Goal: Task Accomplishment & Management: Manage account settings

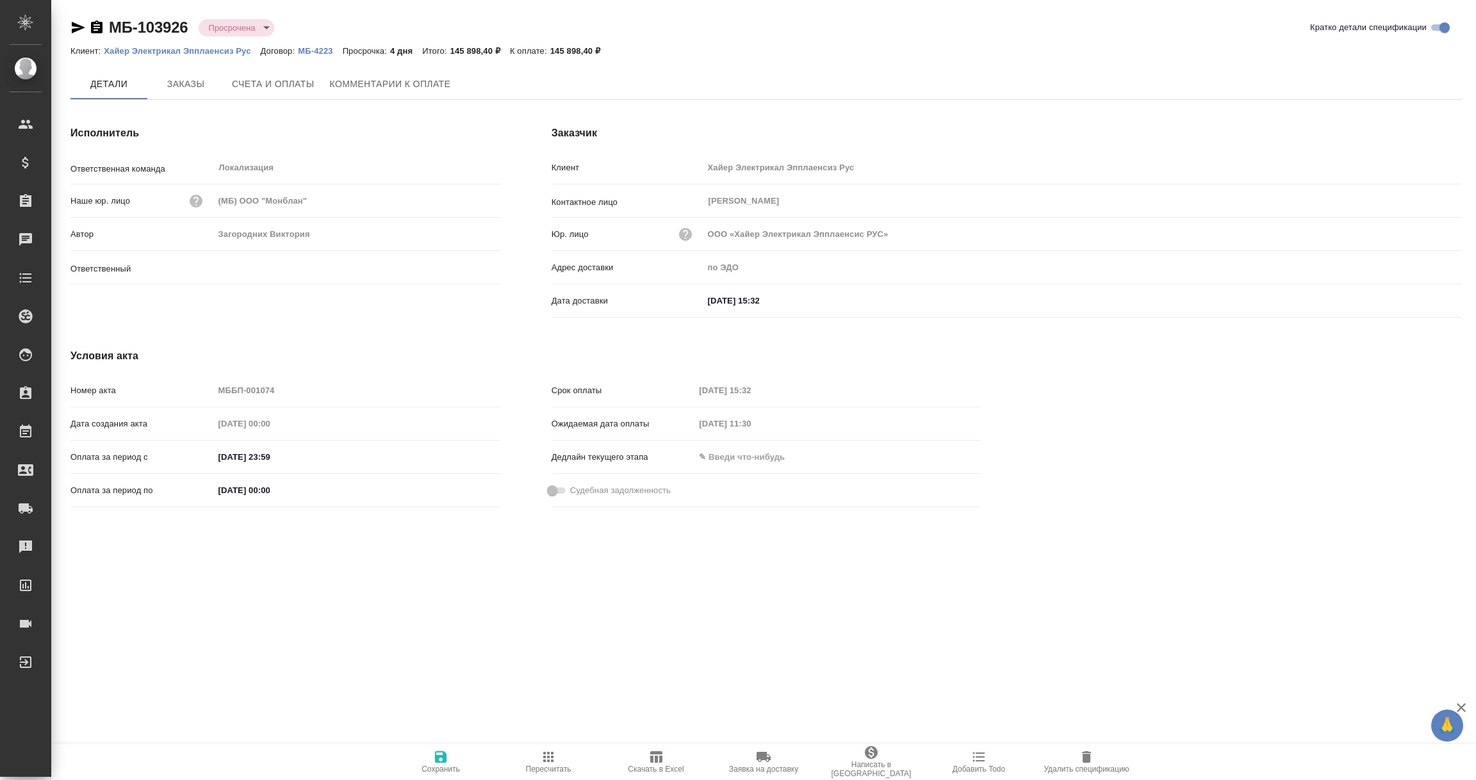
type input "Загородних Виктория"
click at [79, 26] on icon "button" at bounding box center [78, 28] width 13 height 12
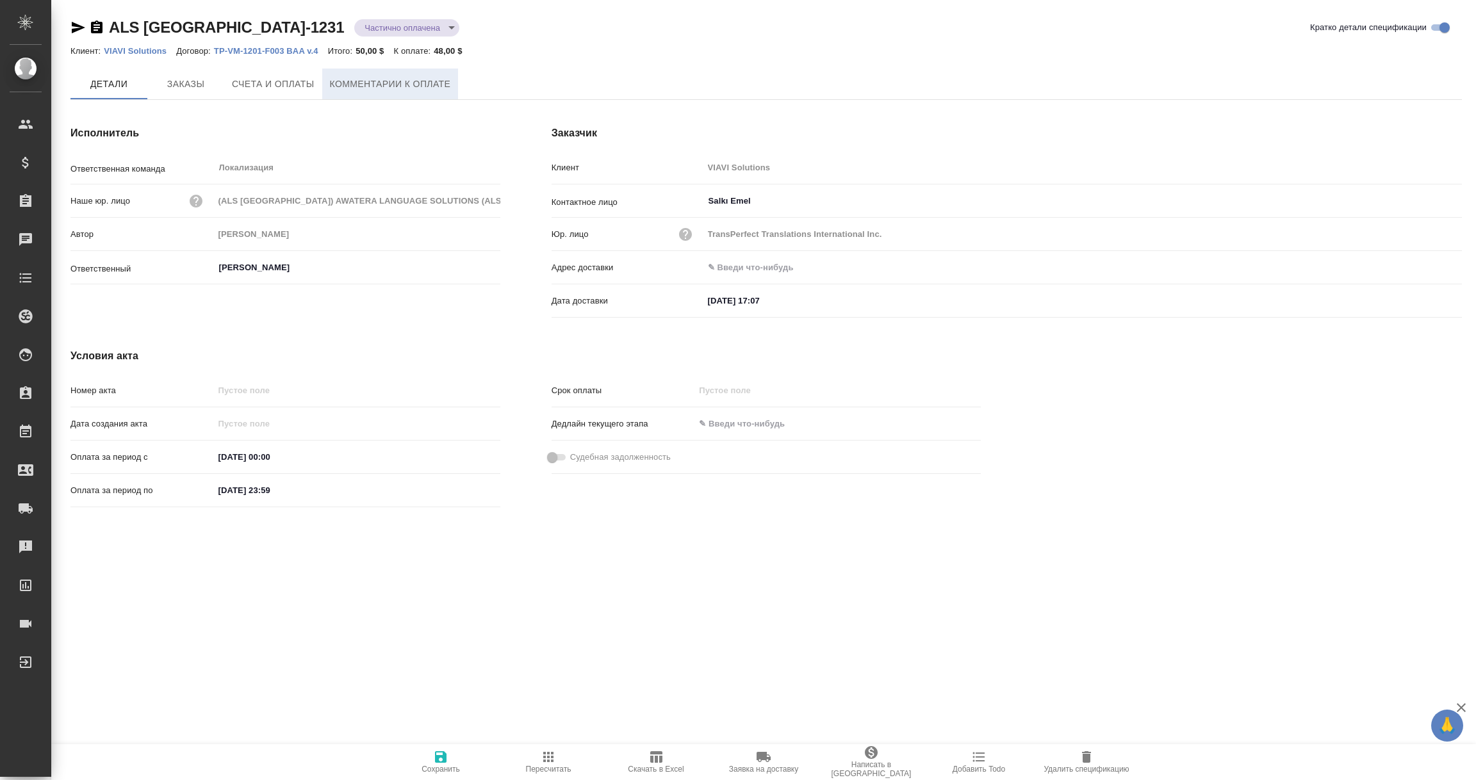
click at [391, 83] on span "Комментарии к оплате" at bounding box center [390, 84] width 121 height 16
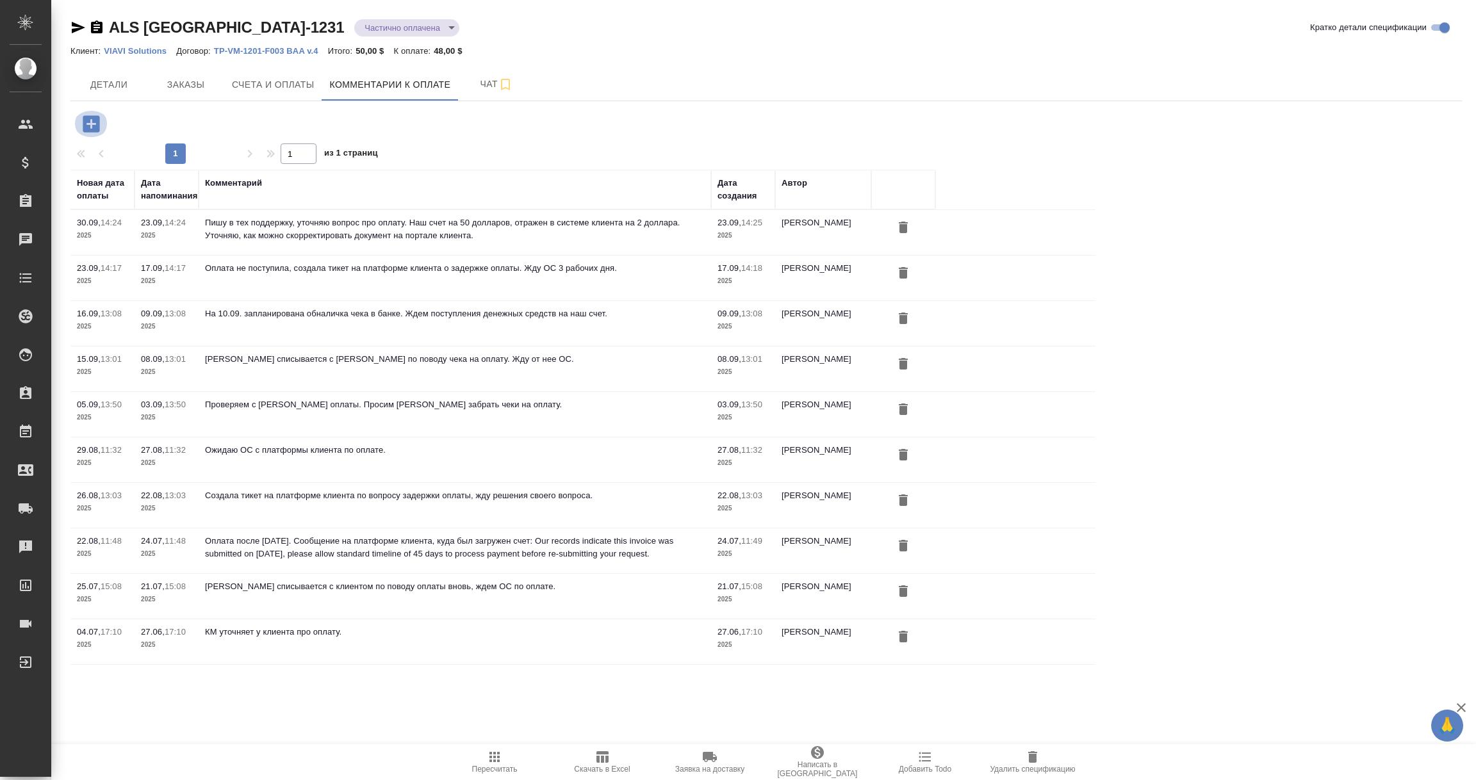
click at [93, 118] on icon "button" at bounding box center [91, 123] width 17 height 17
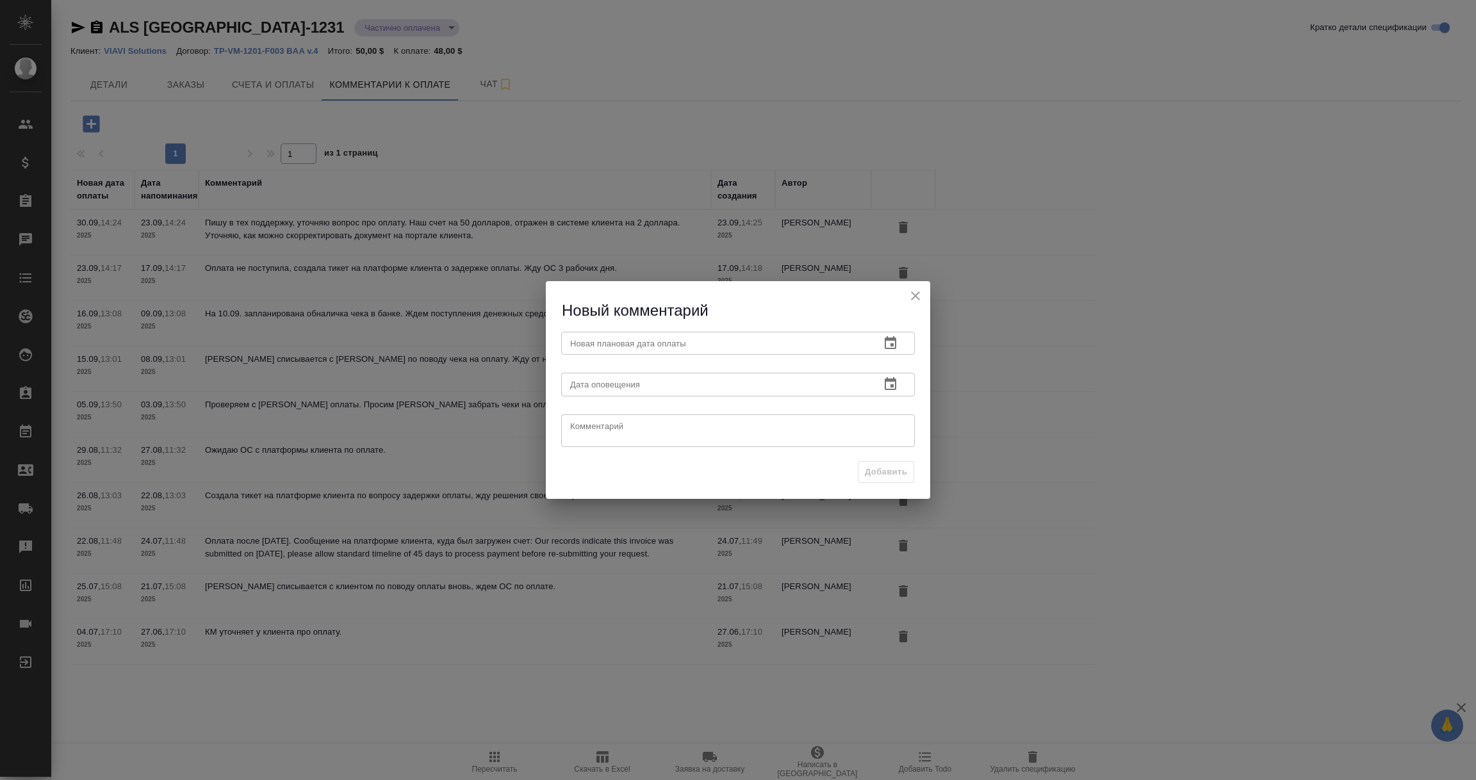
click at [893, 340] on icon "button" at bounding box center [891, 342] width 12 height 13
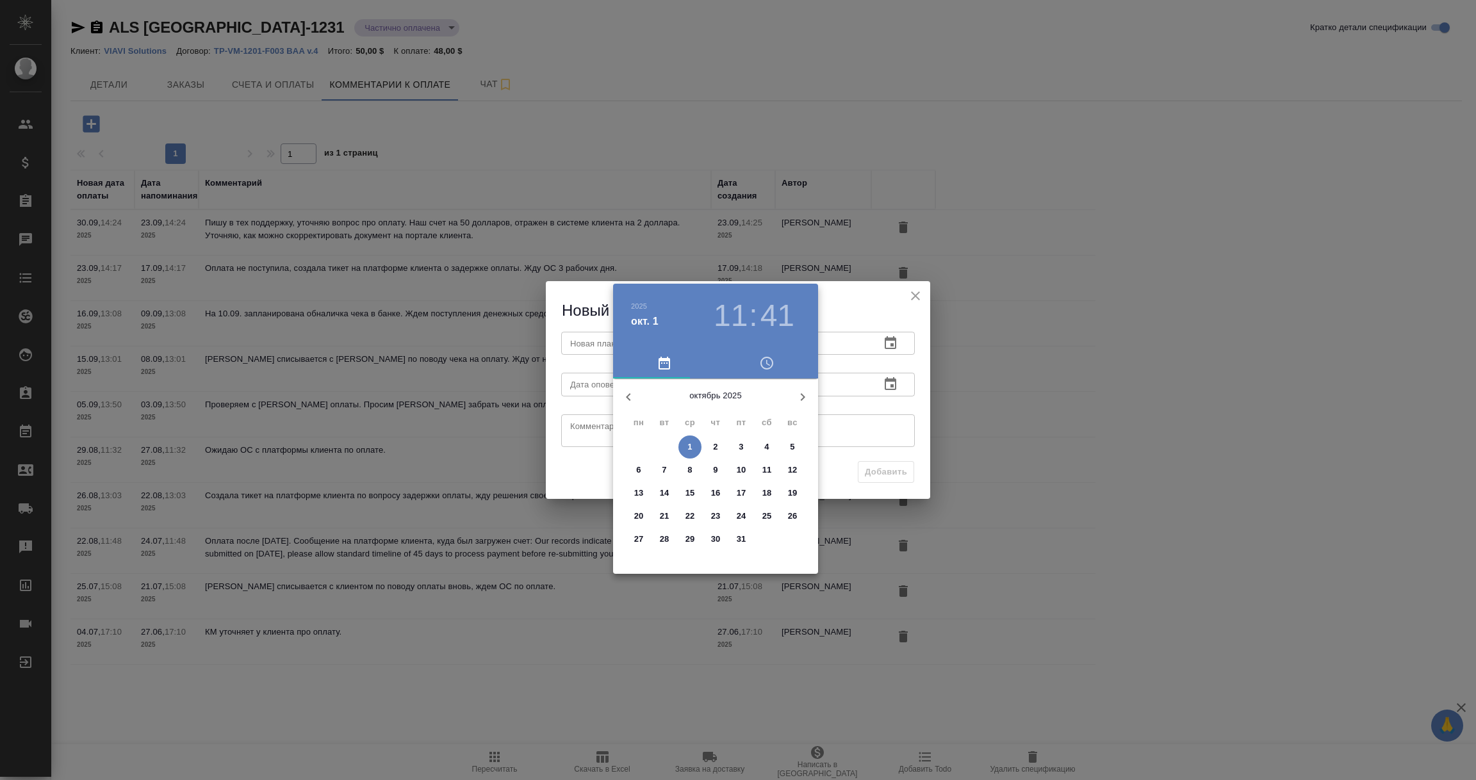
click at [735, 540] on span "31" at bounding box center [741, 539] width 23 height 13
type input "31.10.2025 11:41"
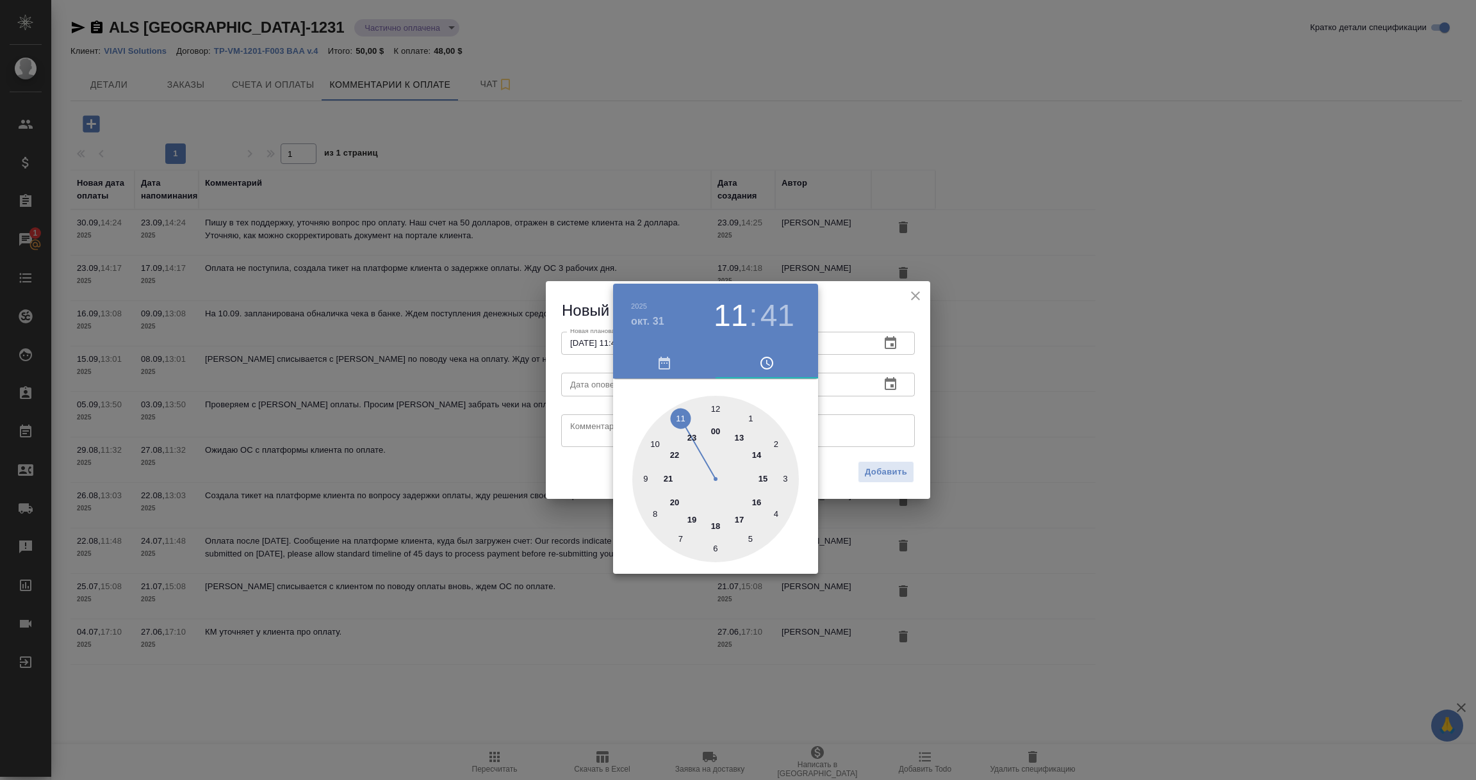
click at [861, 440] on div at bounding box center [738, 390] width 1476 height 780
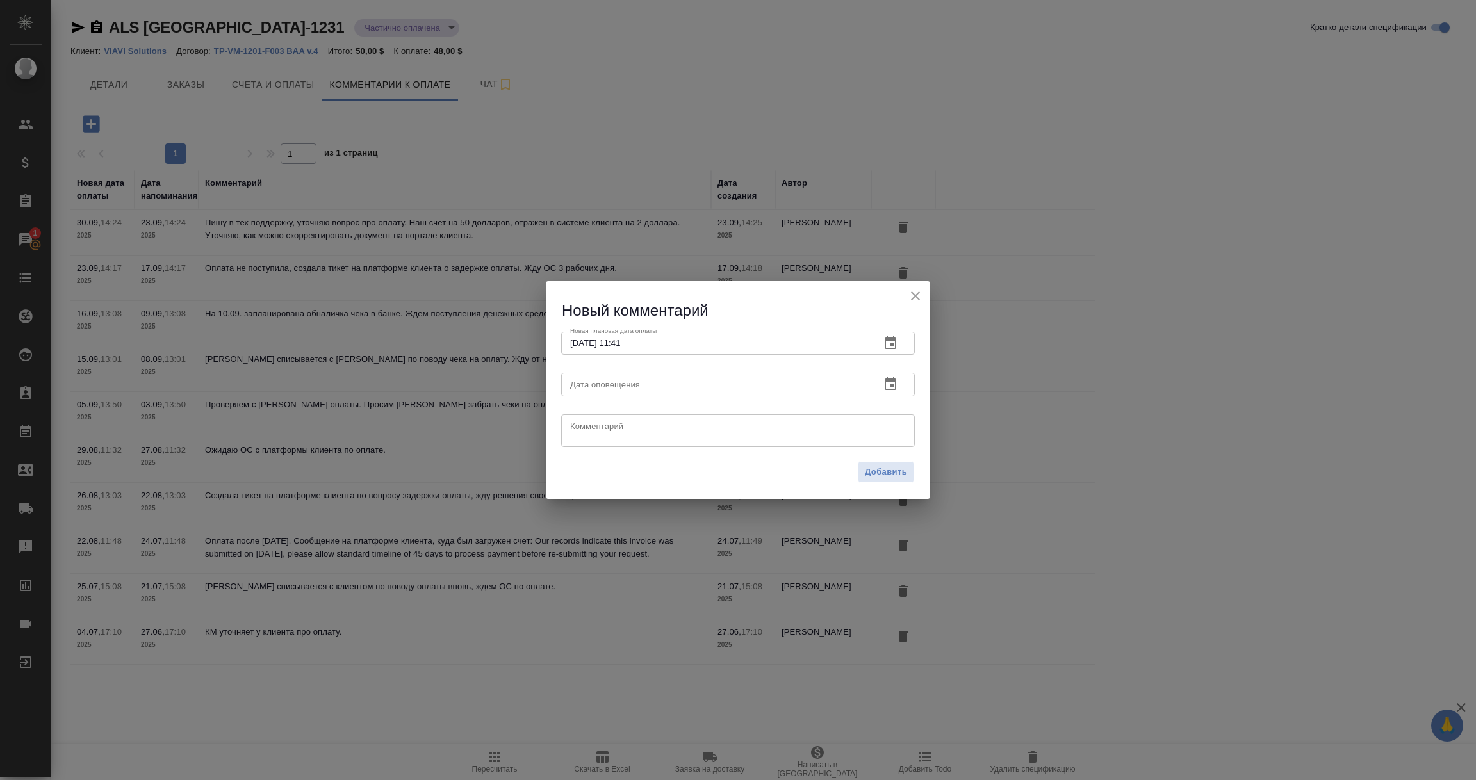
click at [887, 386] on icon "button" at bounding box center [890, 384] width 15 height 15
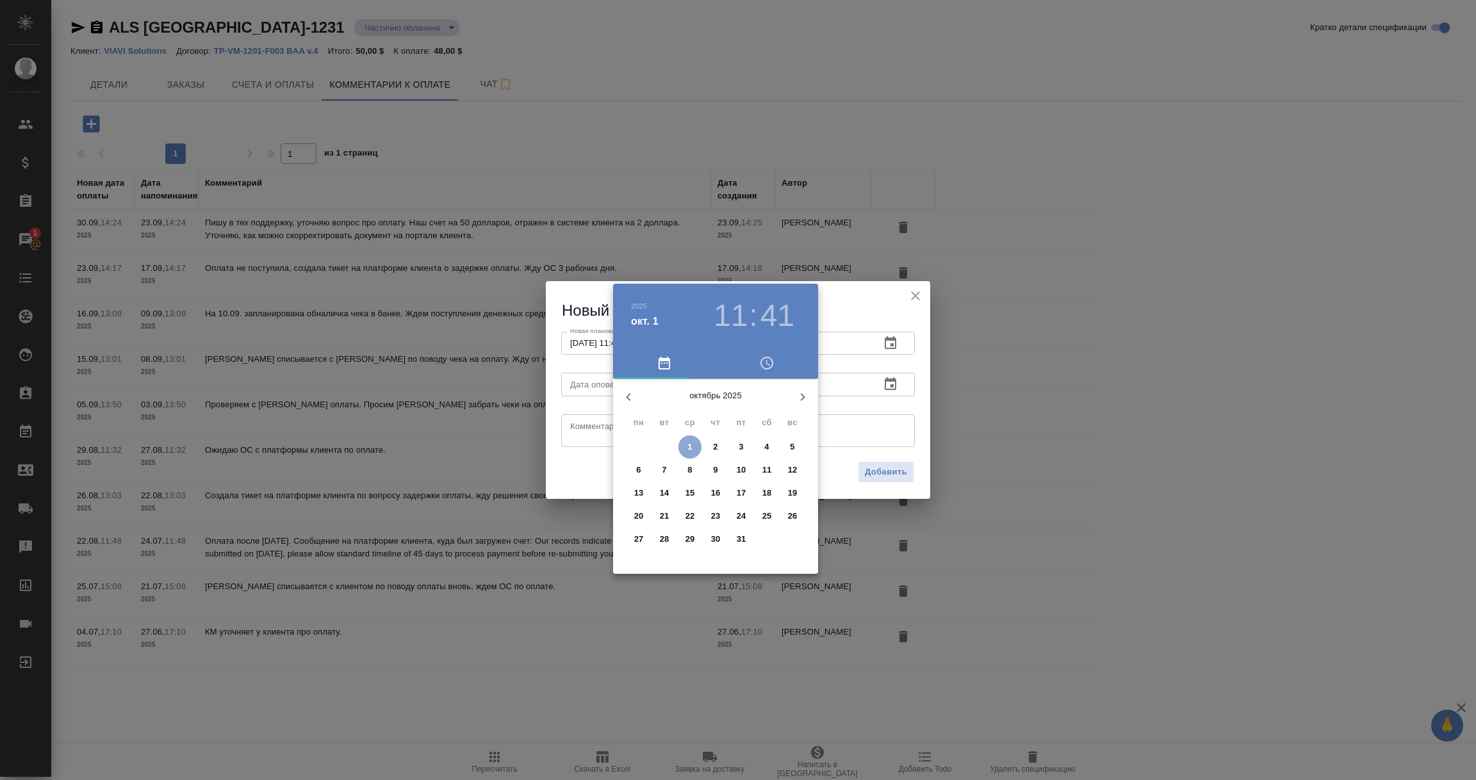
click at [691, 445] on p "1" at bounding box center [690, 447] width 4 height 13
type input "01.10.2025 11:41"
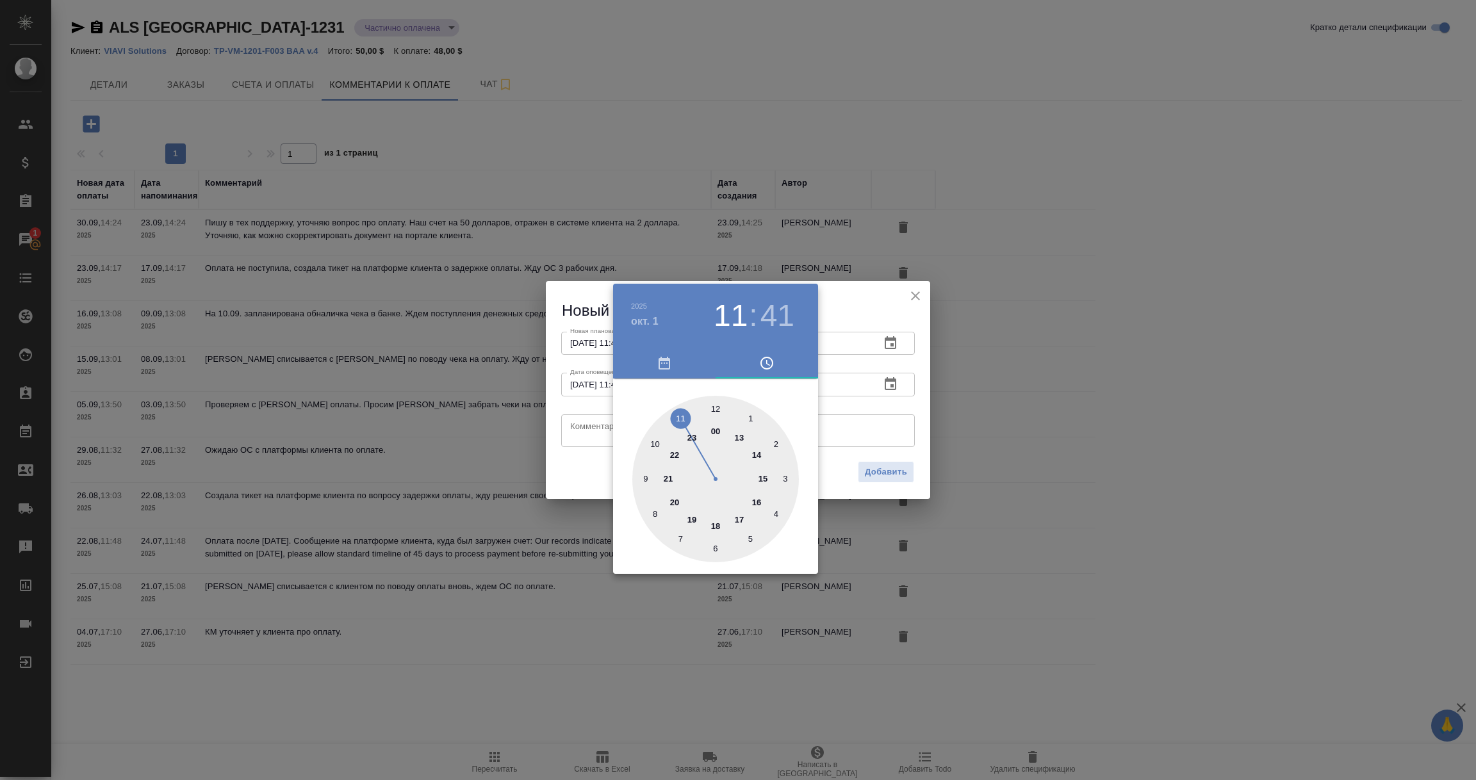
click at [587, 430] on div at bounding box center [738, 390] width 1476 height 780
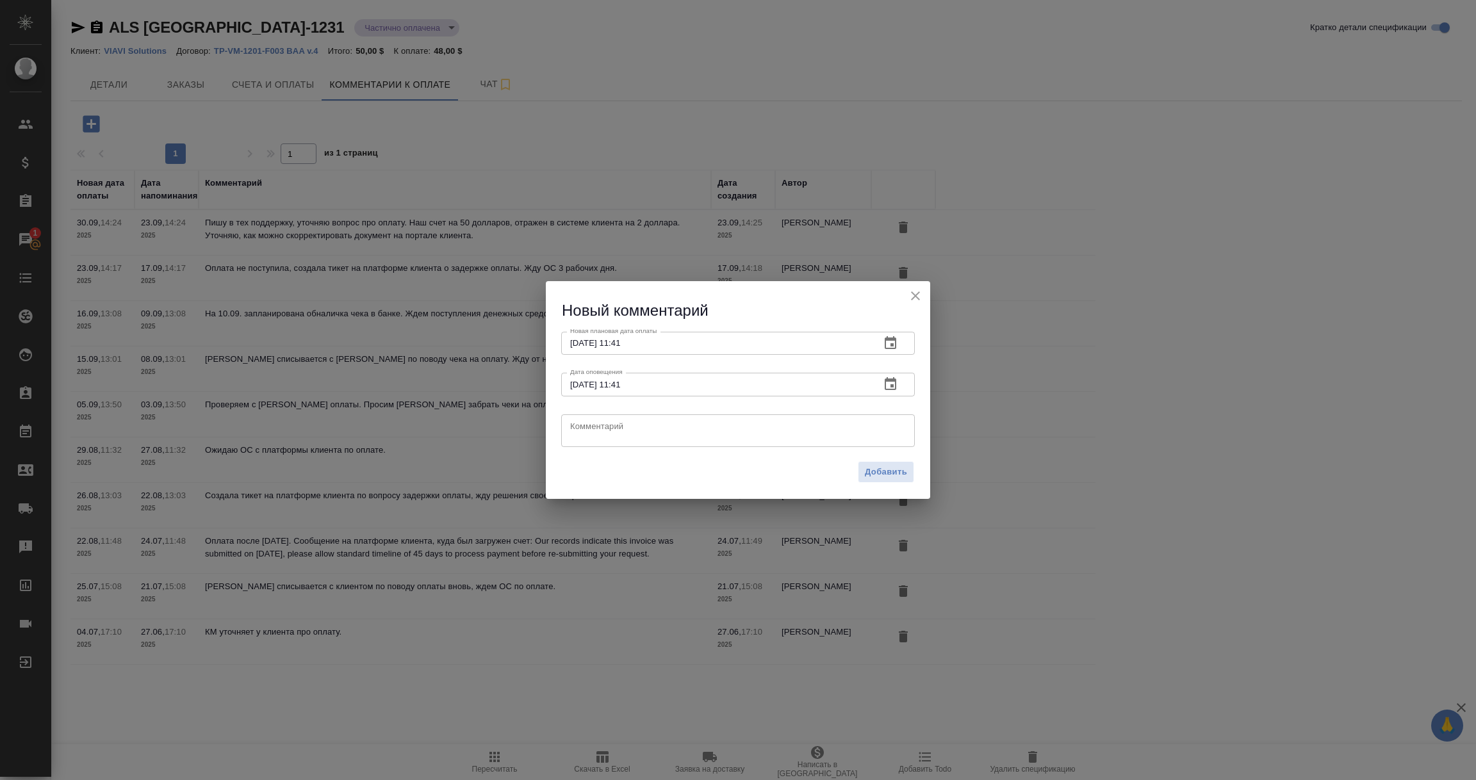
click at [587, 430] on textarea at bounding box center [738, 430] width 336 height 19
type textarea "Спецификацию переделываем и разбиваем на 5 счетов по просьбе клиента. Так же за…"
click at [895, 474] on span "Добавить" at bounding box center [886, 472] width 42 height 15
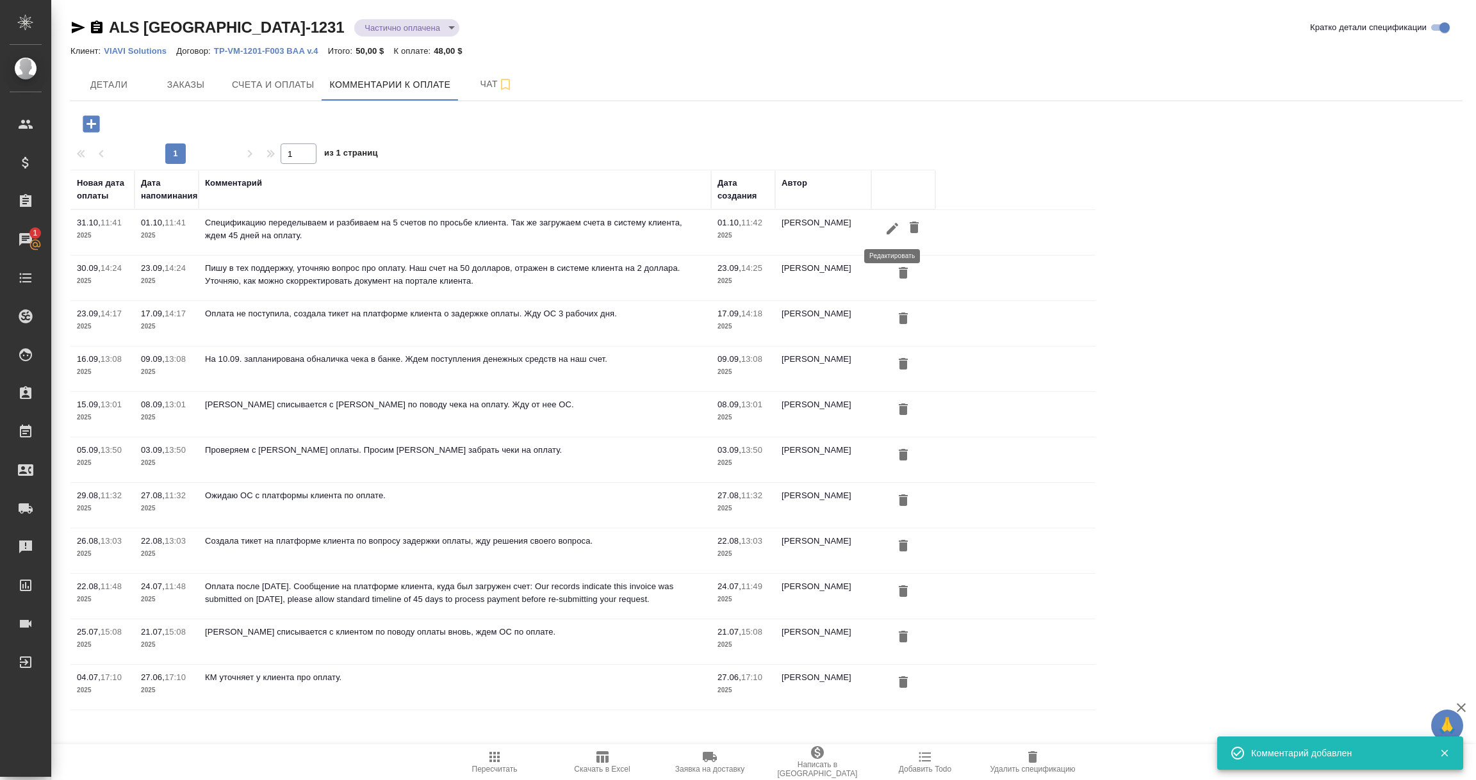
click at [891, 230] on icon "button" at bounding box center [893, 228] width 12 height 12
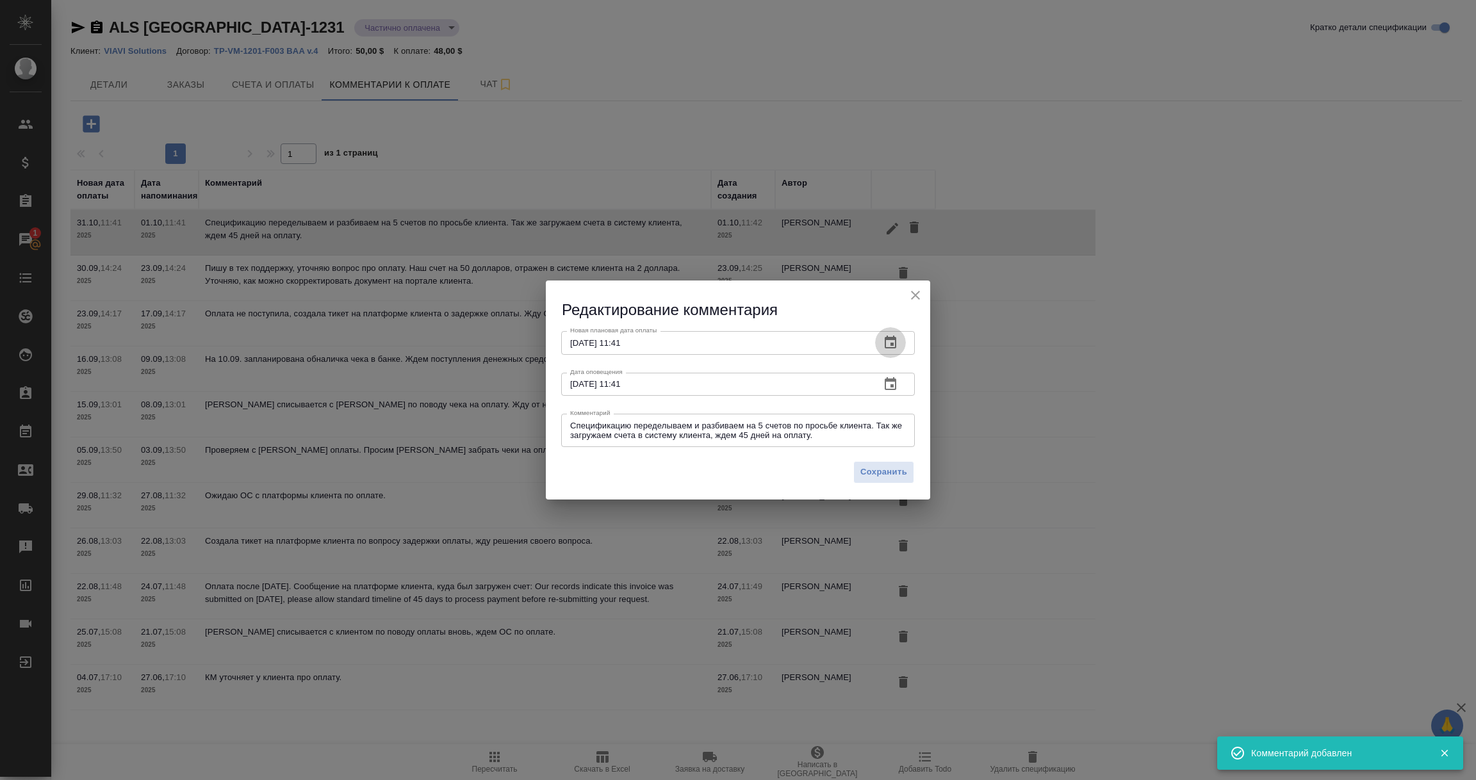
click at [890, 349] on icon "button" at bounding box center [890, 342] width 15 height 15
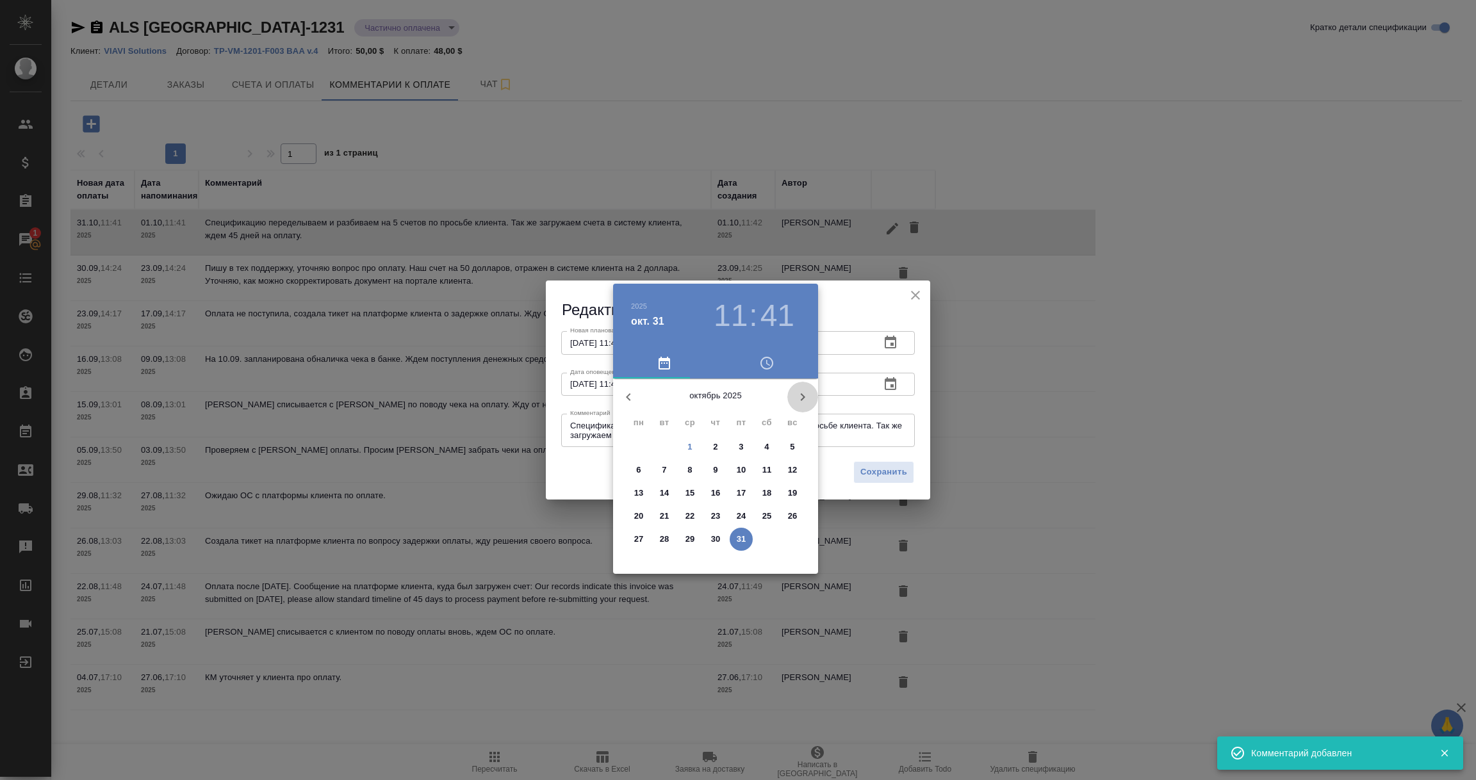
click at [798, 399] on icon "button" at bounding box center [802, 397] width 15 height 15
click at [745, 520] on p "21" at bounding box center [742, 516] width 10 height 13
type input "21.11.2025 11:41"
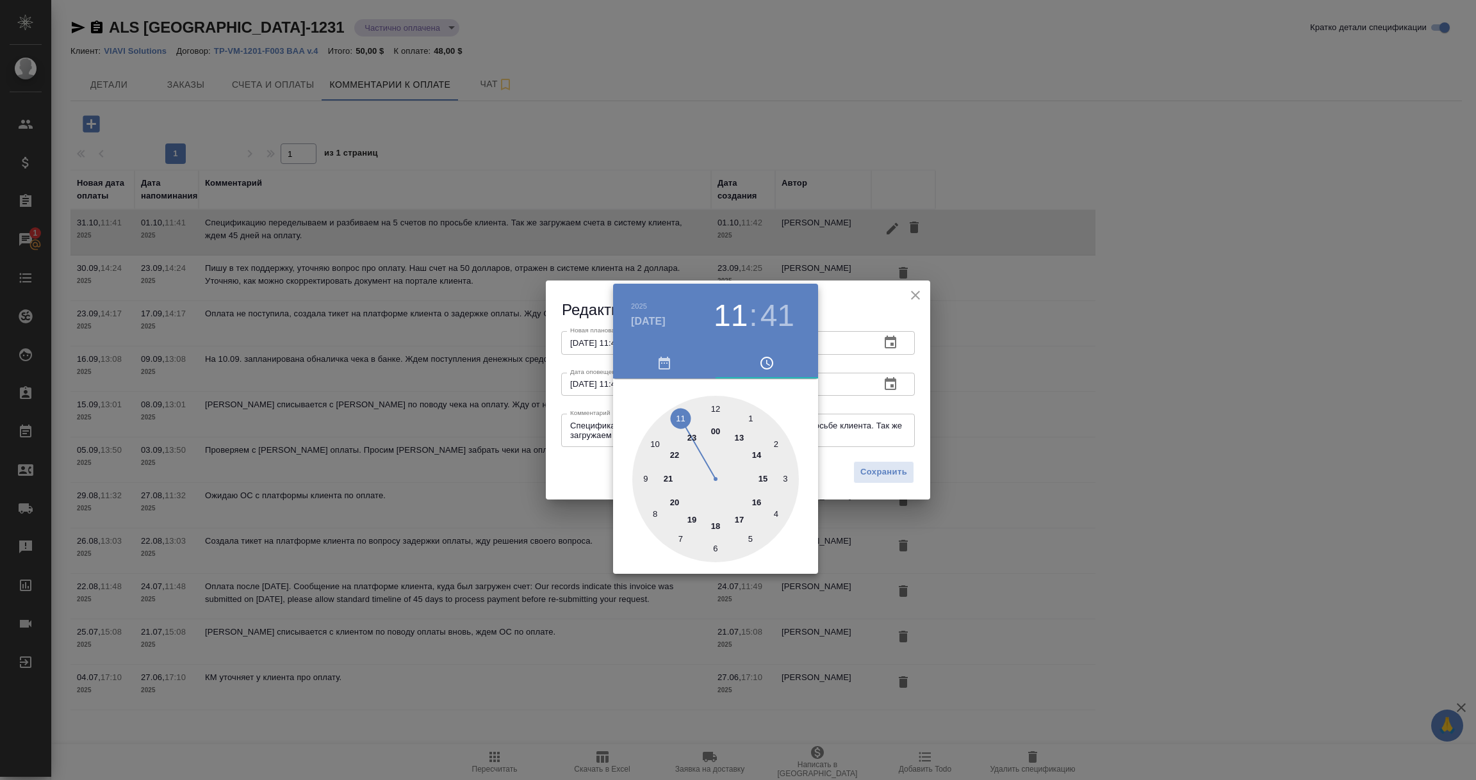
click at [855, 426] on div at bounding box center [738, 390] width 1476 height 780
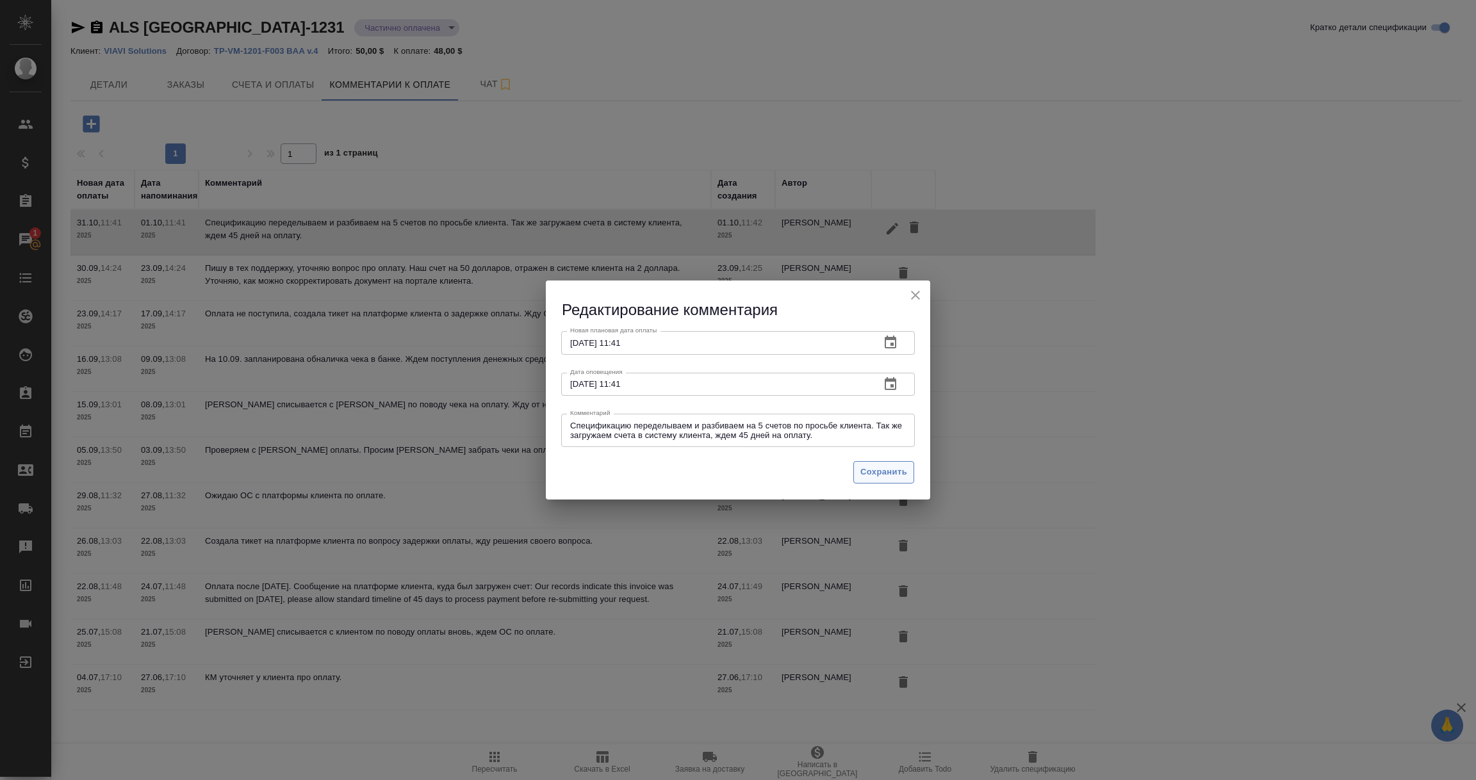
click at [875, 474] on span "Сохранить" at bounding box center [884, 472] width 47 height 15
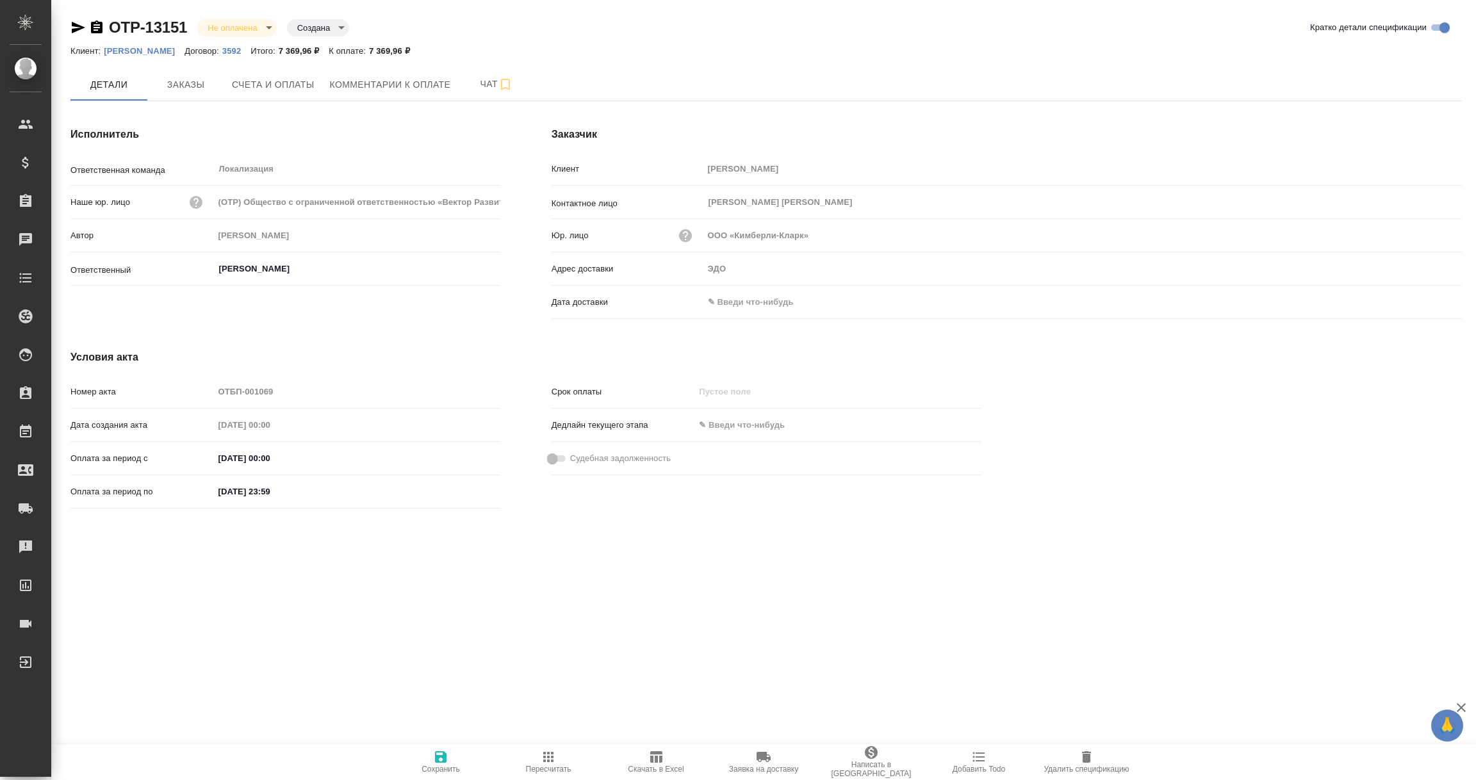
click at [94, 28] on icon "button" at bounding box center [96, 27] width 15 height 15
click at [772, 302] on input "text" at bounding box center [760, 302] width 112 height 19
click at [1428, 297] on icon "button" at bounding box center [1425, 300] width 12 height 13
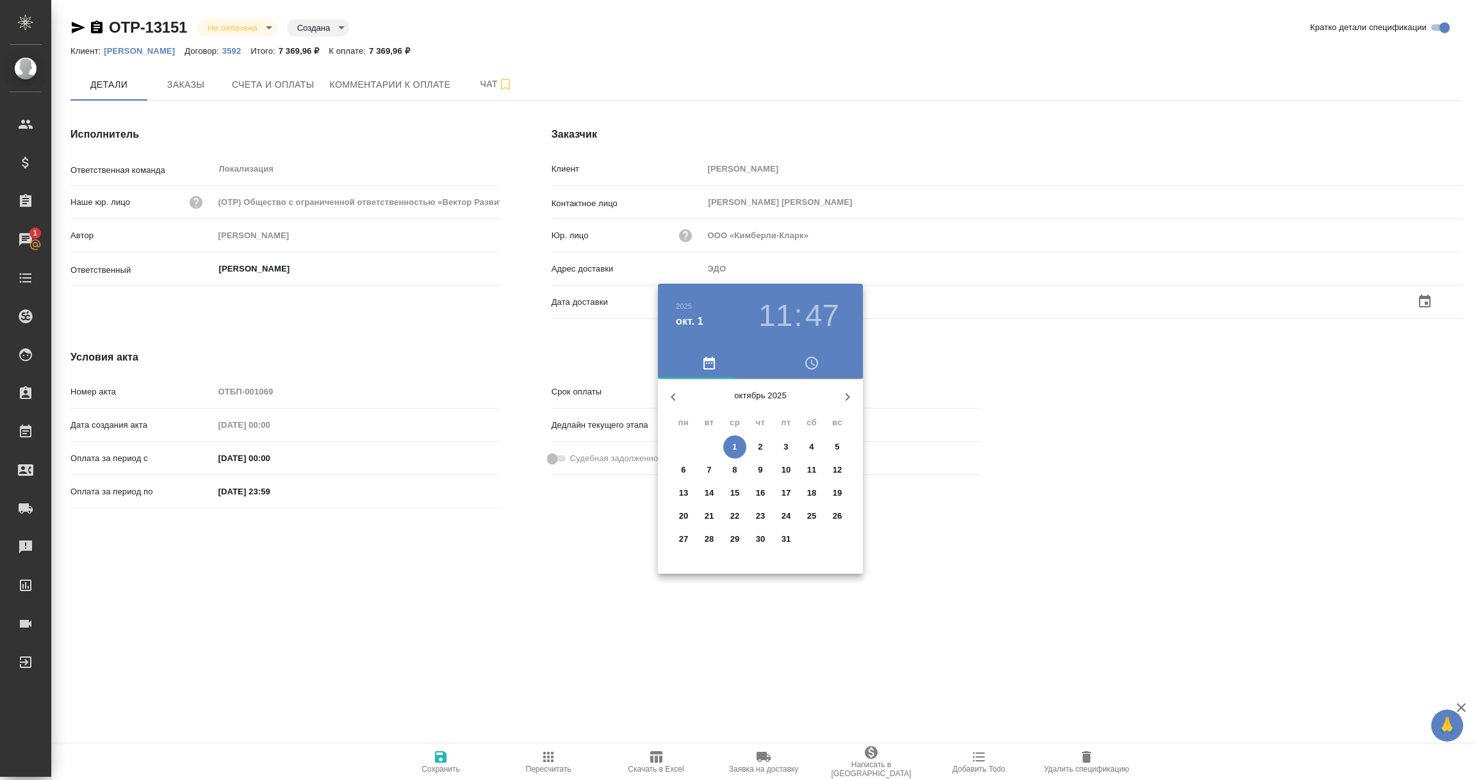
click at [677, 399] on icon "button" at bounding box center [673, 397] width 15 height 15
click at [709, 491] on p "16" at bounding box center [710, 493] width 10 height 13
type input "16.09.2025 11:47"
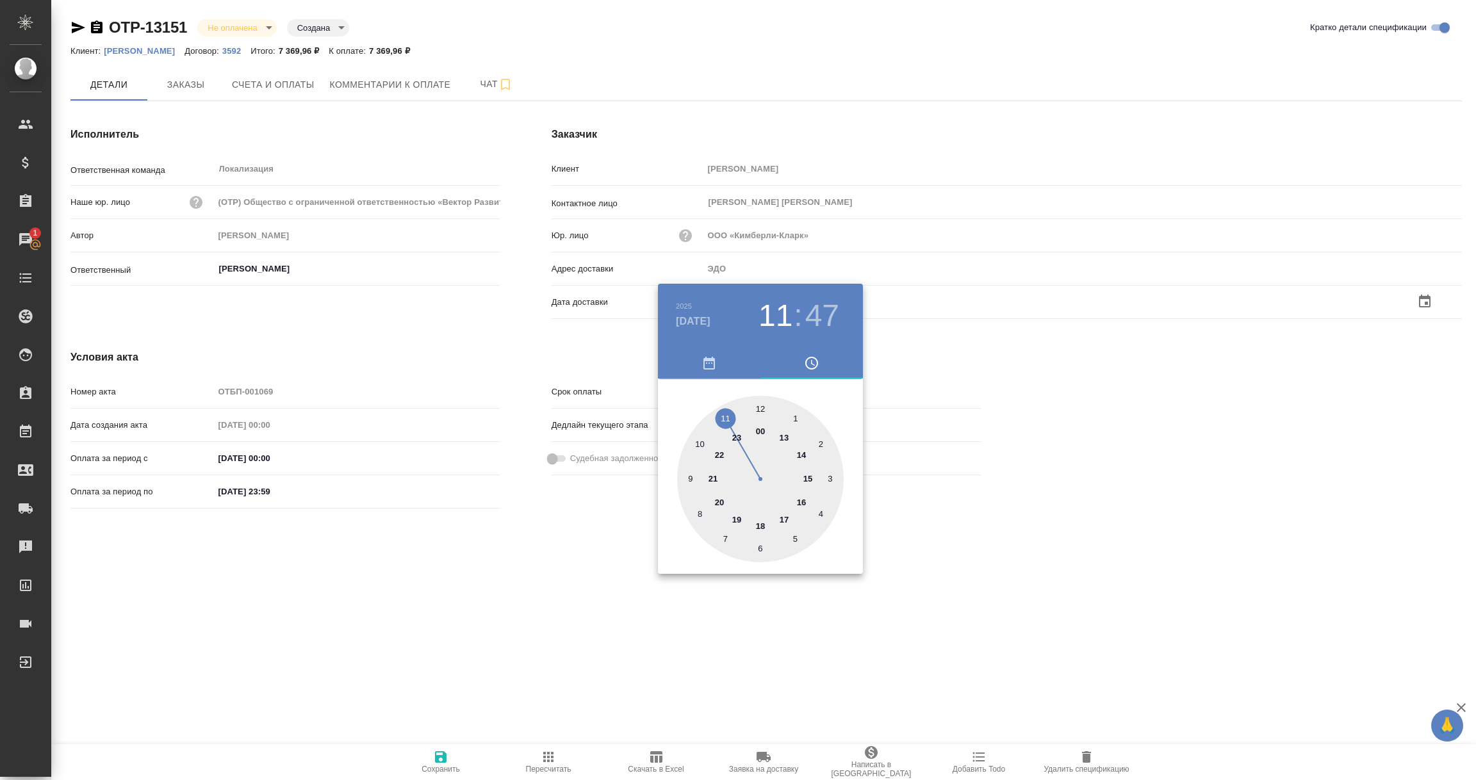
click at [515, 590] on div at bounding box center [738, 390] width 1476 height 780
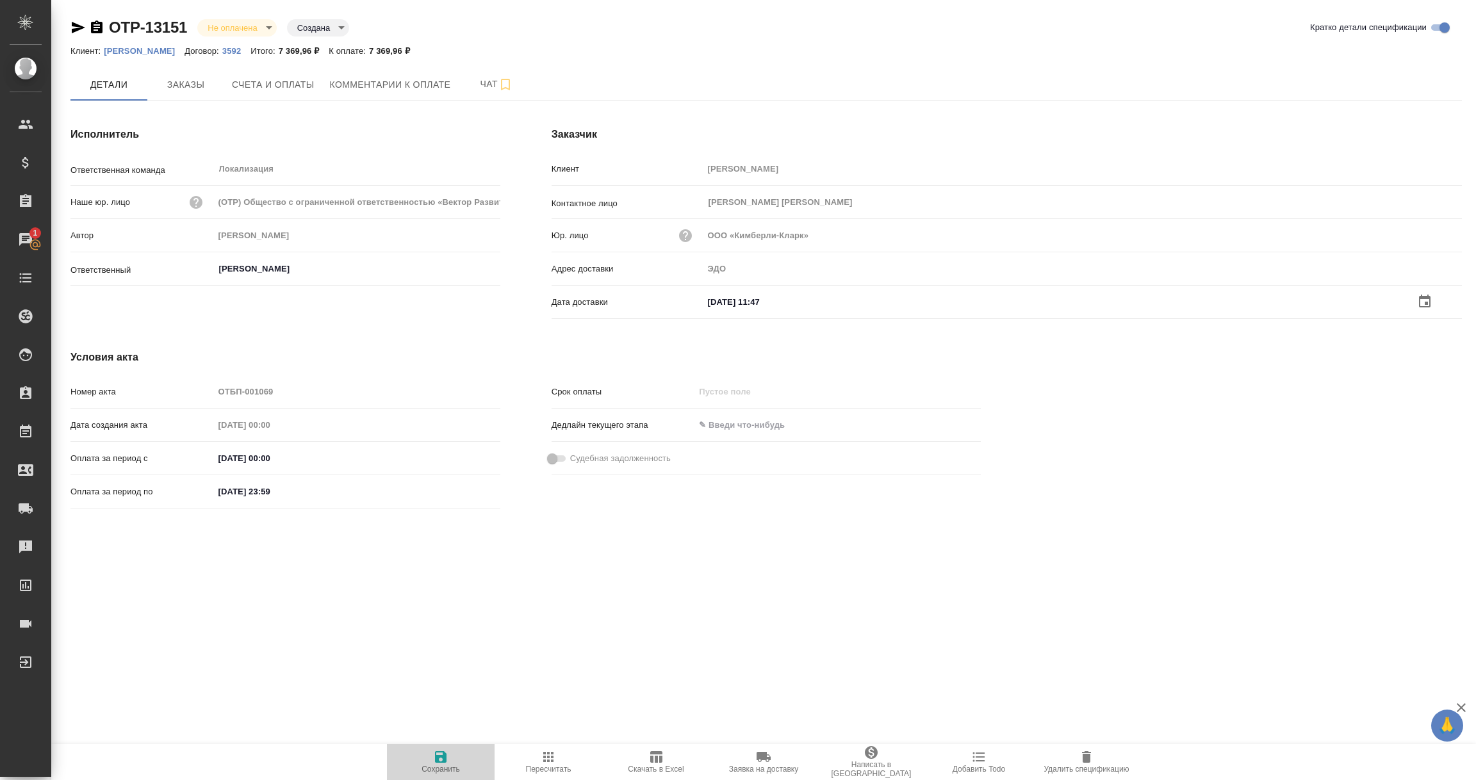
click at [439, 766] on span "Сохранить" at bounding box center [441, 769] width 38 height 9
click at [95, 24] on icon "button" at bounding box center [96, 27] width 15 height 15
click at [72, 30] on icon "button" at bounding box center [78, 28] width 13 height 12
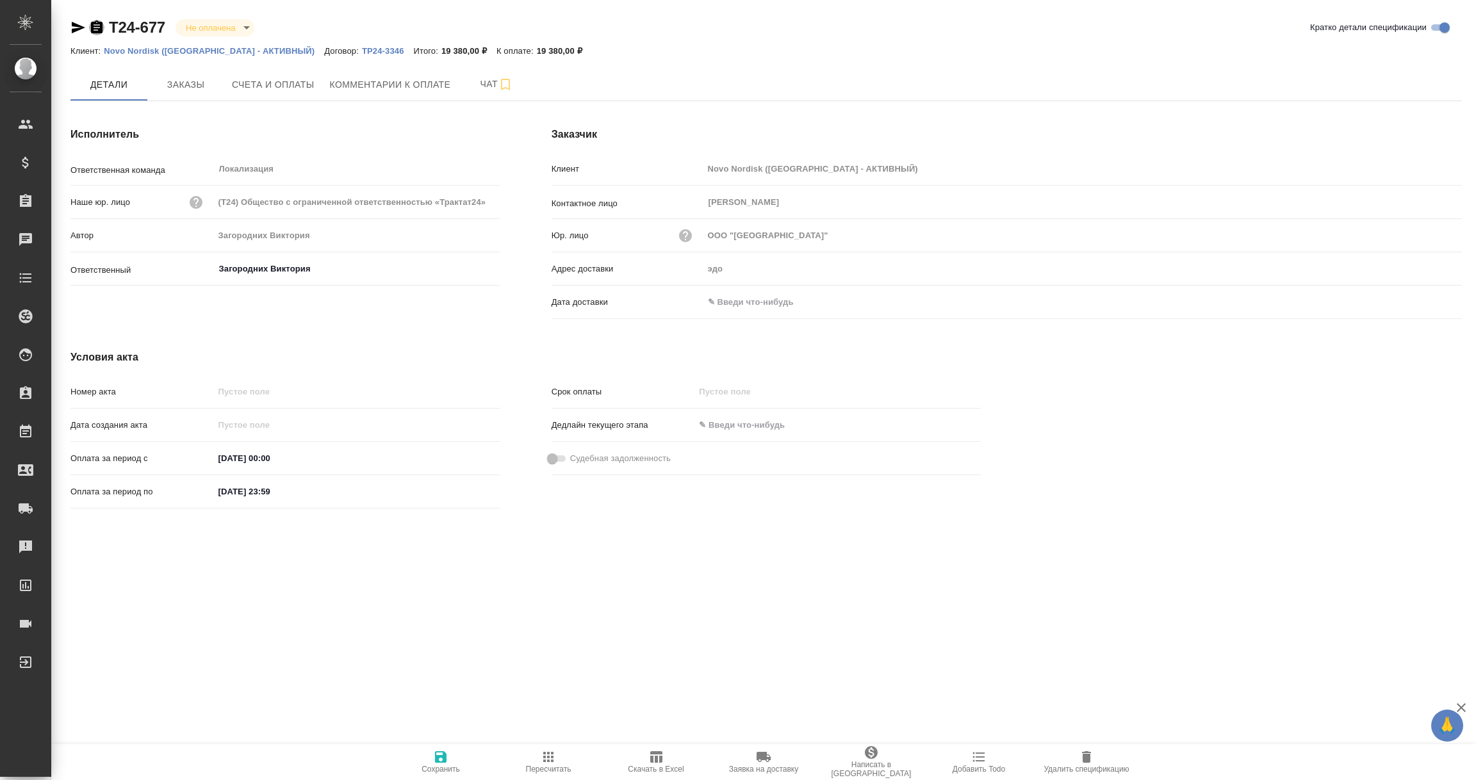
click at [98, 29] on icon "button" at bounding box center [97, 27] width 12 height 13
click at [79, 29] on icon "button" at bounding box center [78, 28] width 13 height 12
click at [72, 28] on icon "button" at bounding box center [77, 27] width 15 height 15
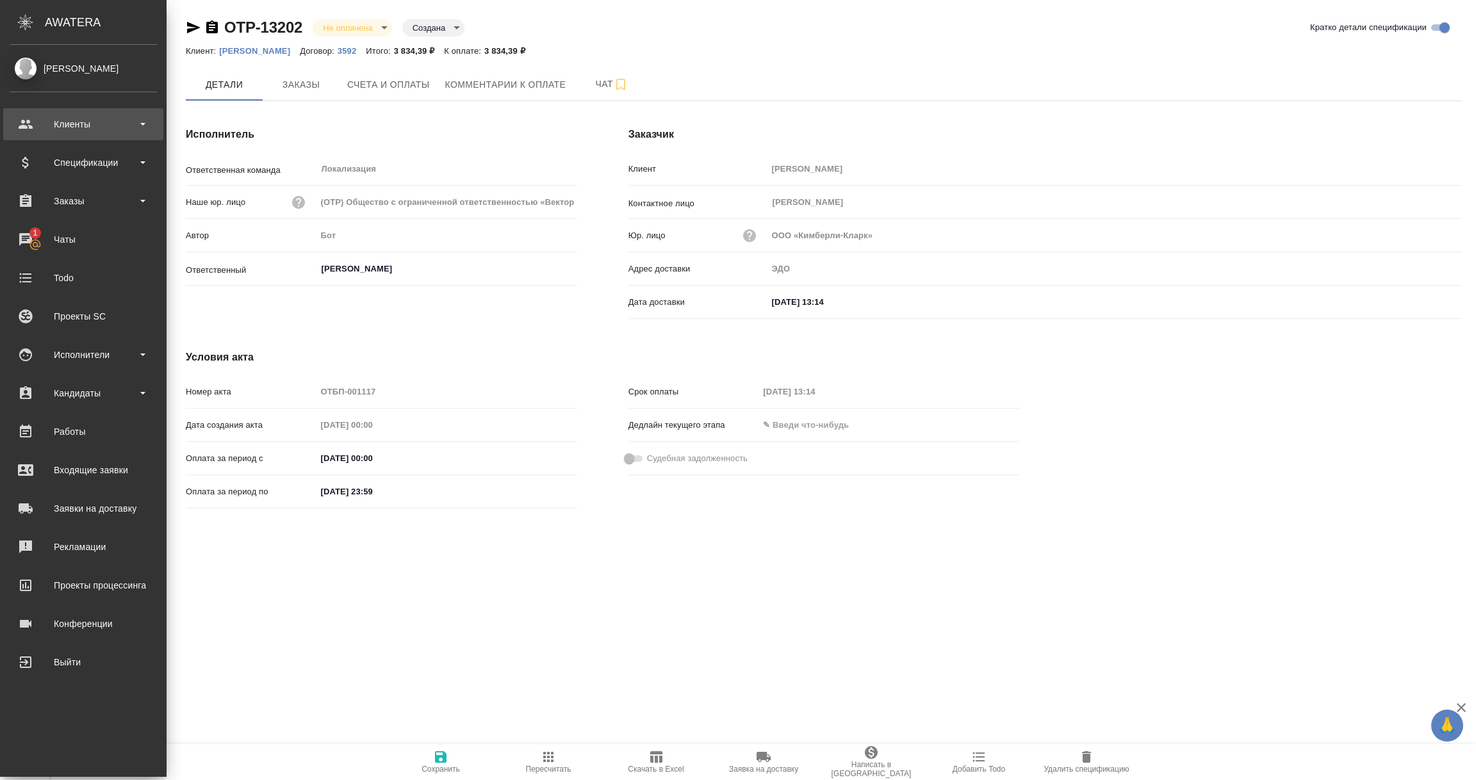
click at [62, 124] on div "Клиенты" at bounding box center [83, 124] width 147 height 19
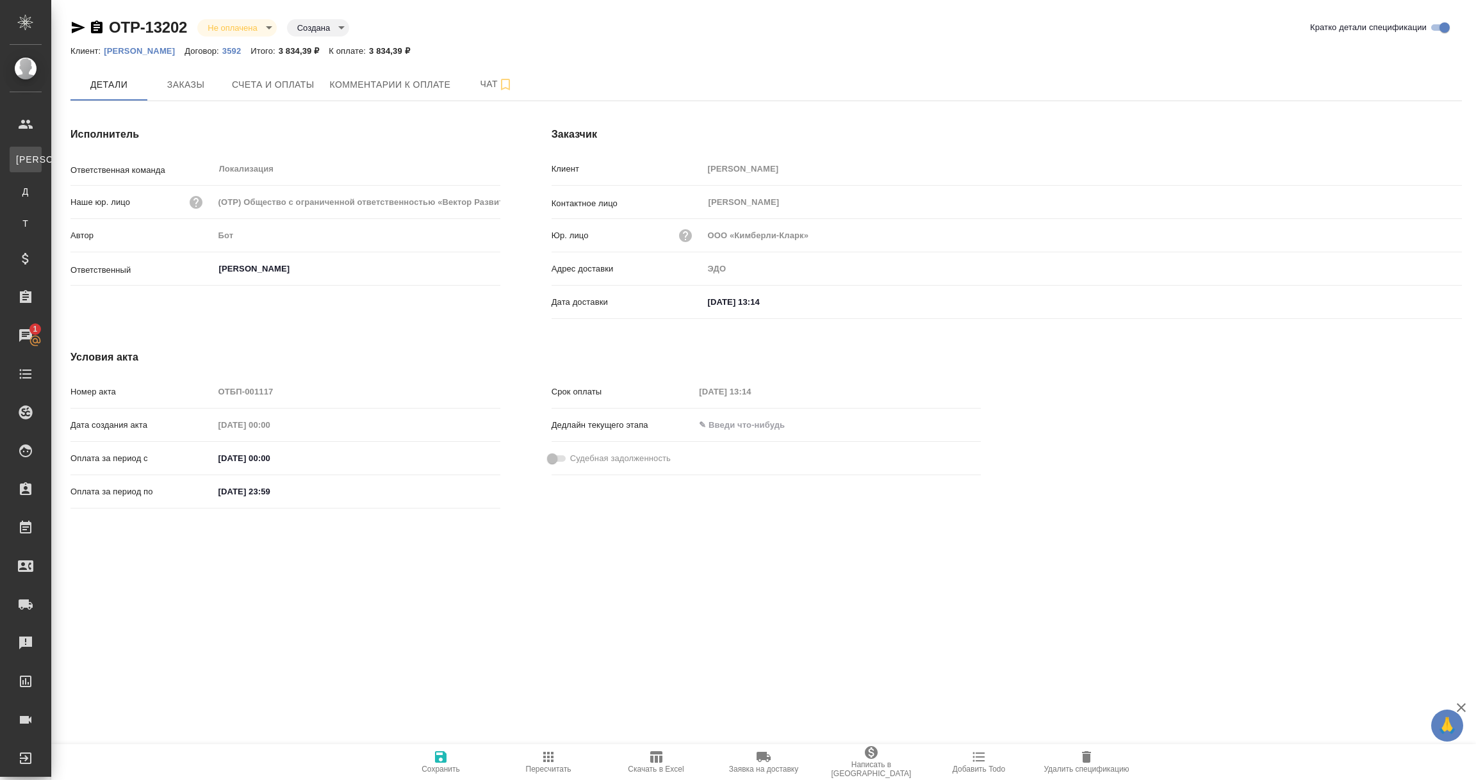
click at [19, 159] on div "Клиенты" at bounding box center [9, 159] width 19 height 13
select select "RU"
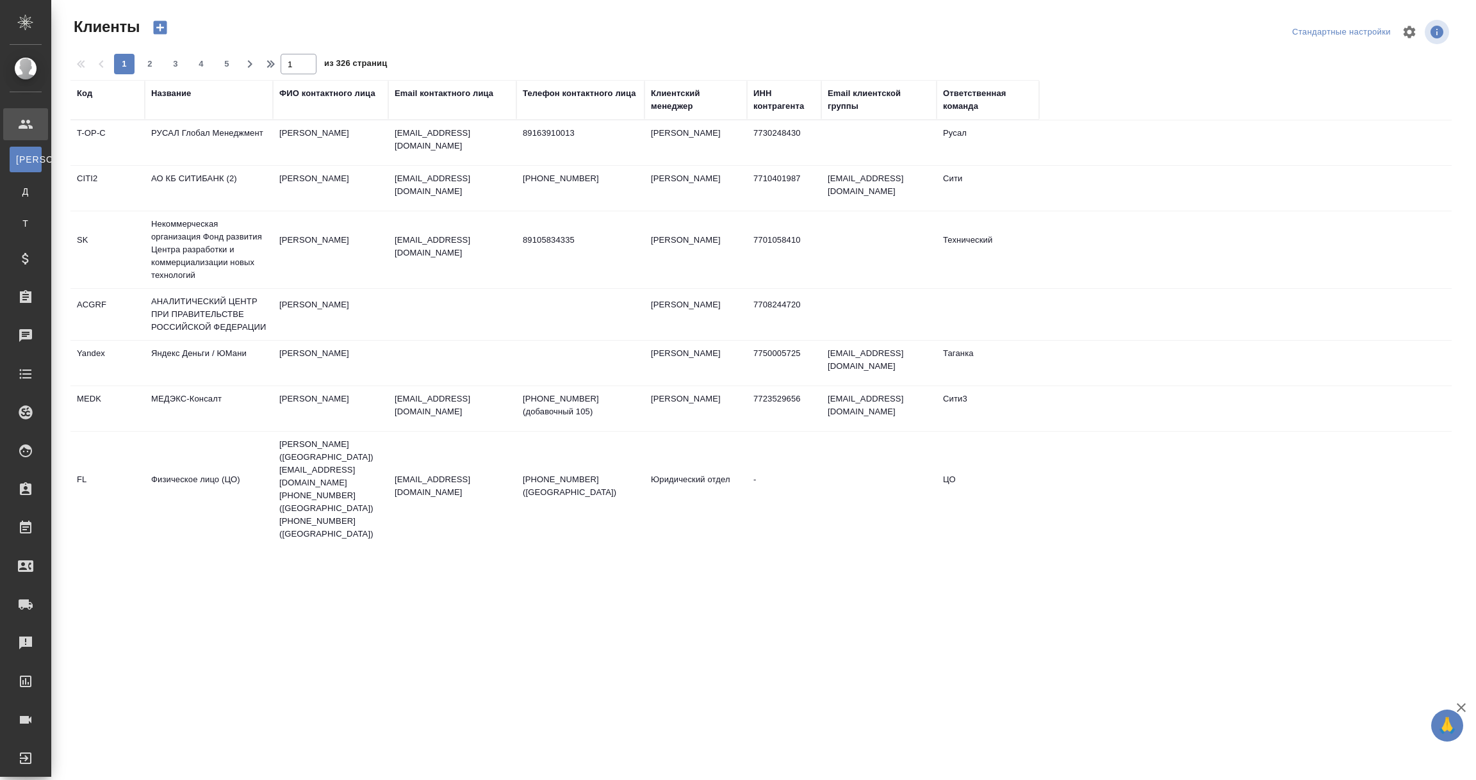
click at [171, 94] on div "Название" at bounding box center [171, 93] width 40 height 13
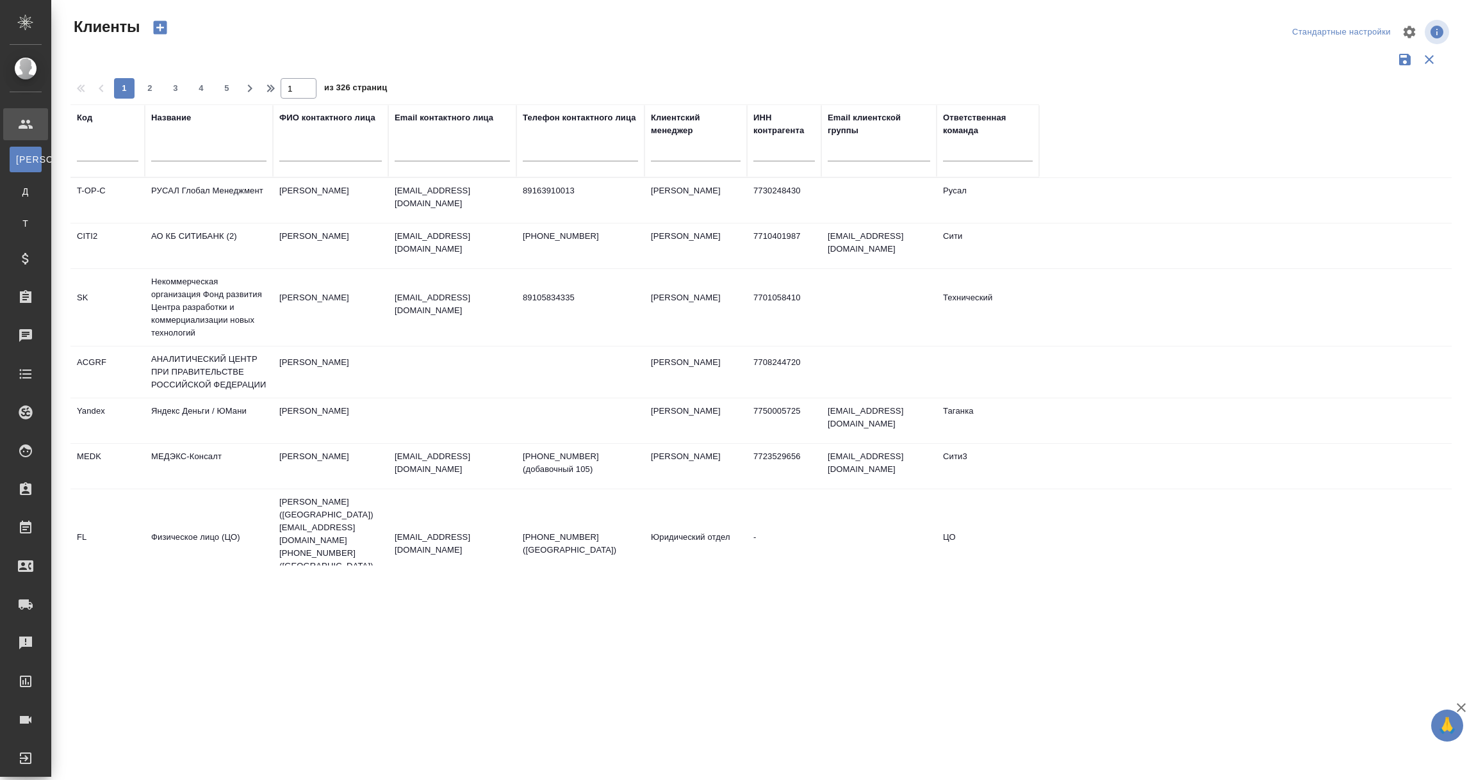
click at [165, 154] on input "text" at bounding box center [208, 153] width 115 height 16
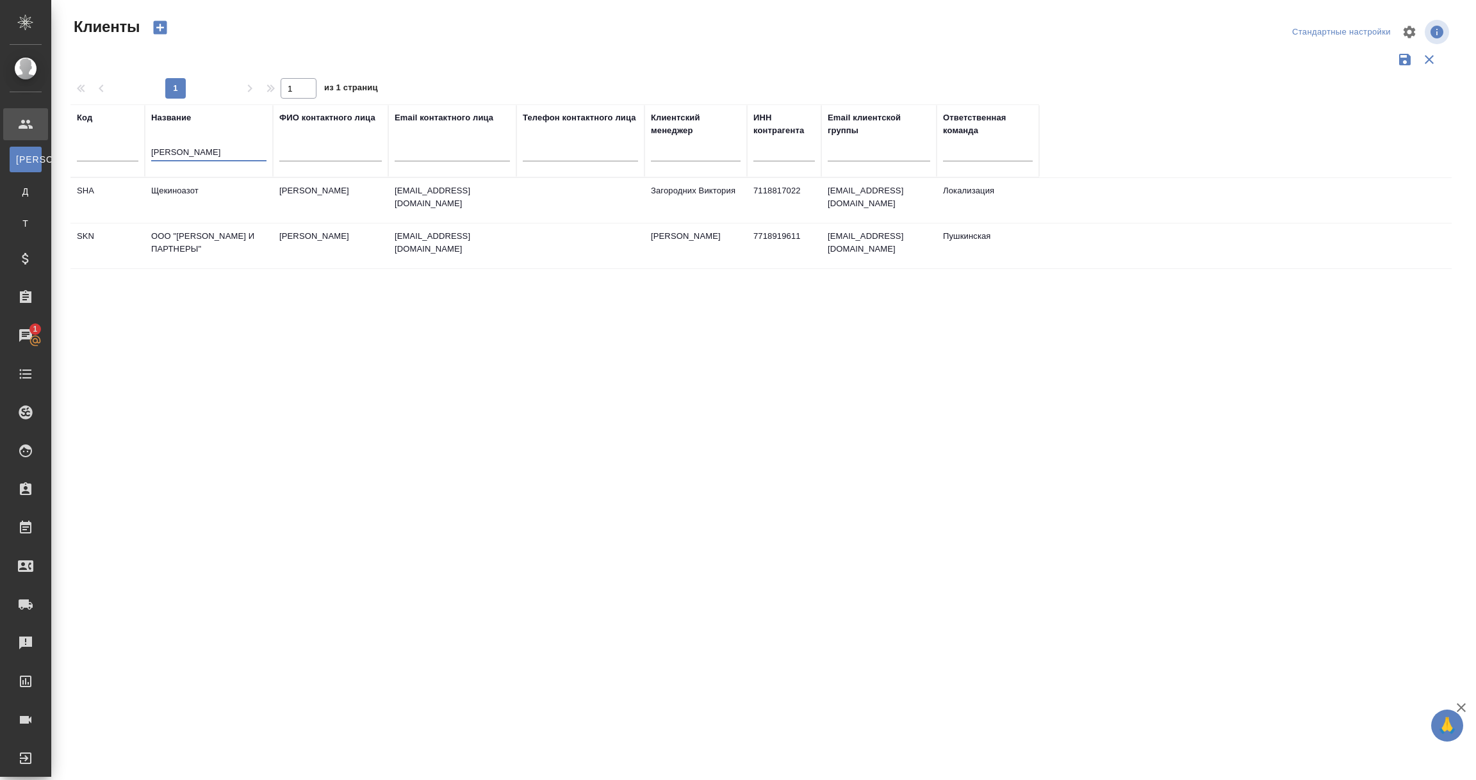
type input "щекин"
click at [175, 193] on td "Щекиноазот" at bounding box center [209, 200] width 128 height 45
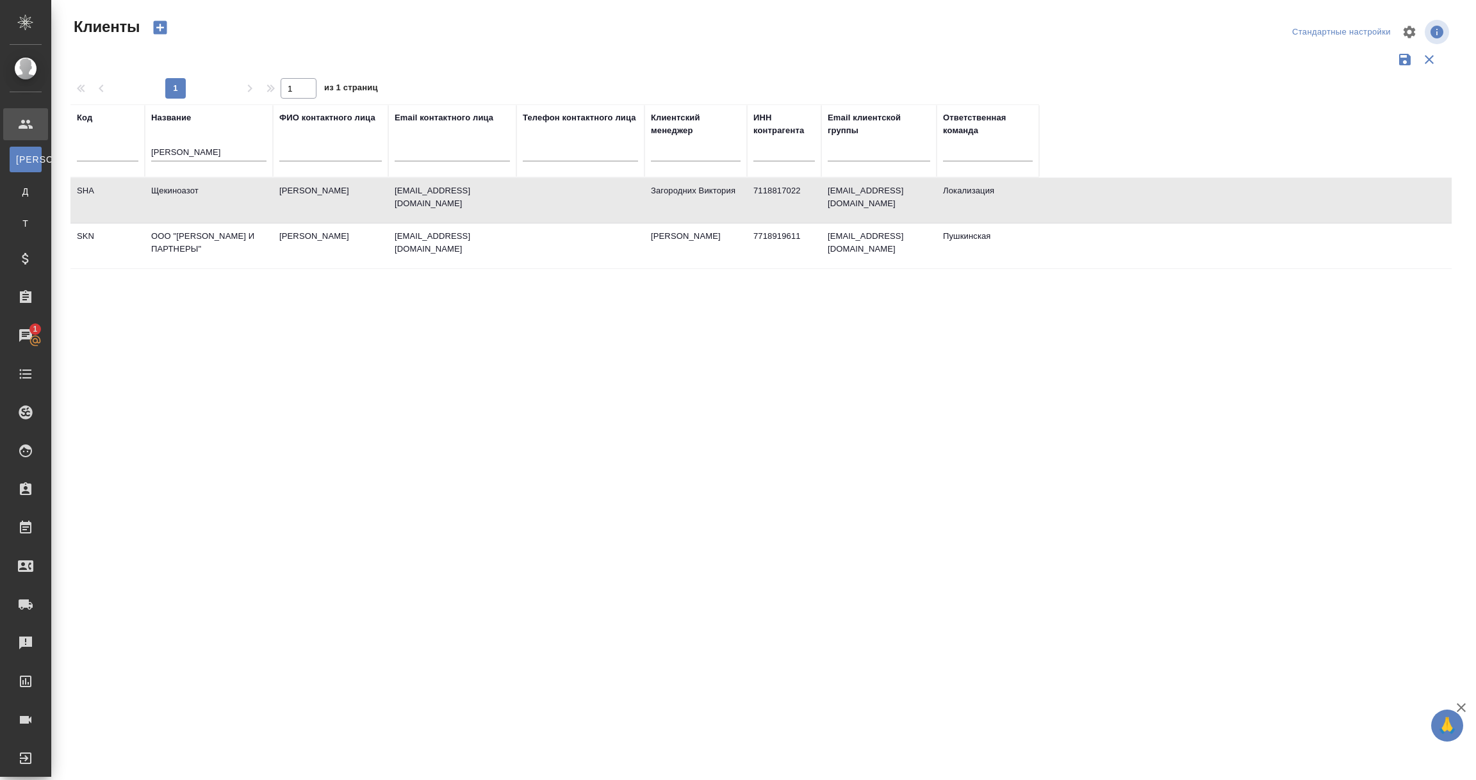
click at [175, 193] on td "Щекиноазот" at bounding box center [209, 200] width 128 height 45
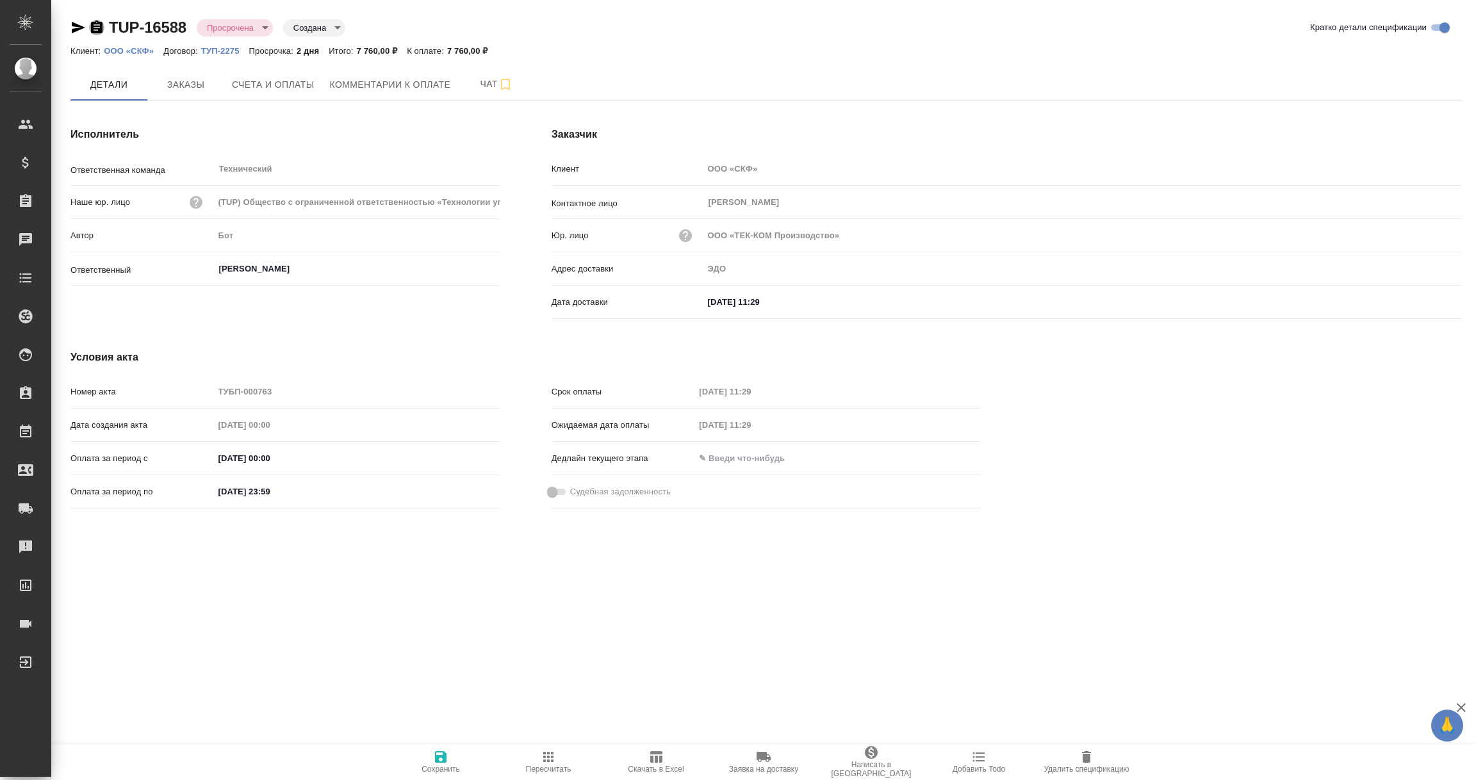
click at [101, 24] on icon "button" at bounding box center [97, 27] width 12 height 13
click at [95, 22] on icon "button" at bounding box center [97, 27] width 12 height 13
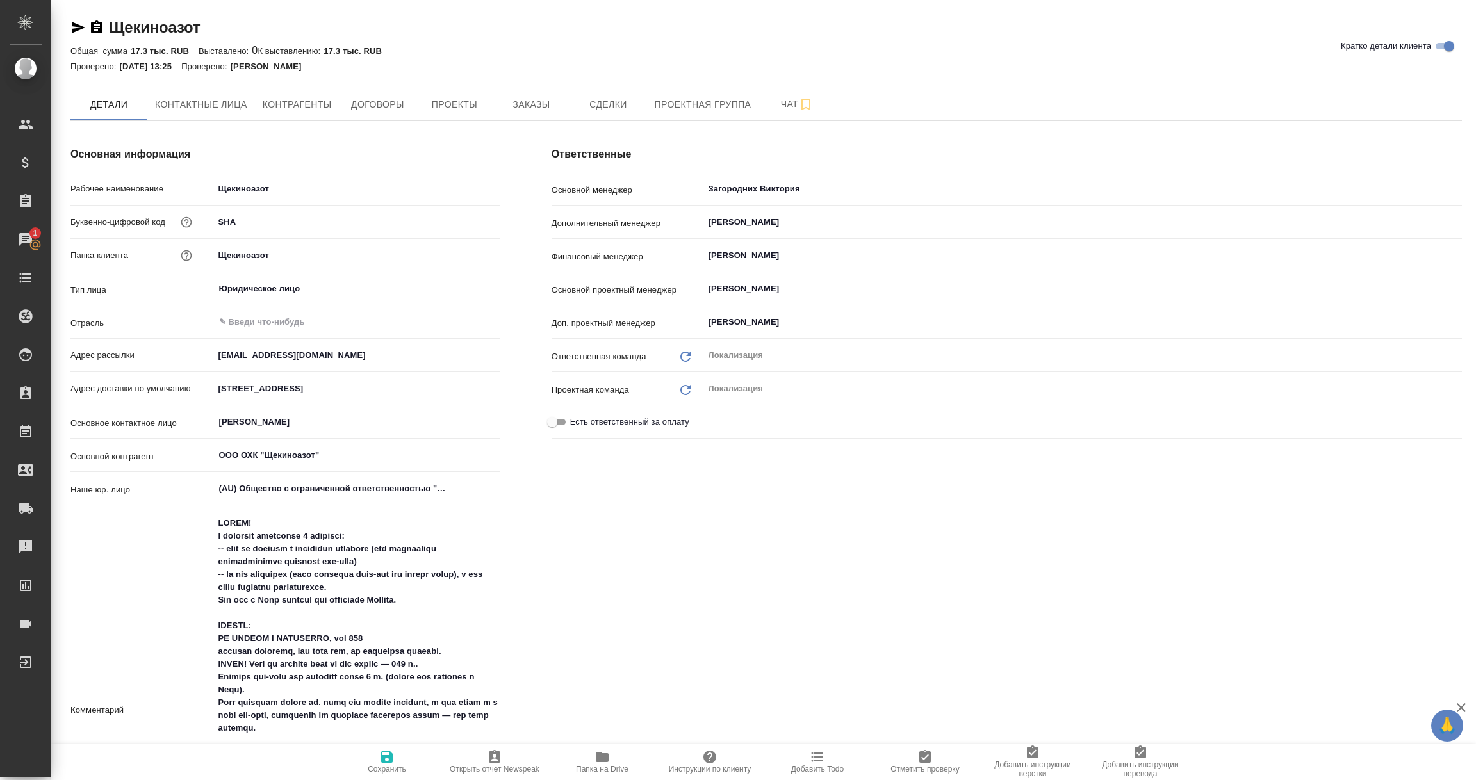
click at [76, 26] on icon "button" at bounding box center [77, 27] width 15 height 15
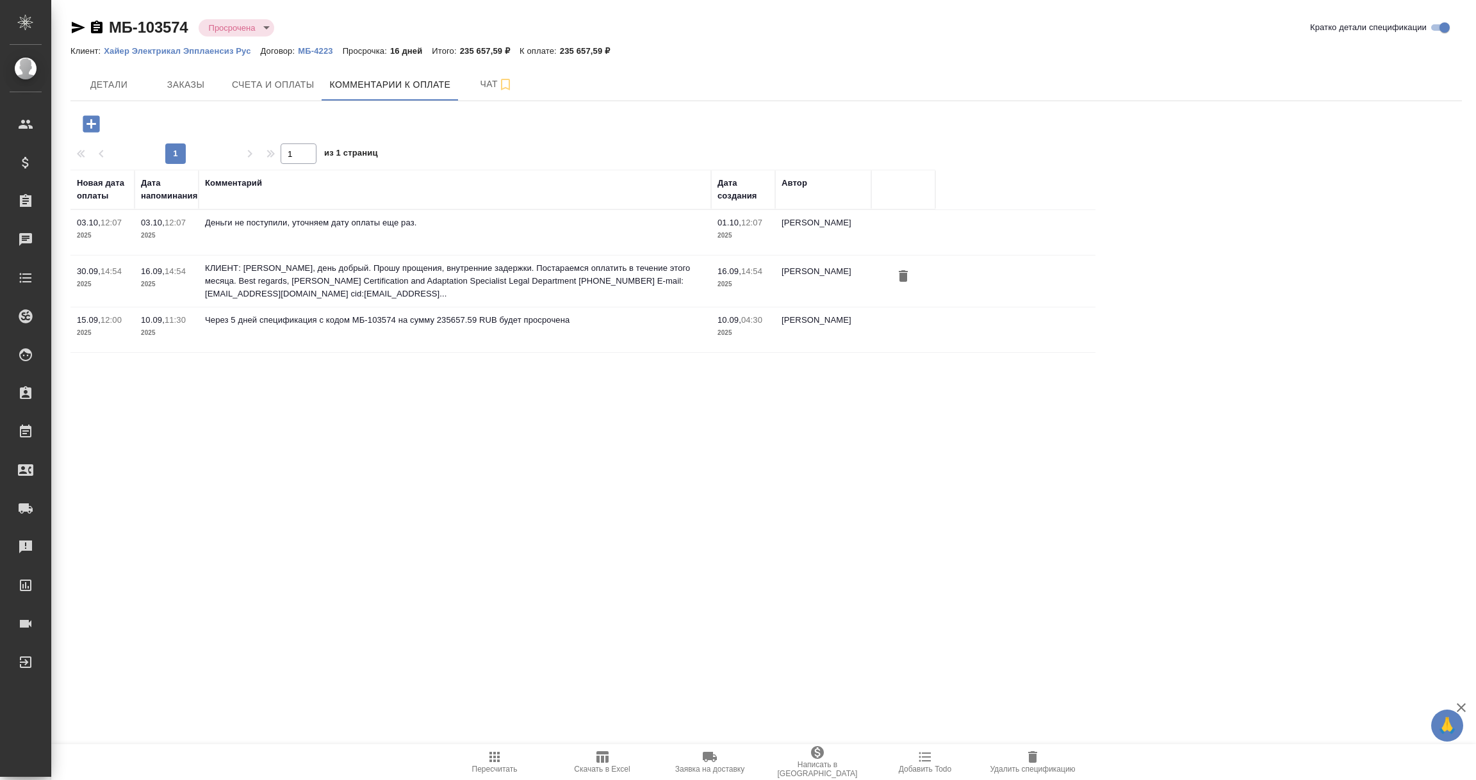
click at [91, 119] on icon "button" at bounding box center [91, 123] width 17 height 17
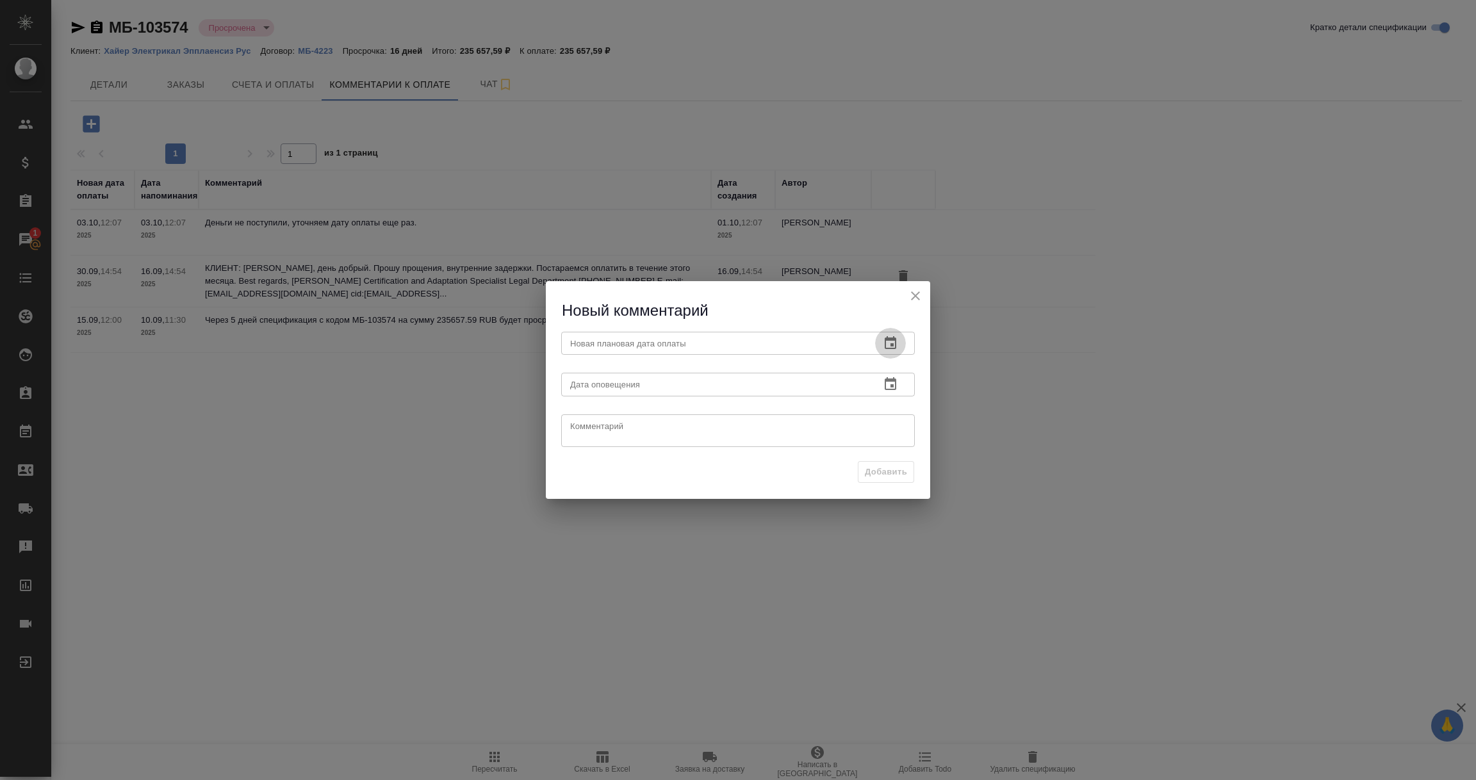
click at [887, 341] on icon "button" at bounding box center [890, 343] width 15 height 15
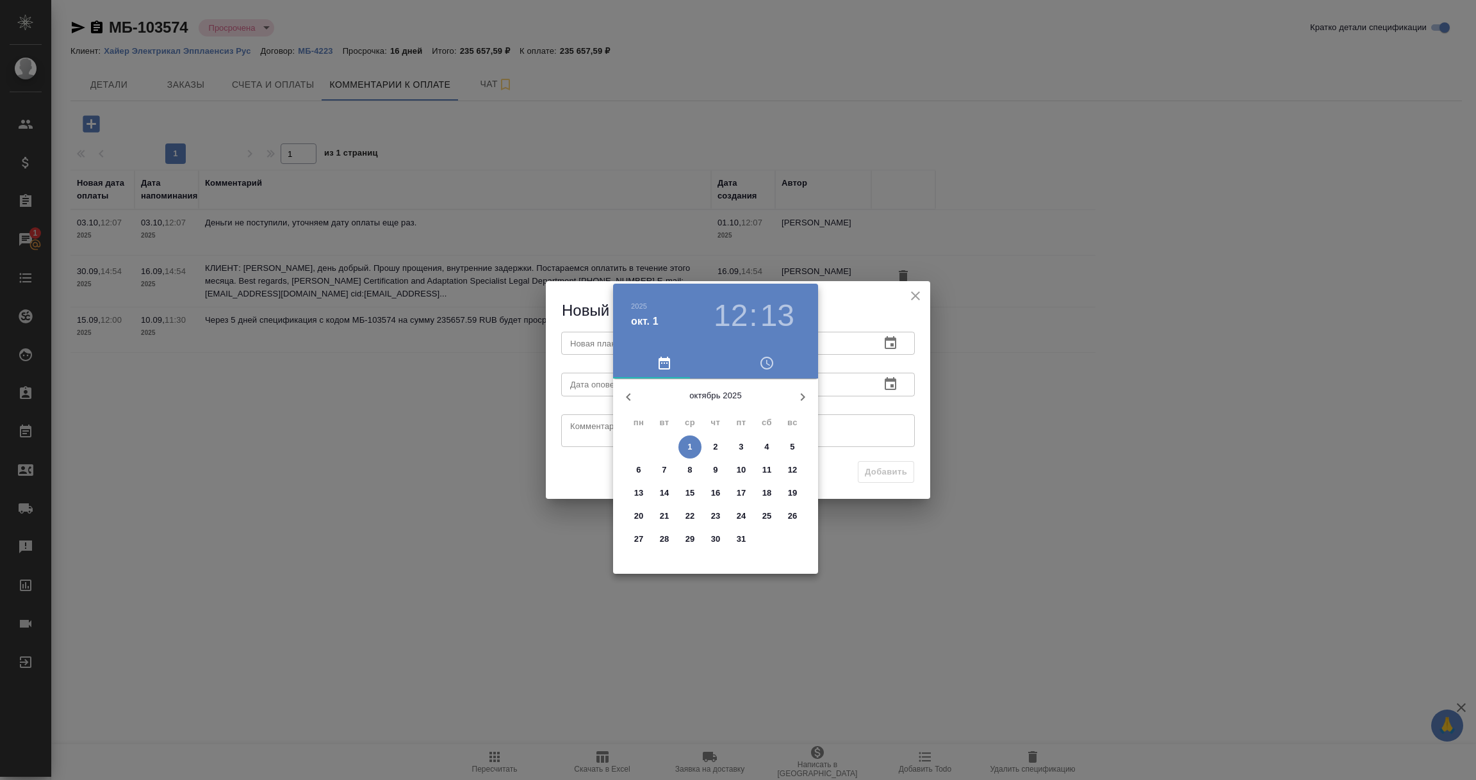
click at [714, 451] on p "2" at bounding box center [715, 447] width 4 height 13
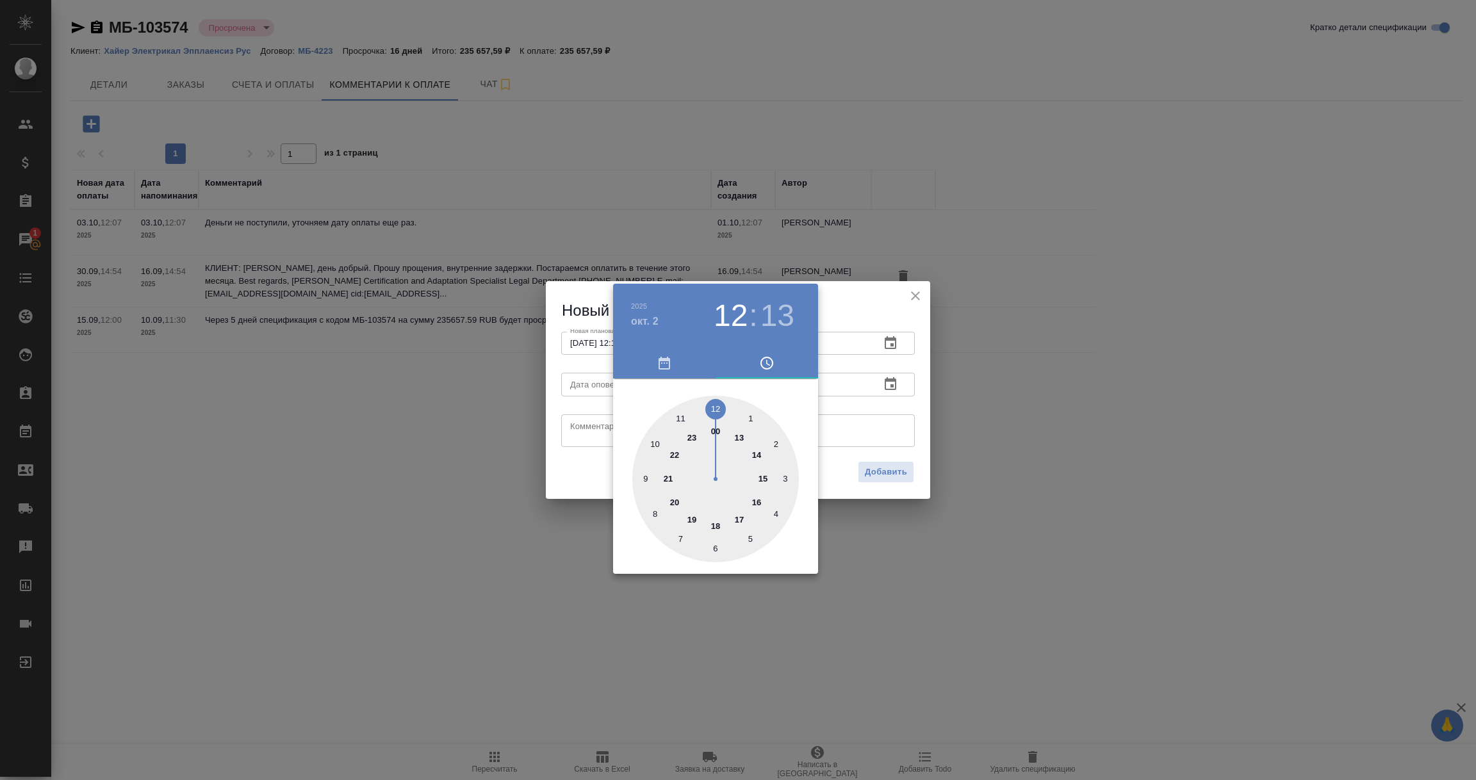
click at [843, 413] on div at bounding box center [738, 390] width 1476 height 780
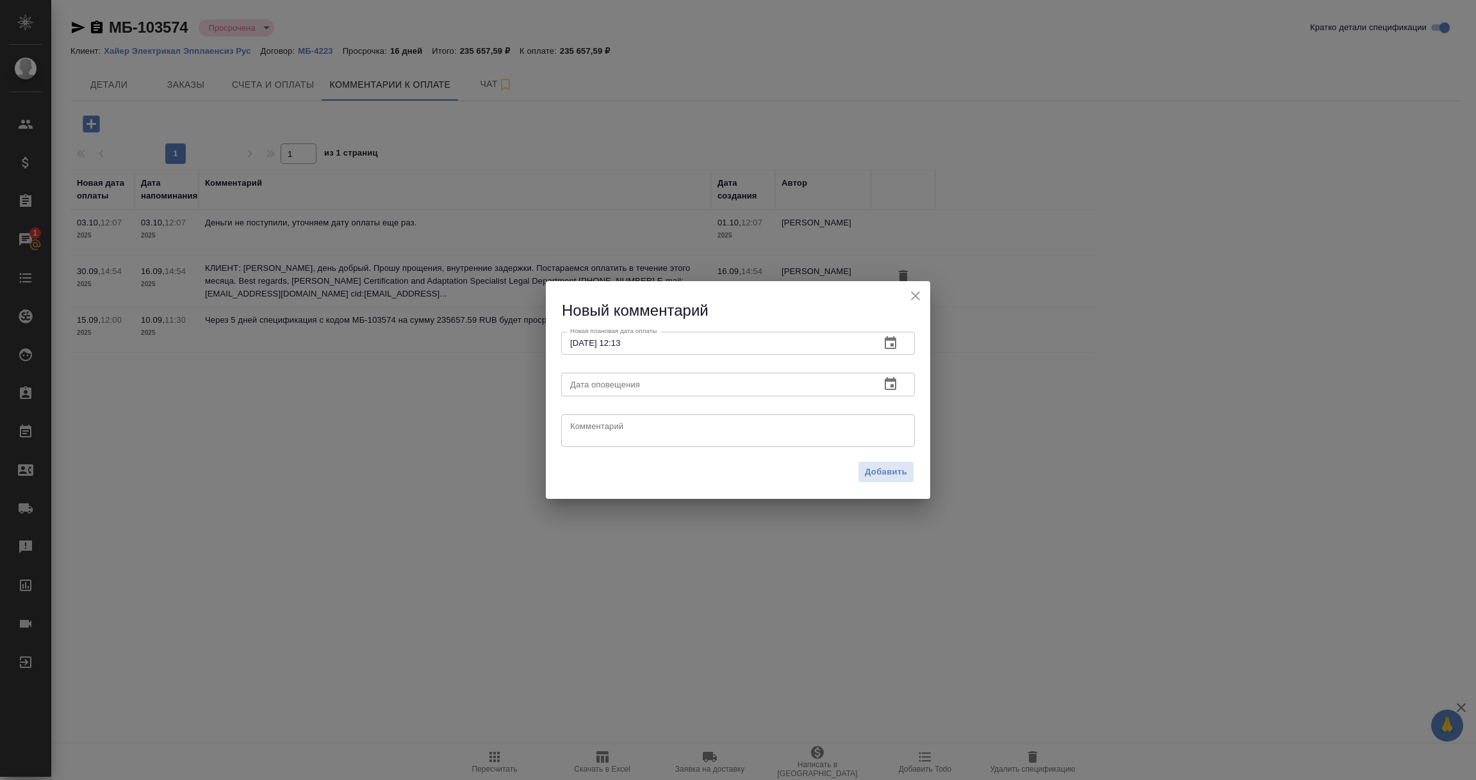
click at [891, 342] on icon "button" at bounding box center [890, 343] width 15 height 15
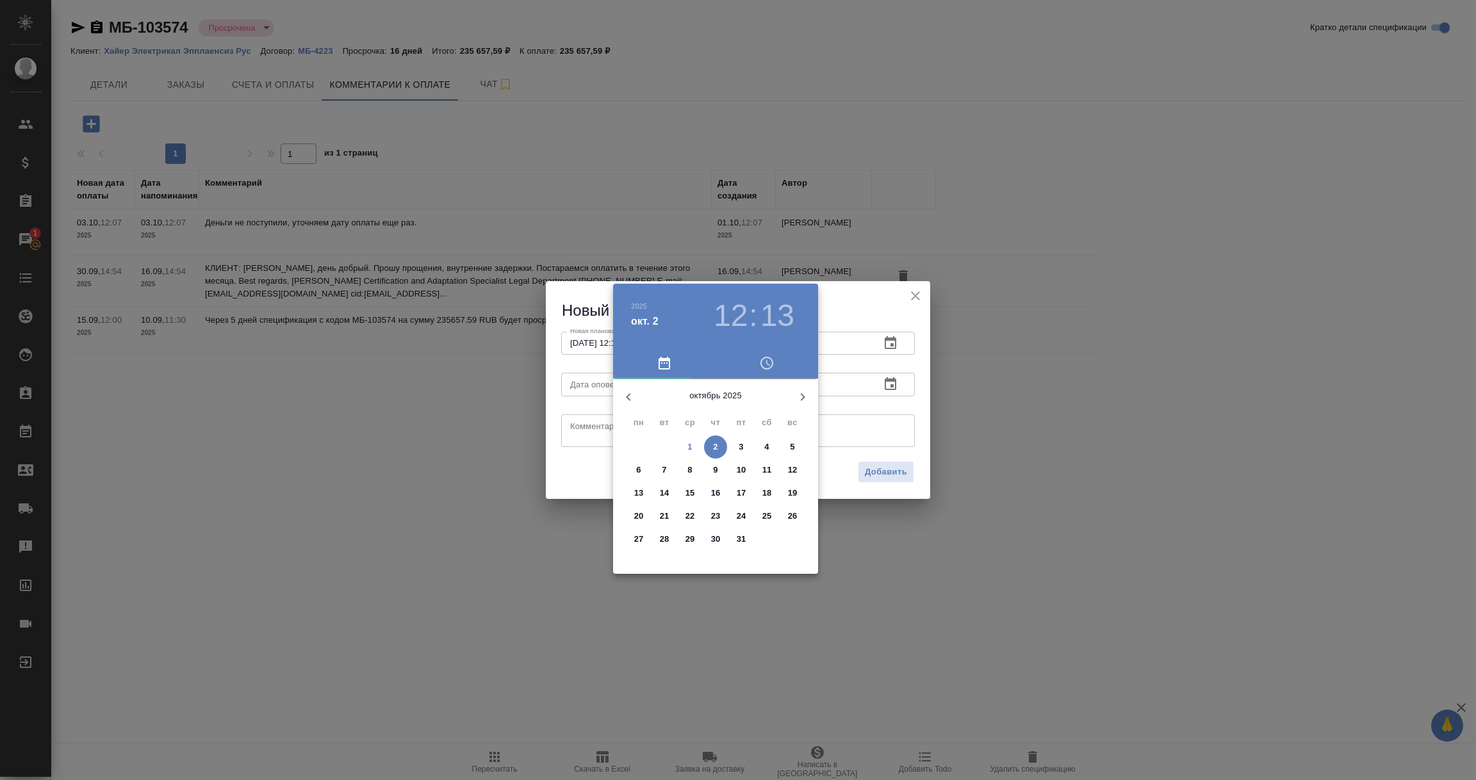
click at [639, 472] on p "6" at bounding box center [638, 470] width 4 height 13
type input "06.10.2025 12:13"
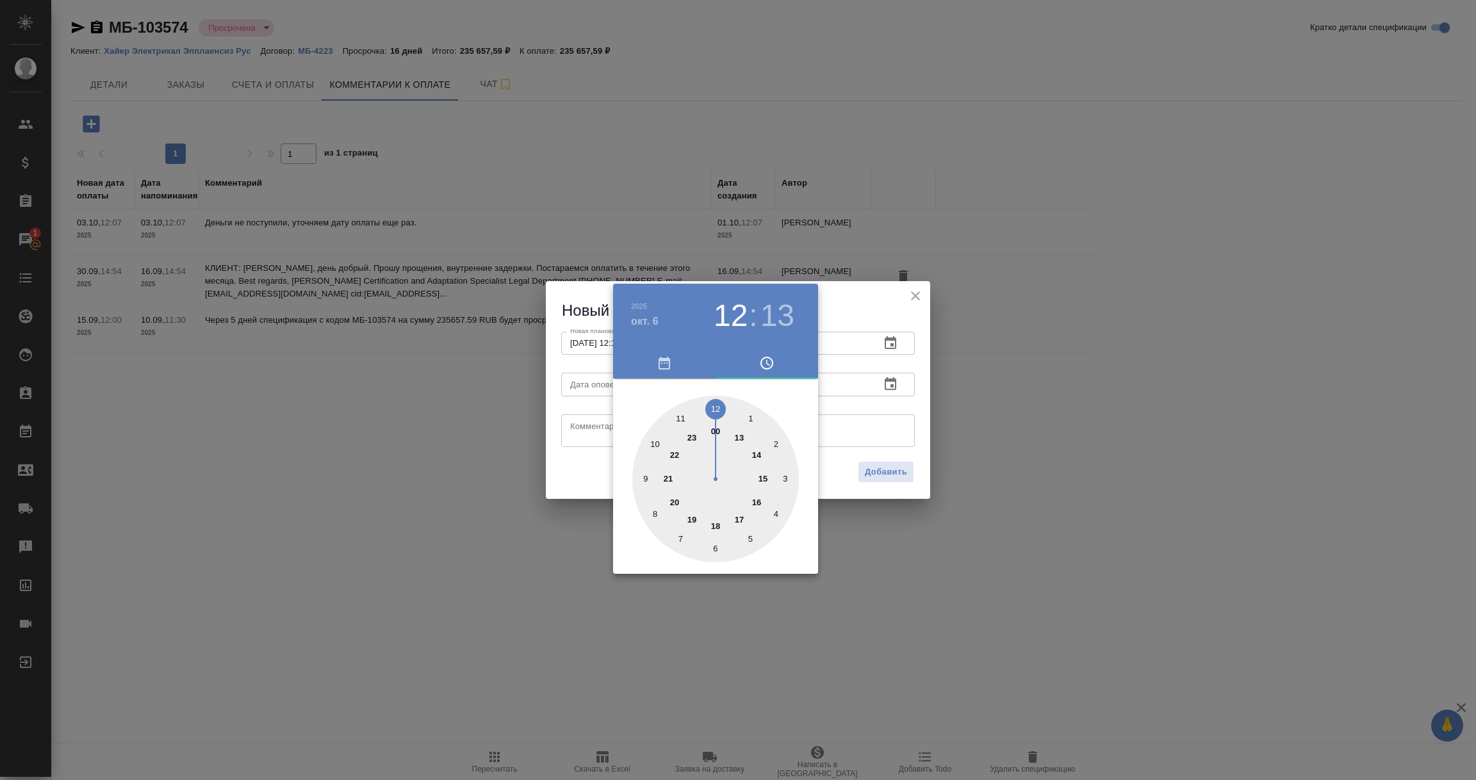
click at [882, 399] on div at bounding box center [738, 390] width 1476 height 780
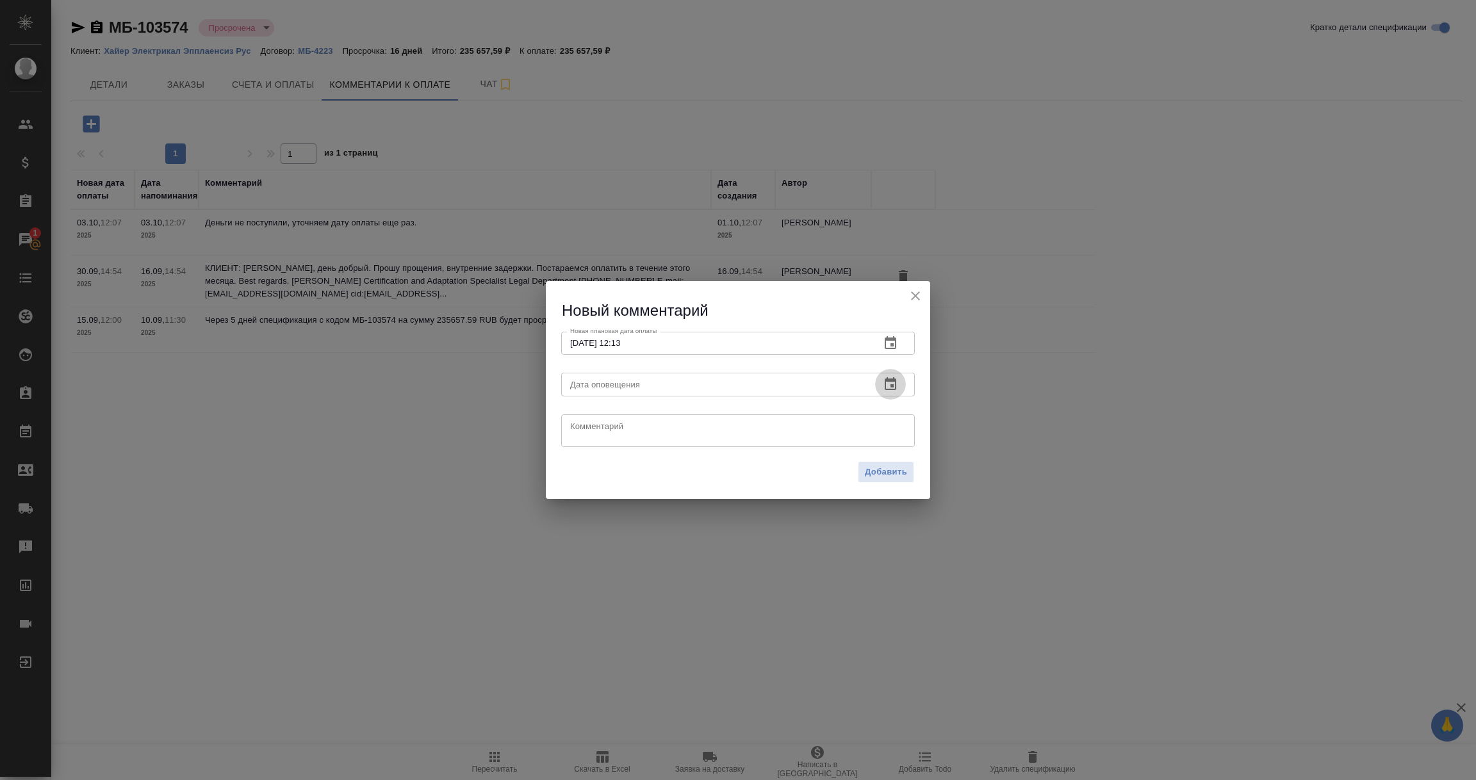
click at [889, 386] on icon "button" at bounding box center [890, 384] width 15 height 15
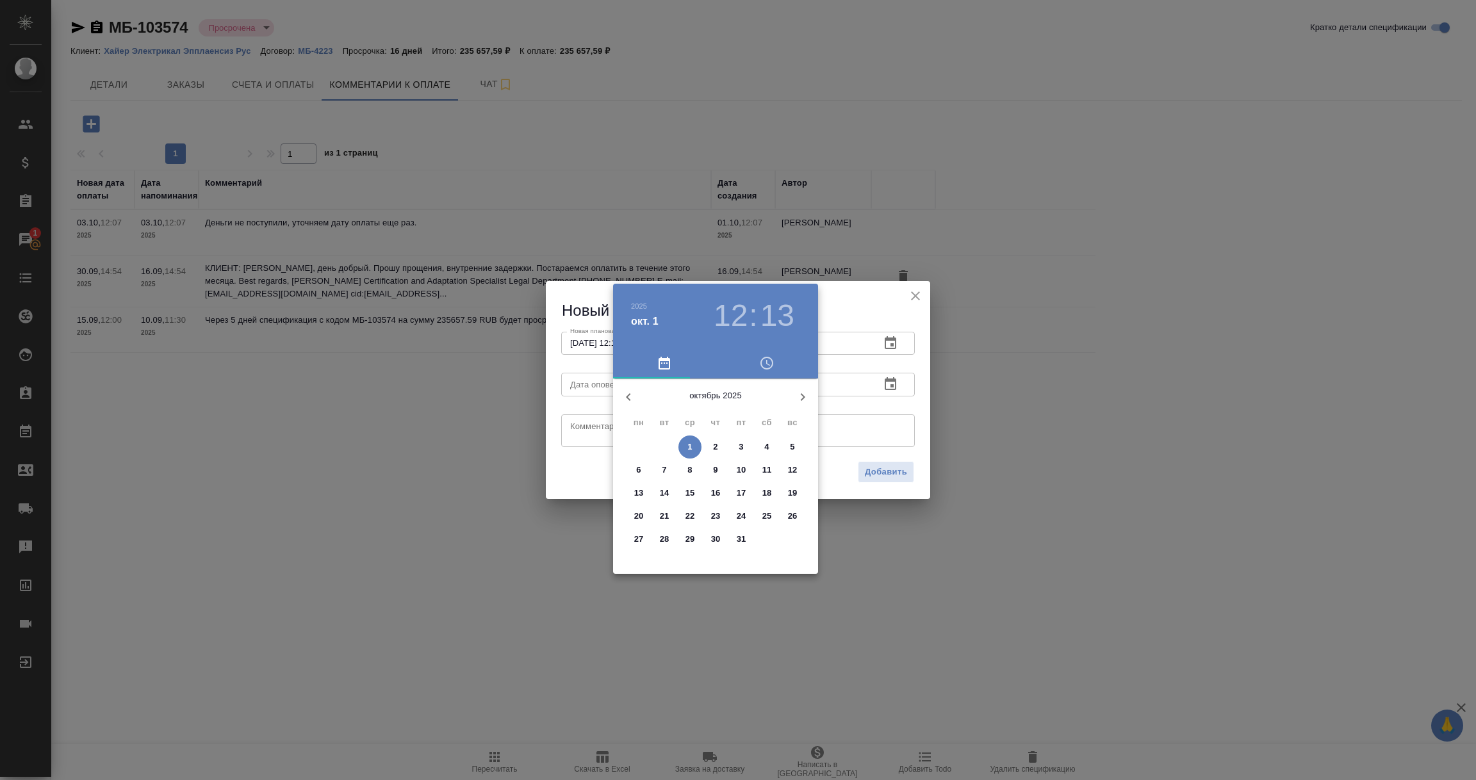
click at [689, 448] on p "1" at bounding box center [690, 447] width 4 height 13
type input "01.10.2025 12:13"
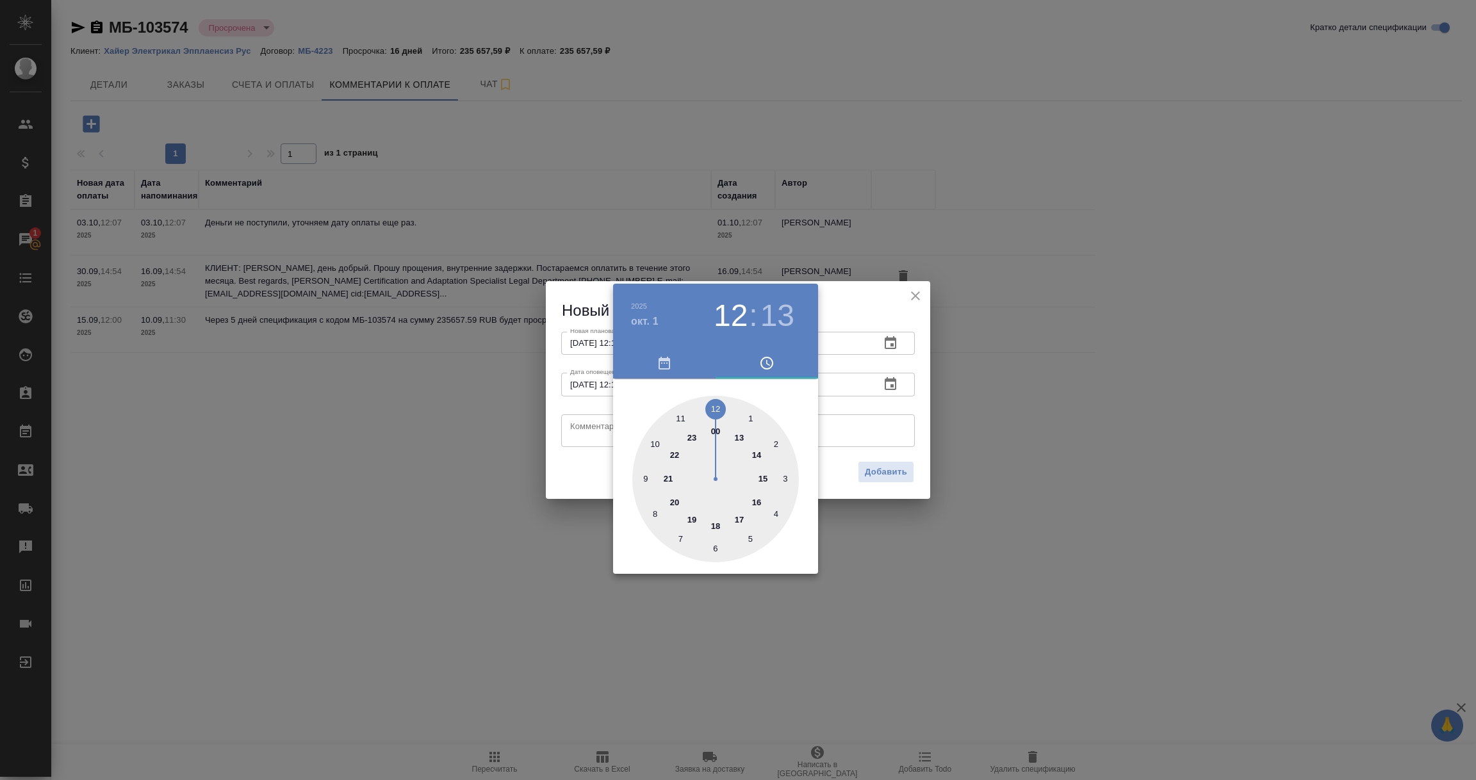
click at [577, 440] on div at bounding box center [738, 390] width 1476 height 780
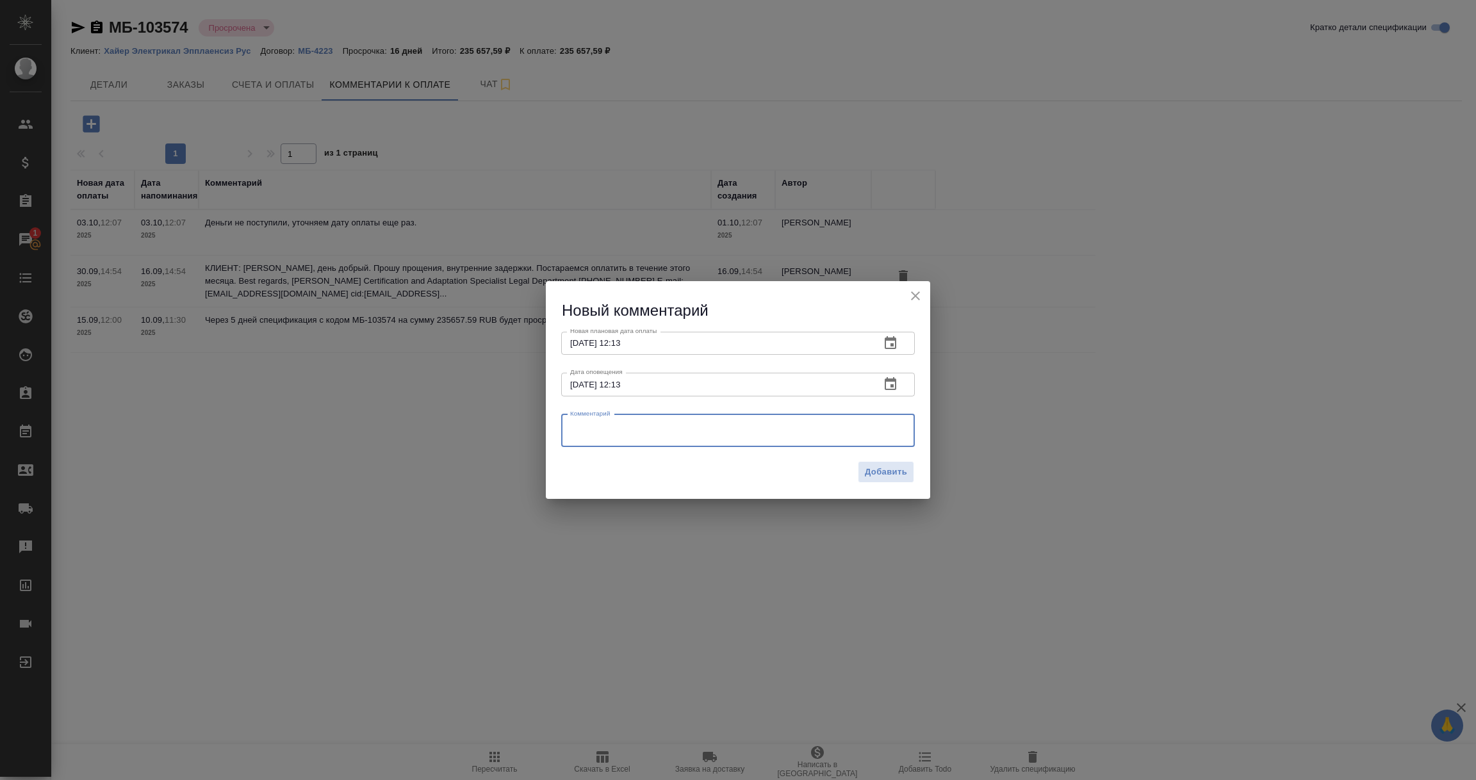
click at [576, 436] on textarea at bounding box center [738, 430] width 336 height 19
paste textarea "Коллеги, добрый день! К сожалению, оплата в сентябре нам так и не поступила. См…"
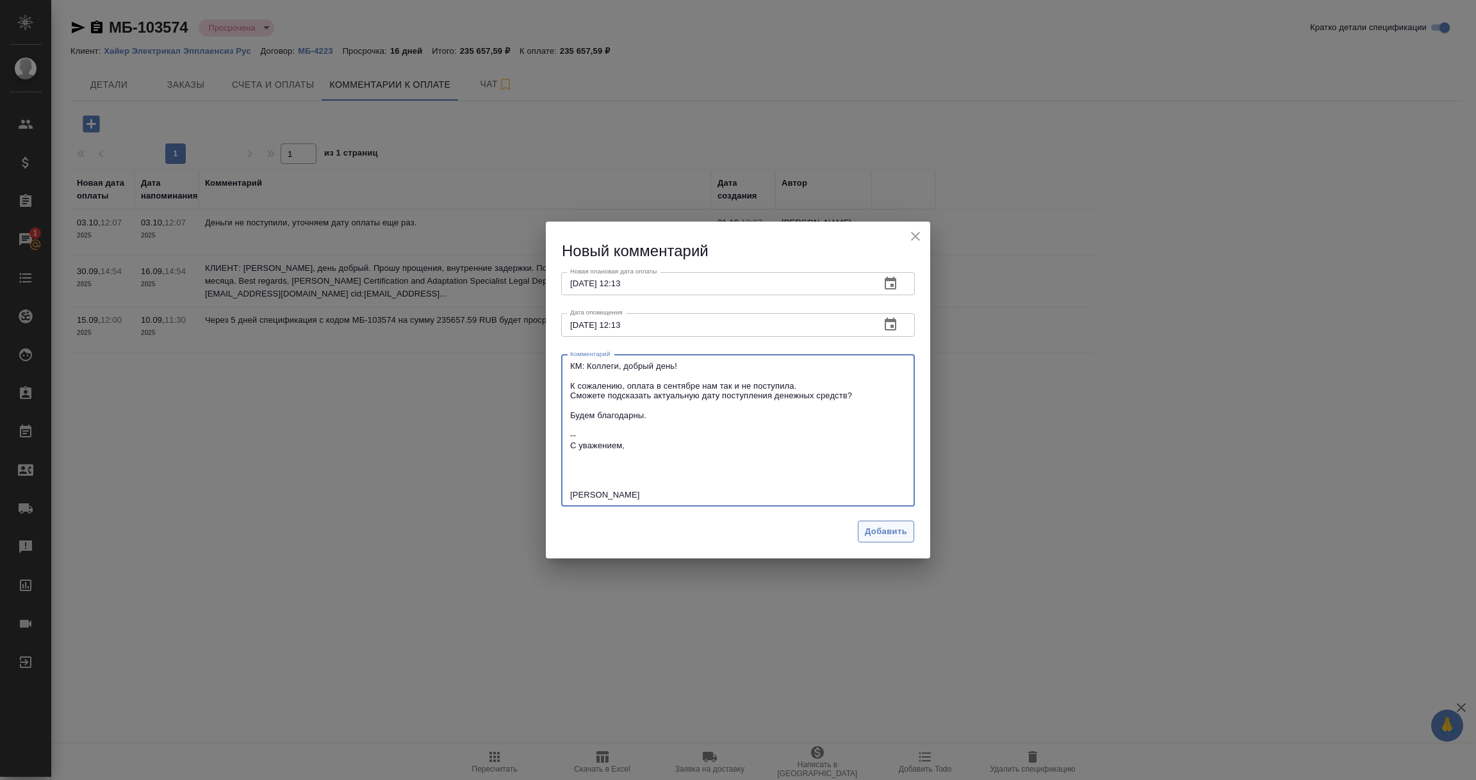
type textarea "КМ: Коллеги, добрый день! К сожалению, оплата в сентябре нам так и не поступила…"
click at [878, 529] on span "Добавить" at bounding box center [886, 532] width 42 height 15
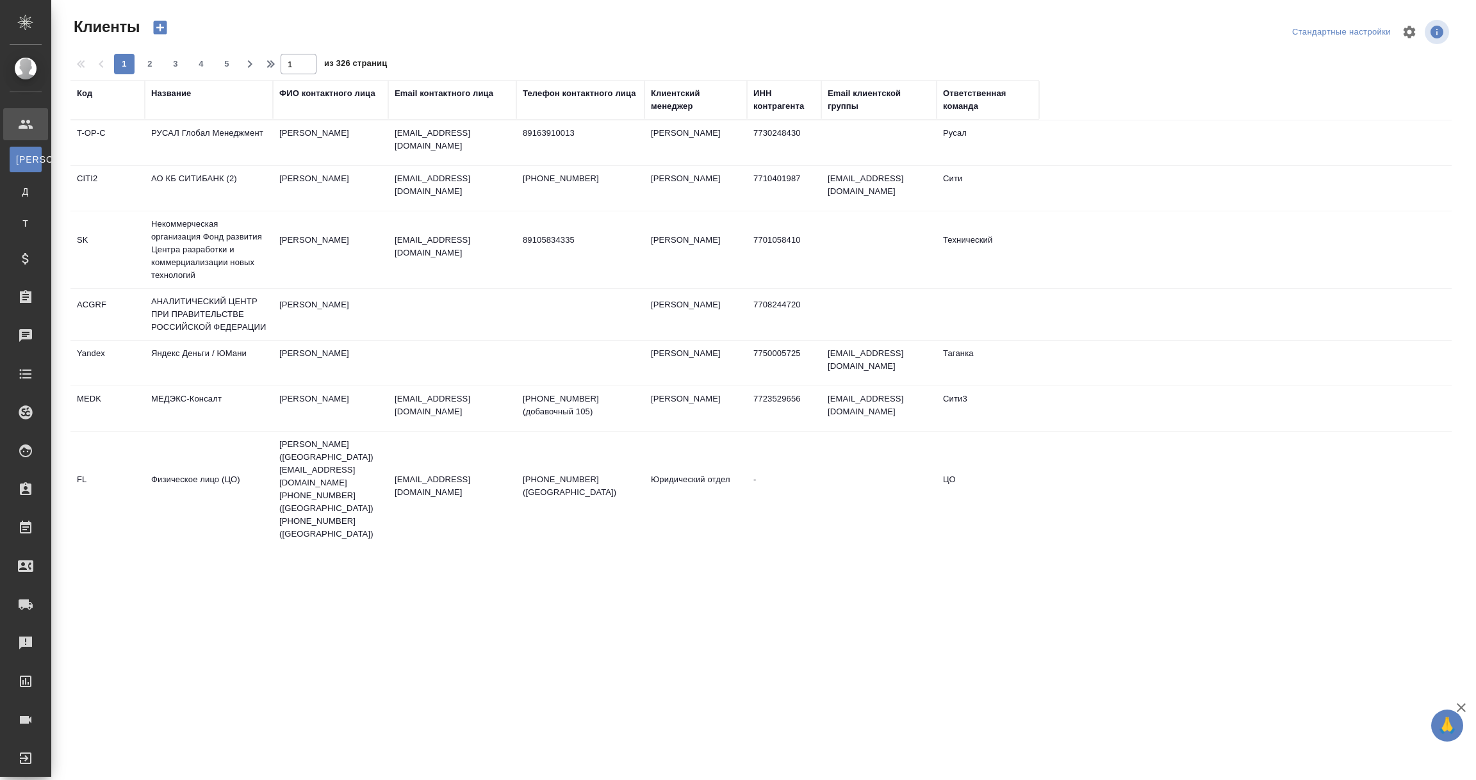
select select "RU"
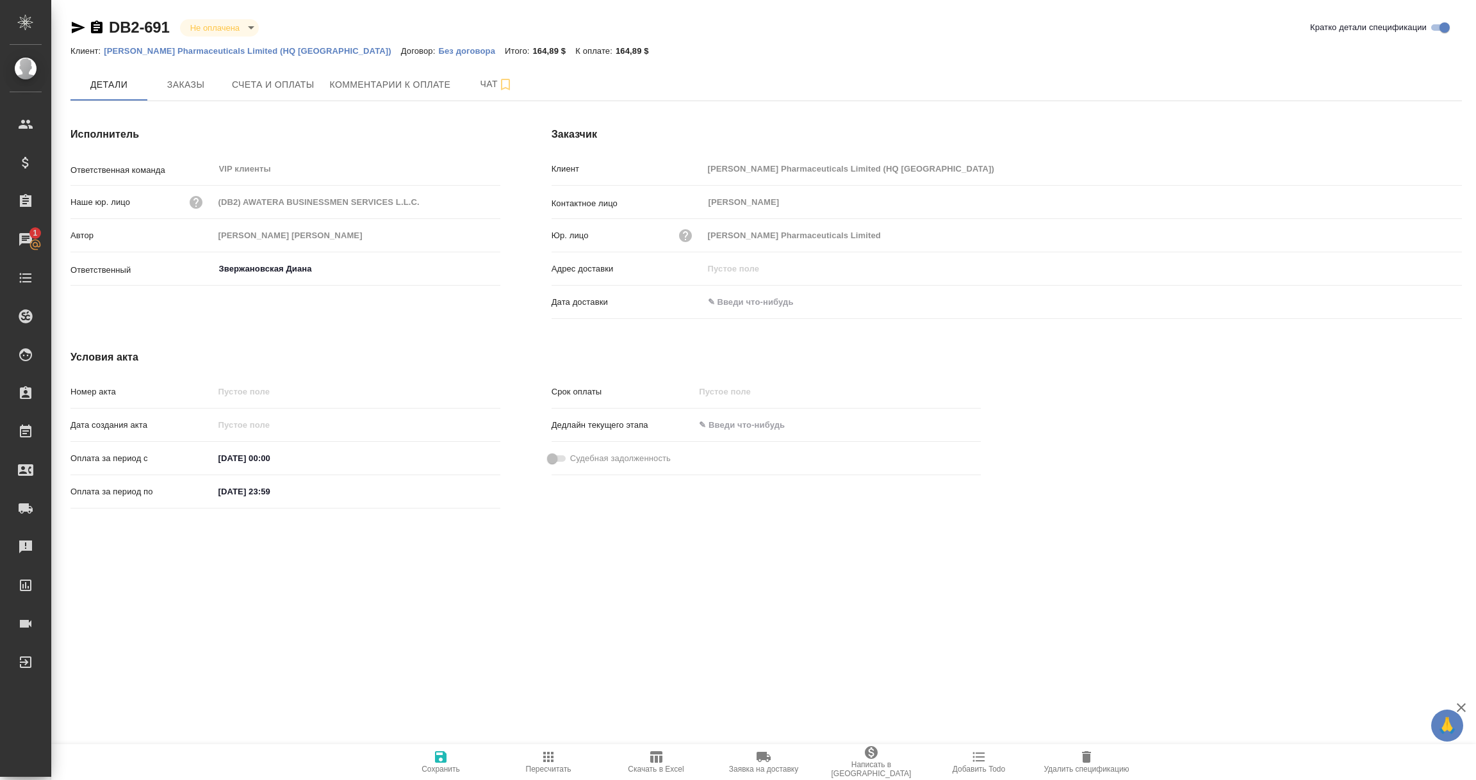
click at [74, 29] on icon "button" at bounding box center [78, 28] width 13 height 12
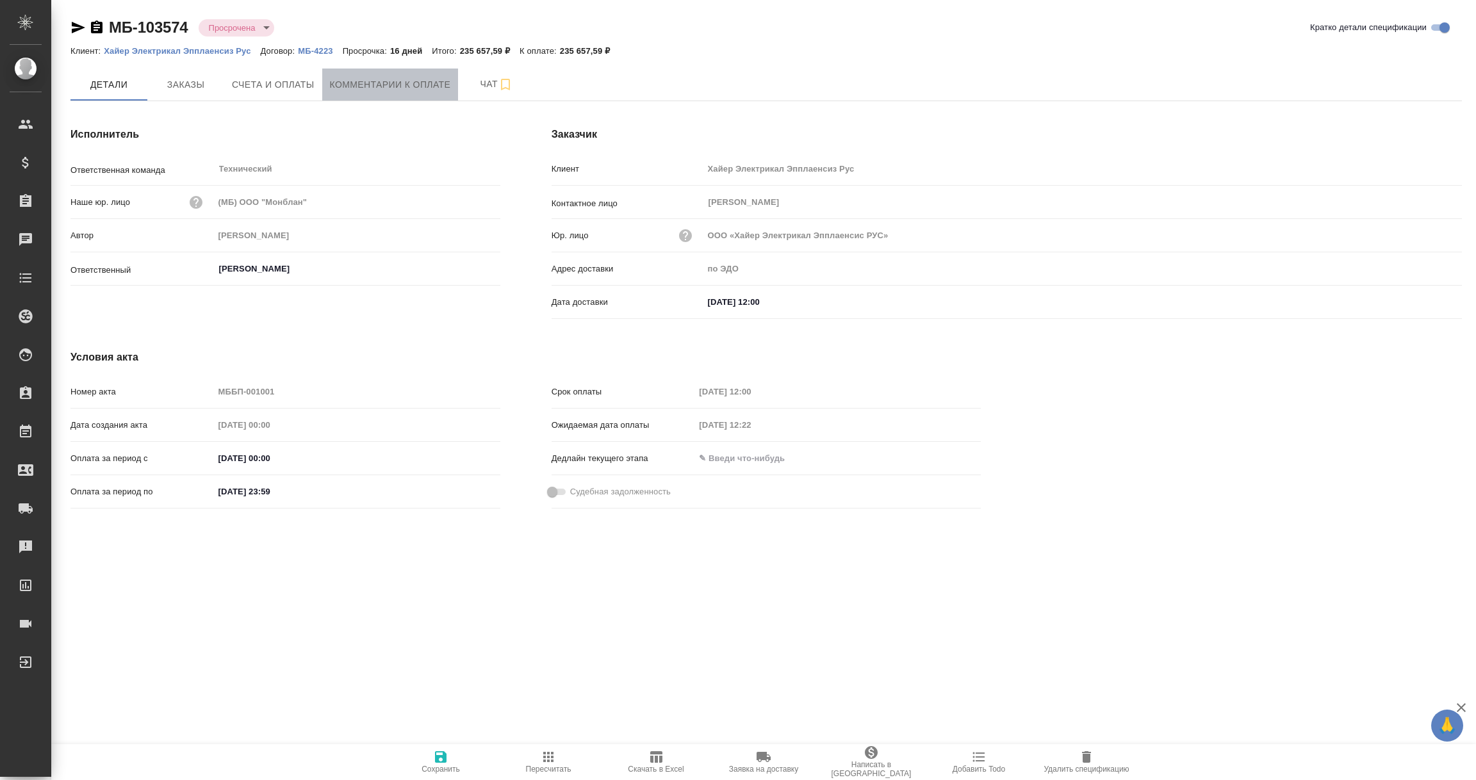
click at [359, 84] on span "Комментарии к оплате" at bounding box center [390, 85] width 121 height 16
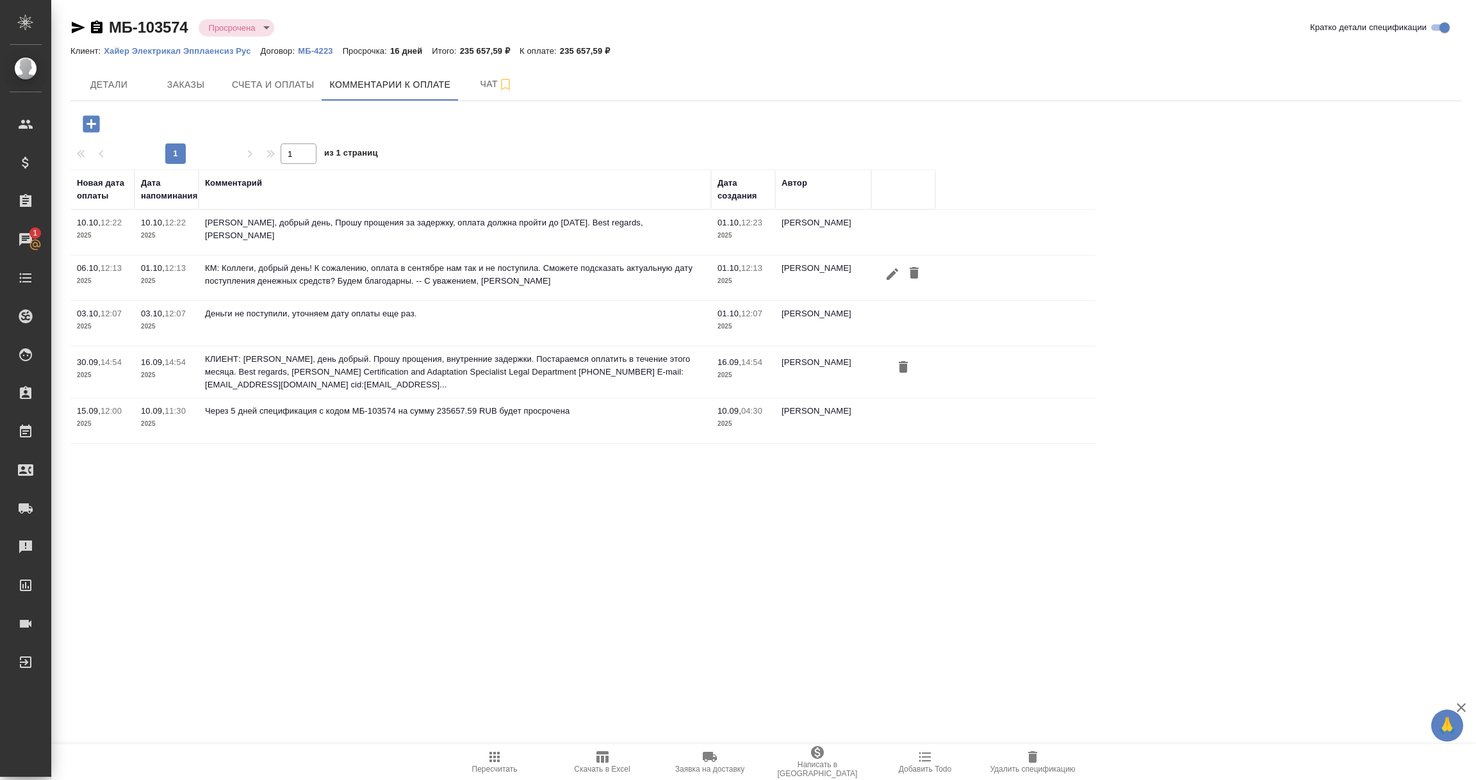
click at [916, 277] on icon "button" at bounding box center [914, 273] width 9 height 12
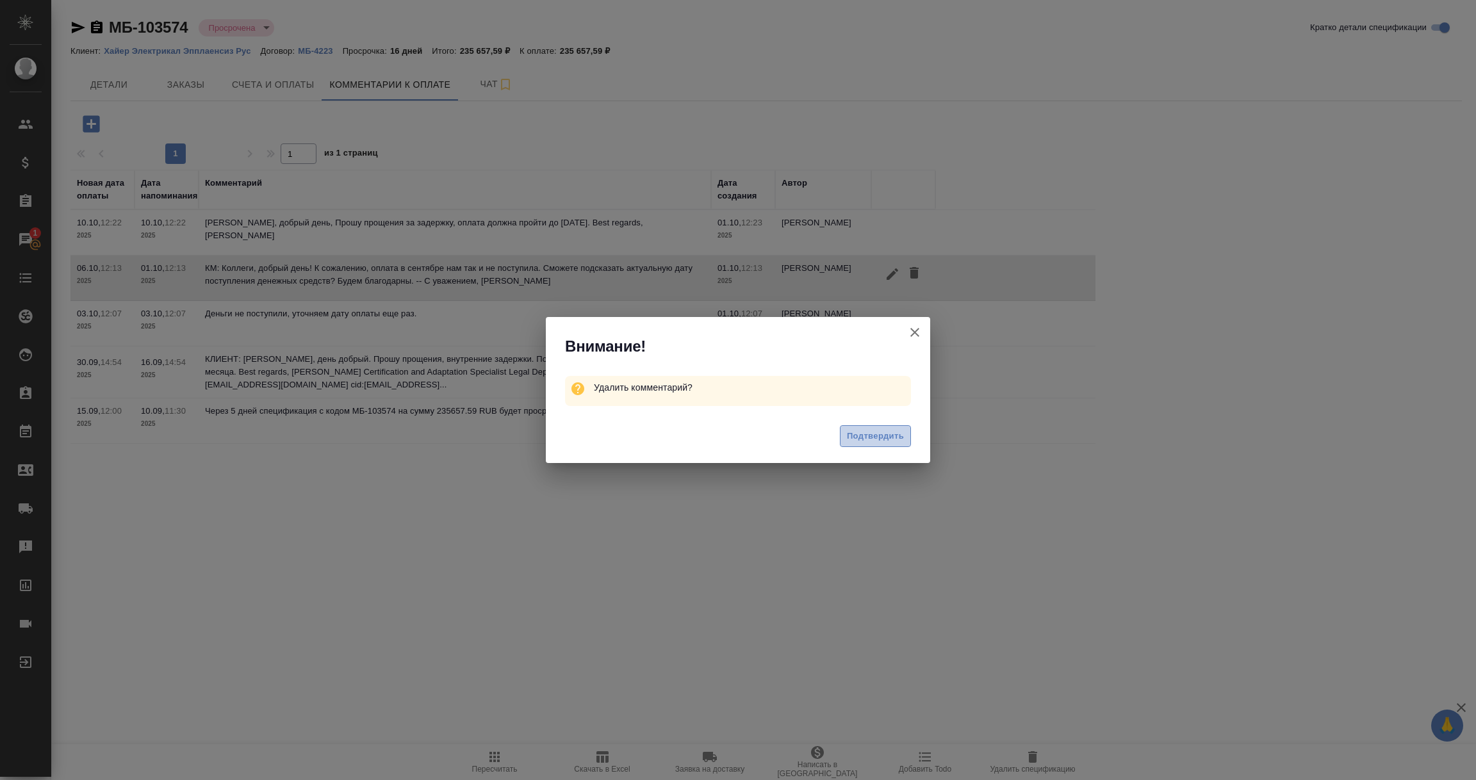
click at [876, 441] on span "Подтвердить" at bounding box center [875, 436] width 57 height 15
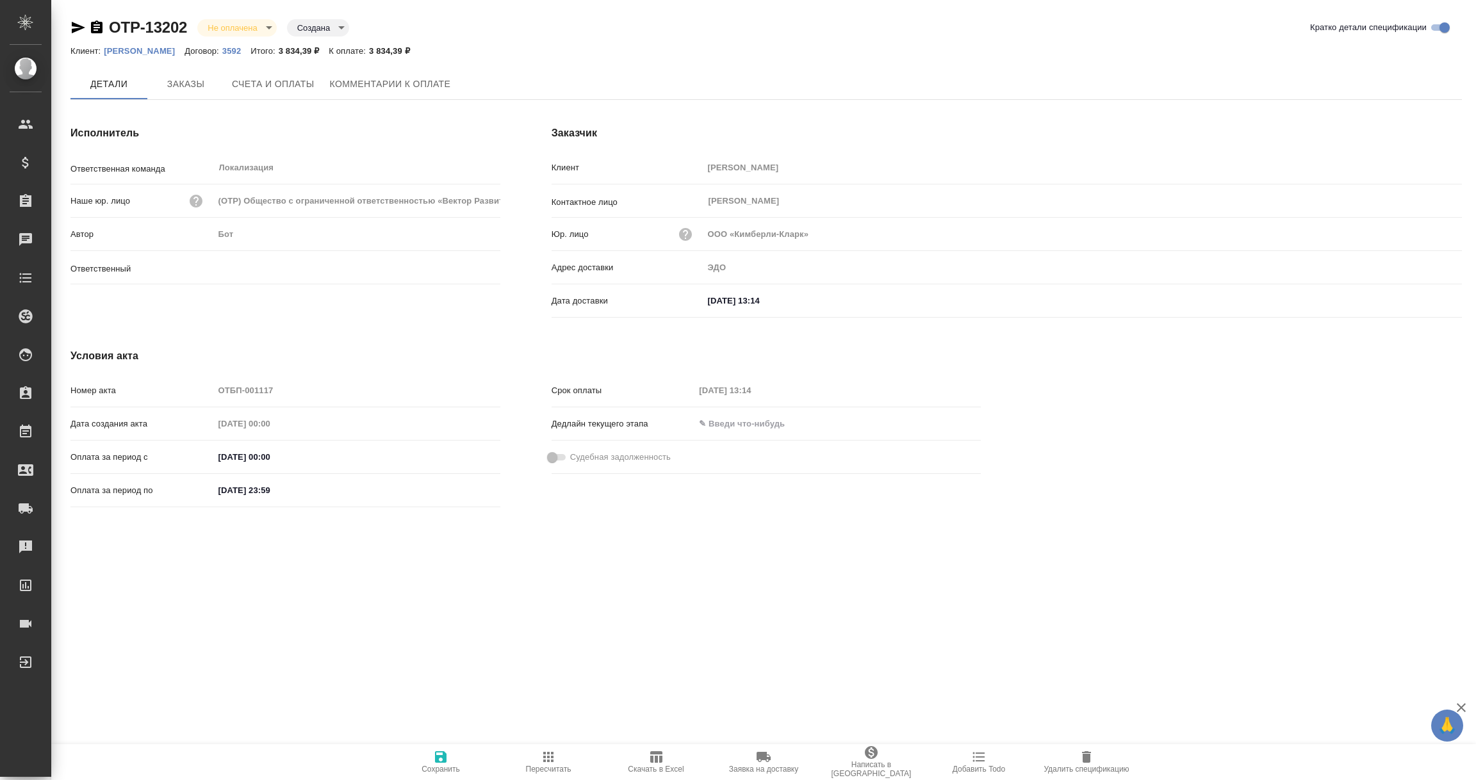
type input "Валяева Анна"
click at [97, 31] on icon "button" at bounding box center [97, 27] width 12 height 13
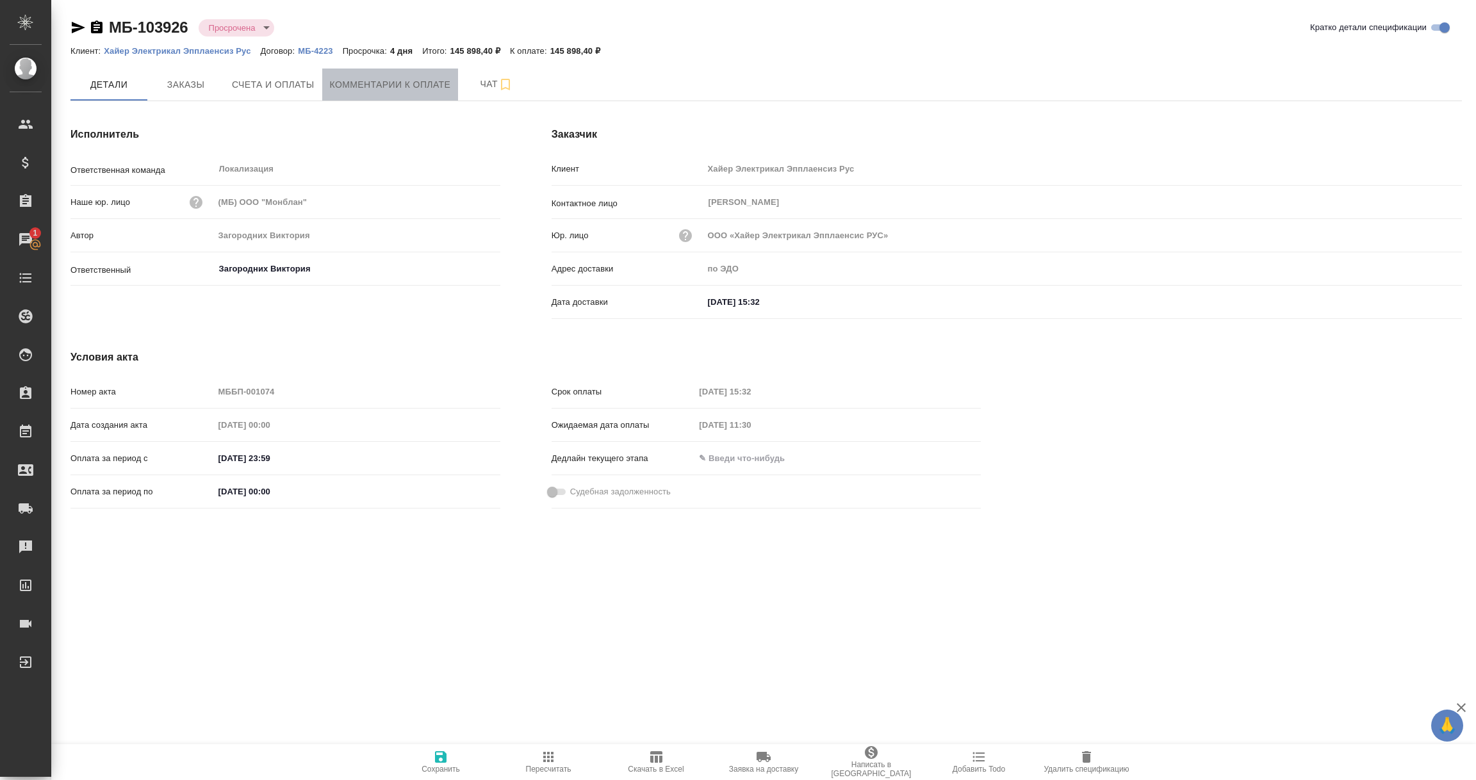
click at [366, 86] on span "Комментарии к оплате" at bounding box center [390, 85] width 121 height 16
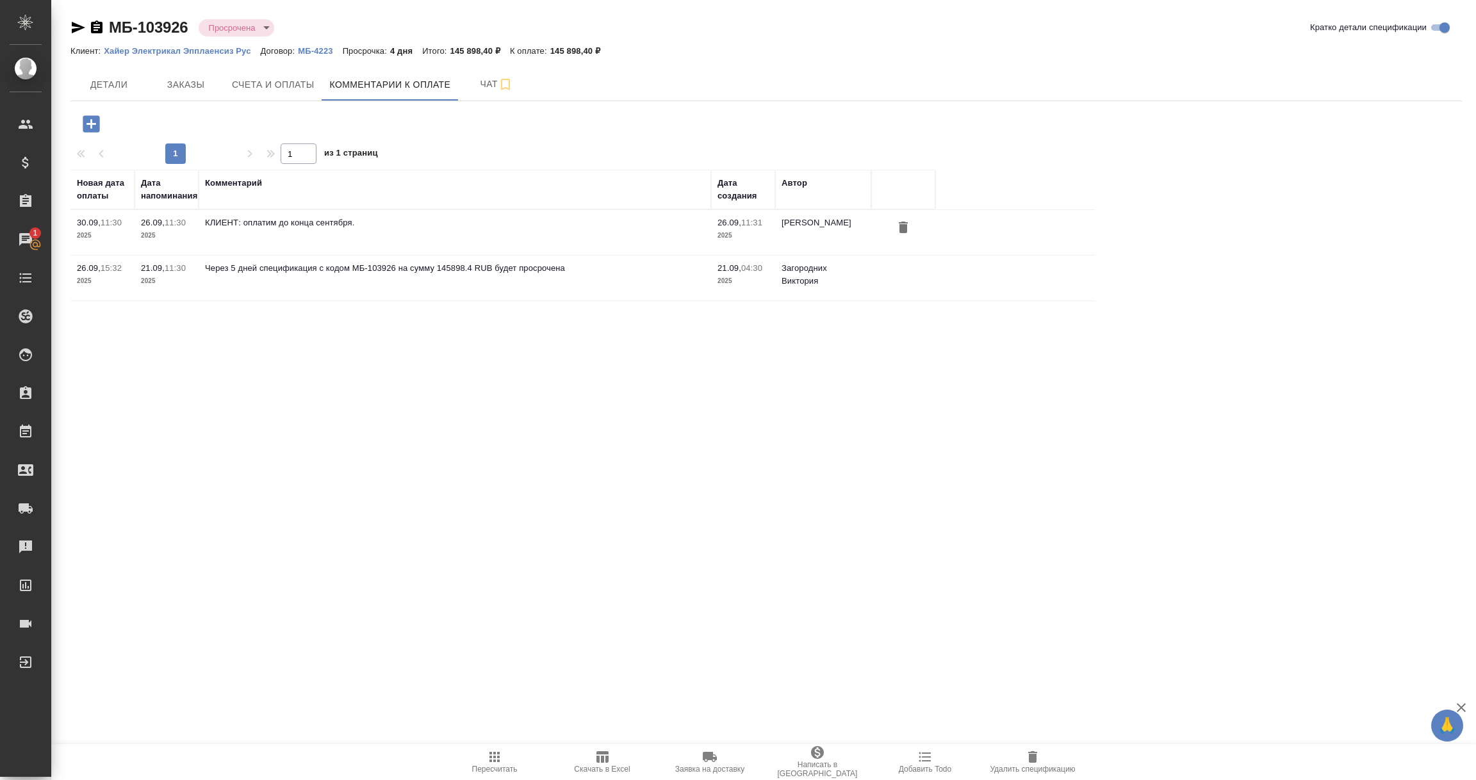
click at [89, 124] on icon "button" at bounding box center [91, 124] width 22 height 22
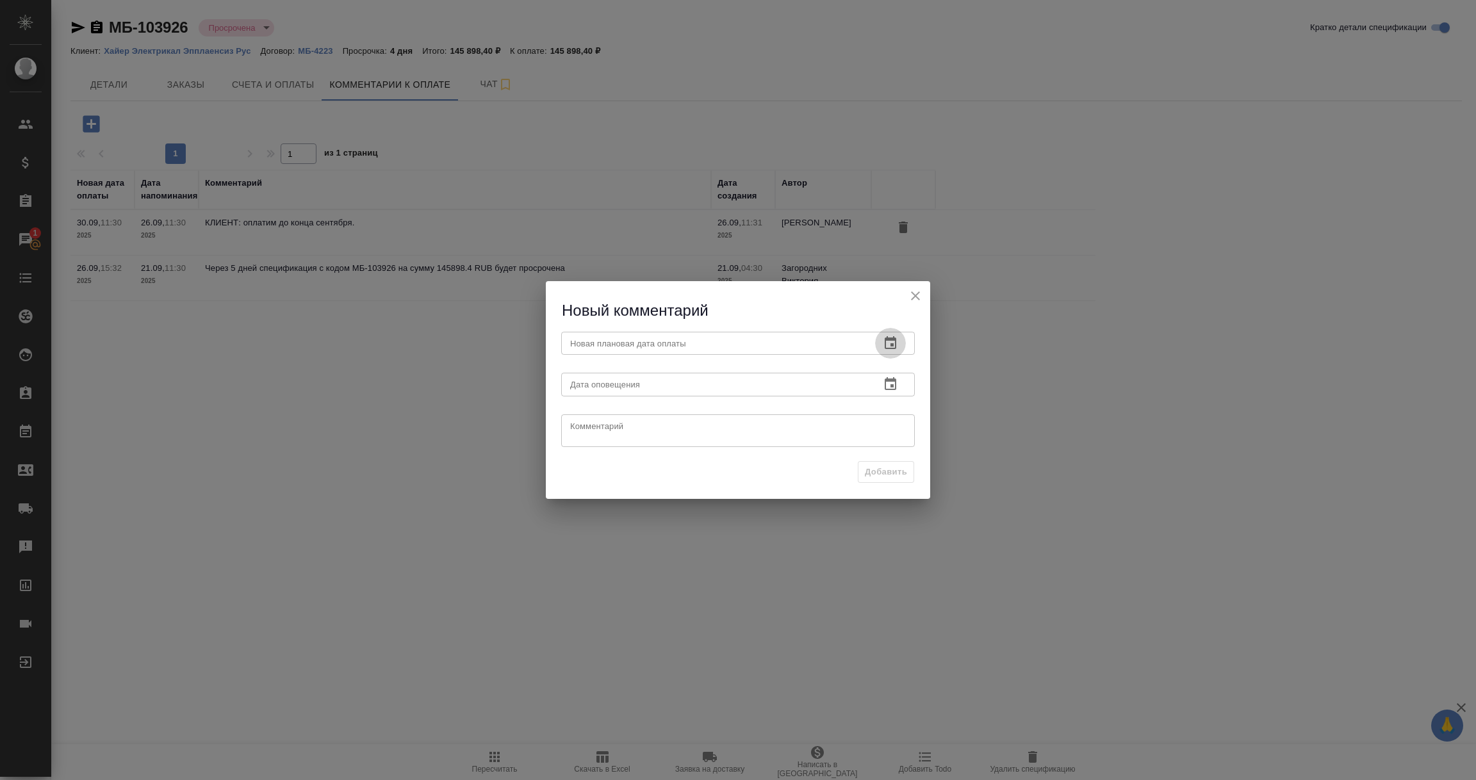
click at [893, 347] on icon "button" at bounding box center [891, 342] width 12 height 13
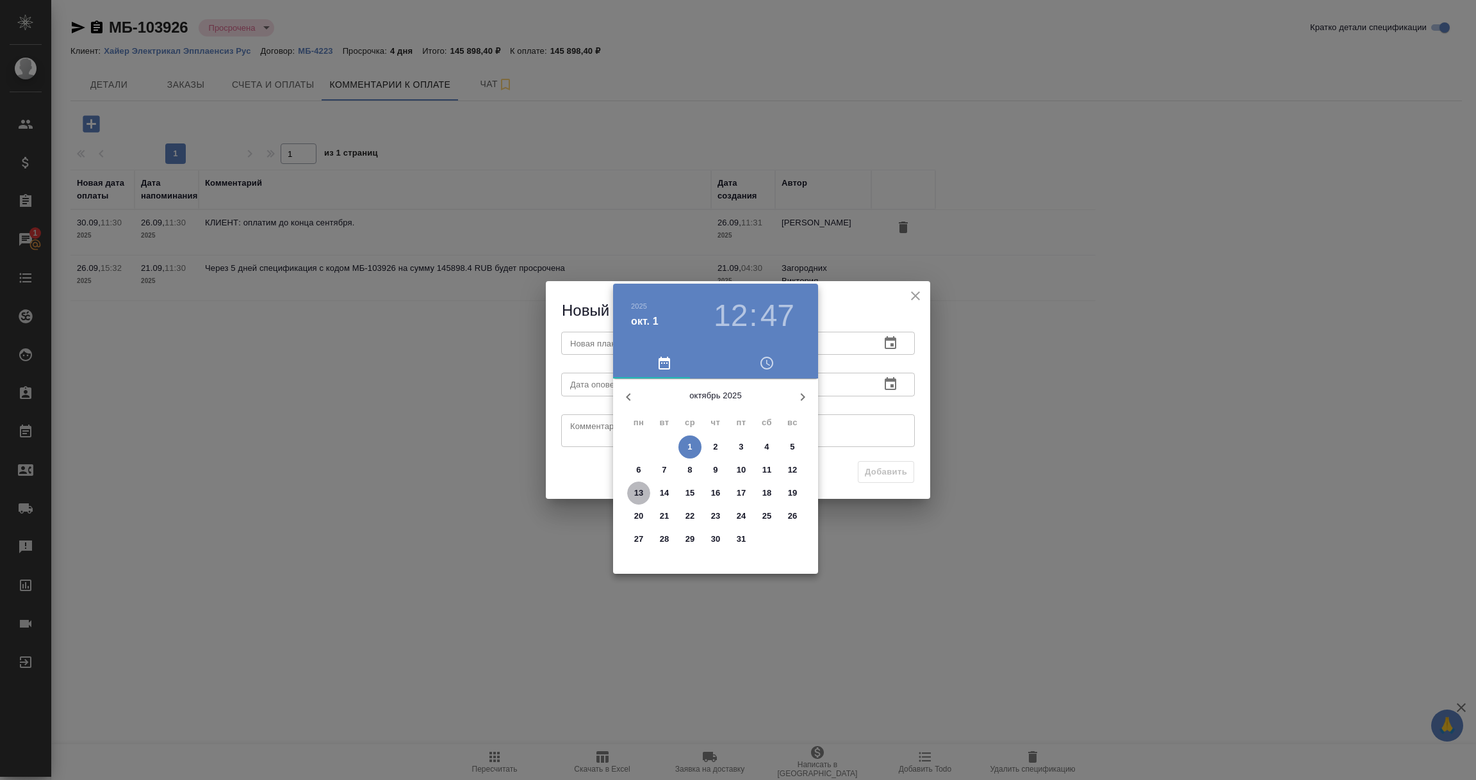
click at [637, 491] on p "13" at bounding box center [639, 493] width 10 height 13
type input "[DATE] 12:47"
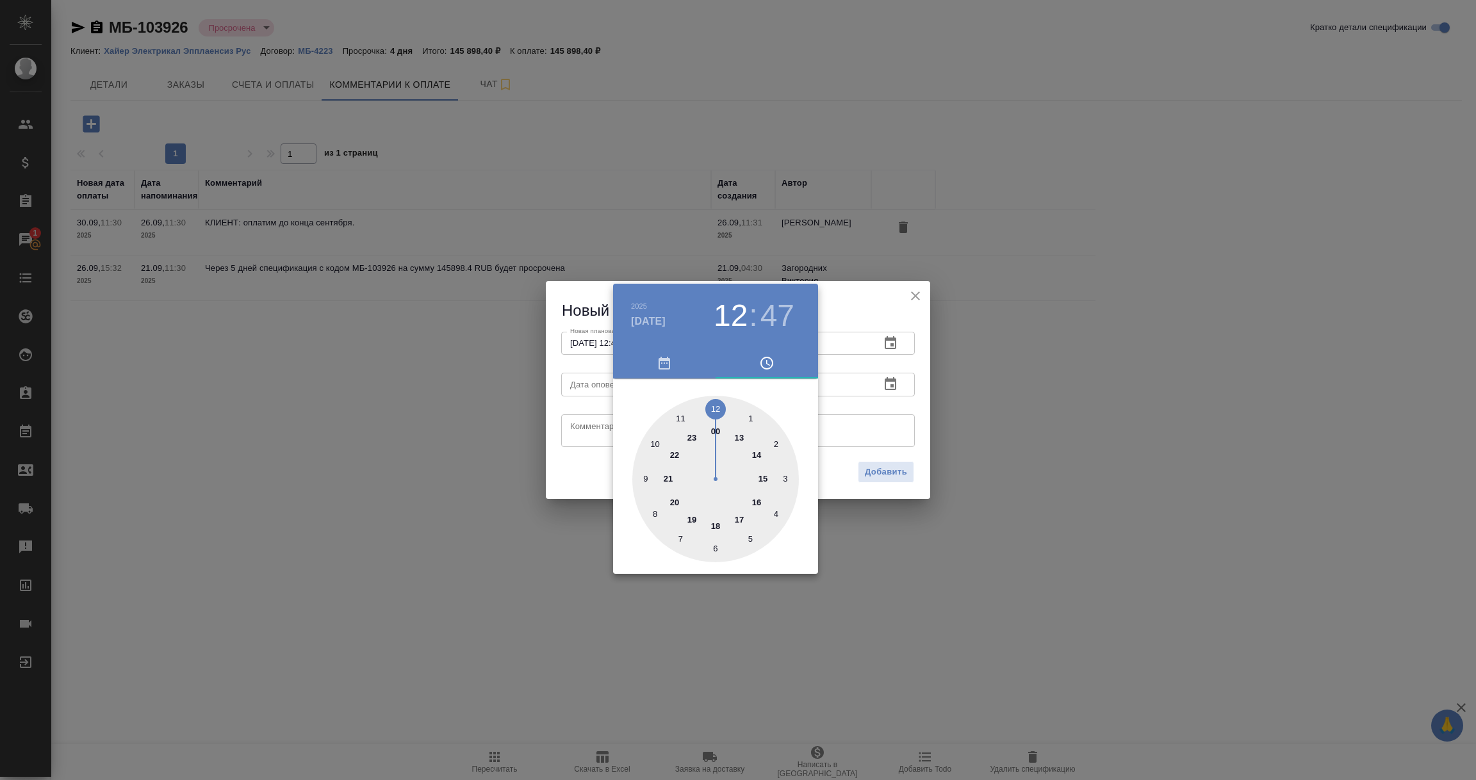
click at [911, 414] on div at bounding box center [738, 390] width 1476 height 780
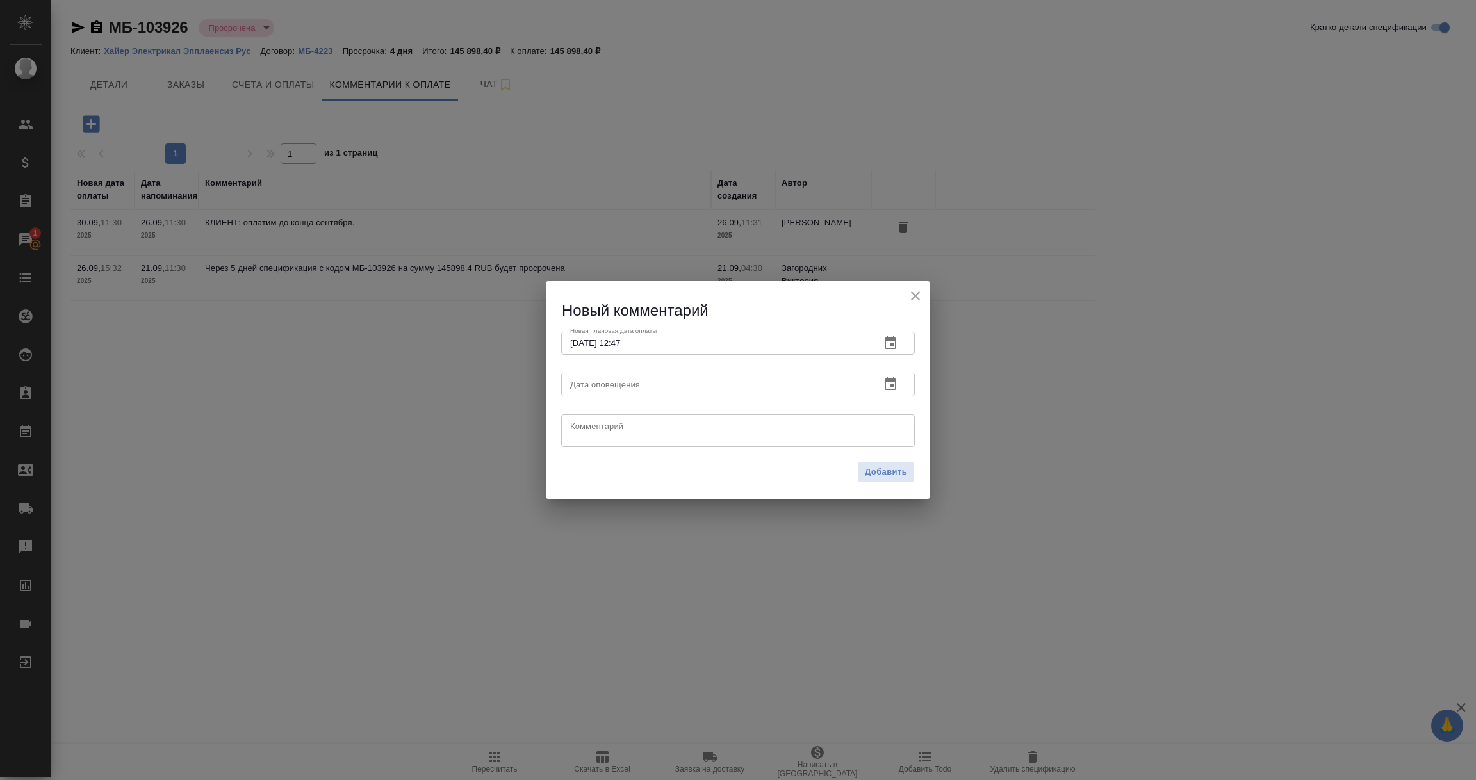
click at [893, 386] on icon "button" at bounding box center [891, 383] width 12 height 13
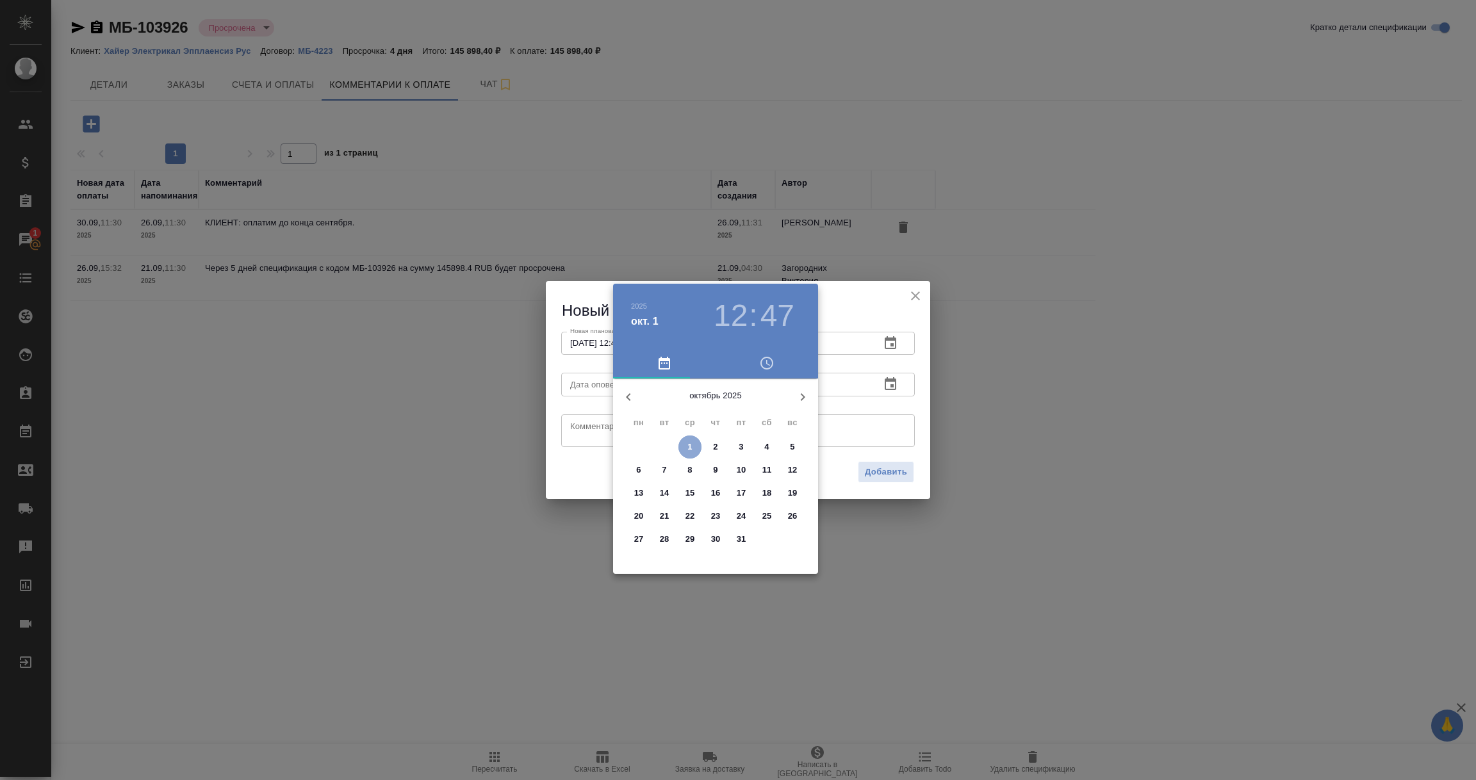
click at [688, 447] on p "1" at bounding box center [690, 447] width 4 height 13
type input "[DATE] 12:47"
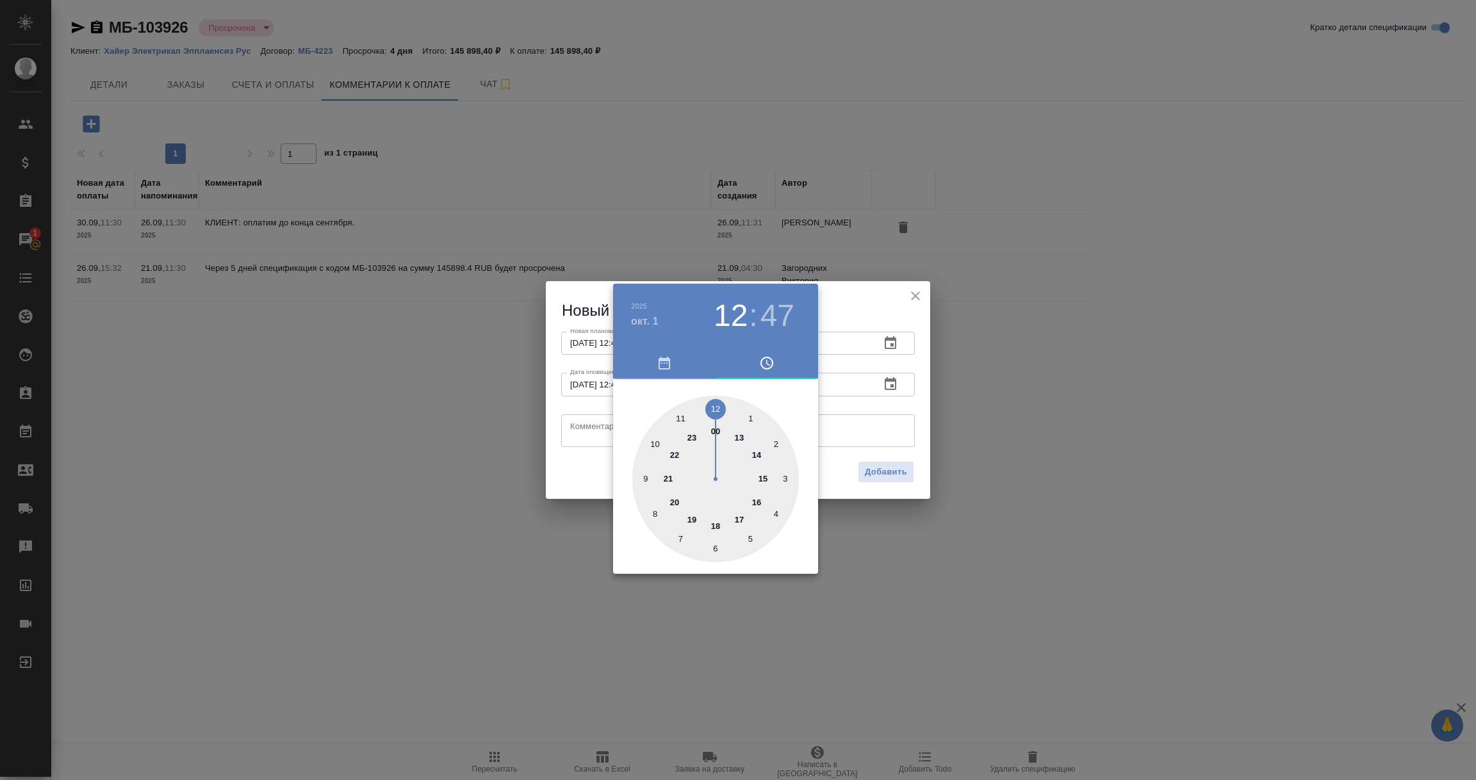
click at [597, 436] on div at bounding box center [738, 390] width 1476 height 780
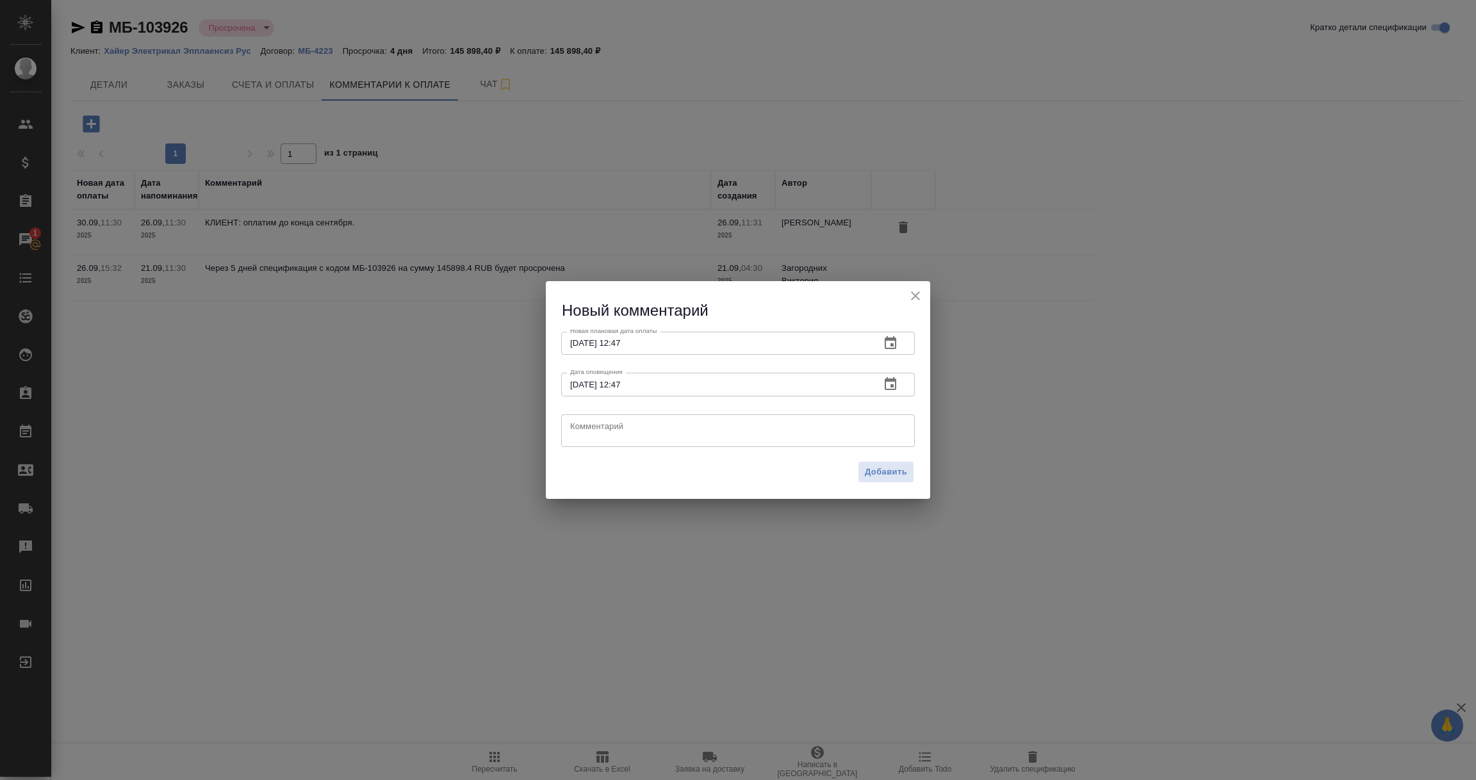
click at [597, 434] on textarea at bounding box center [738, 430] width 336 height 19
type textarea "Клиент: оплата до 10.10.2025 из-за внутренних блокировок оплат."
click at [874, 475] on span "Добавить" at bounding box center [886, 472] width 42 height 15
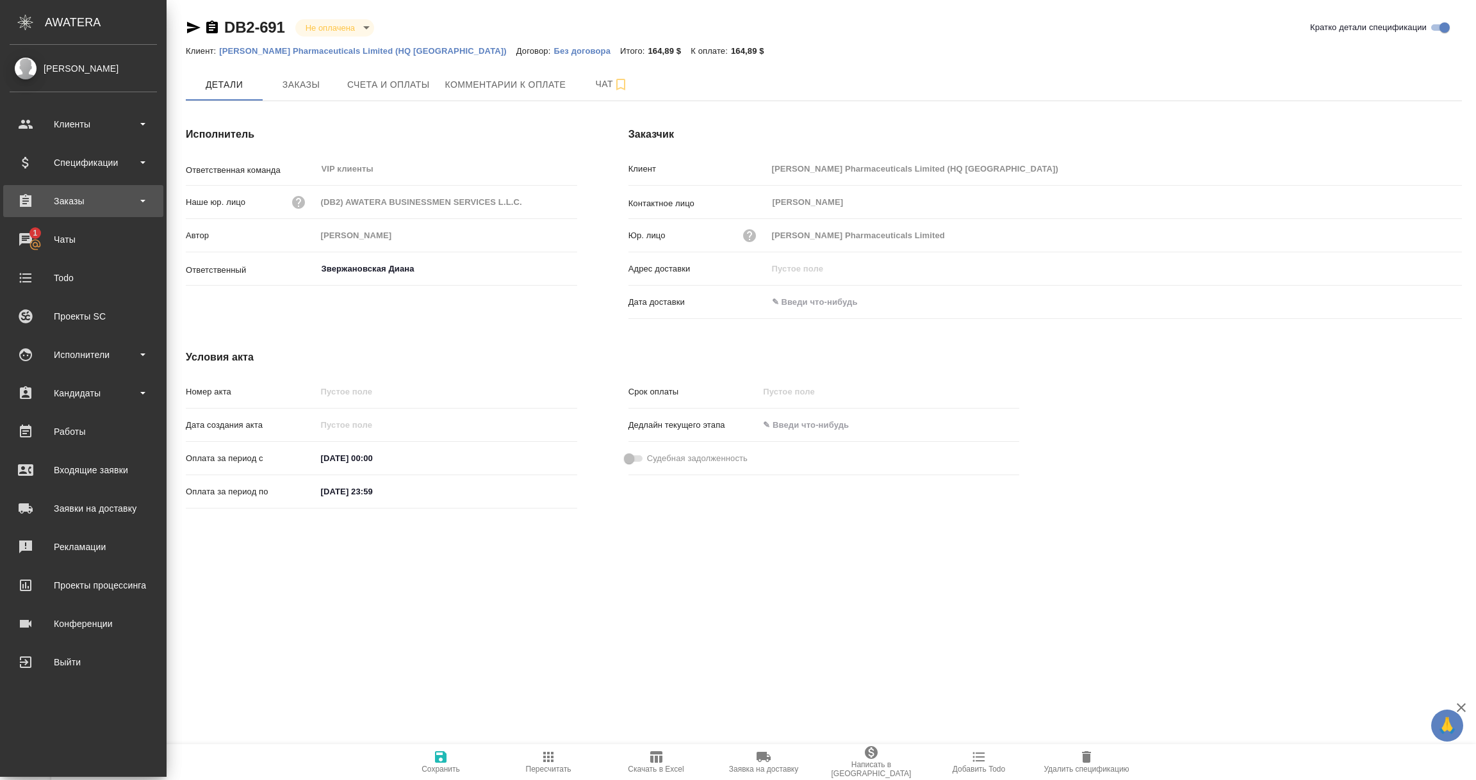
click at [68, 205] on div "Заказы" at bounding box center [83, 201] width 147 height 19
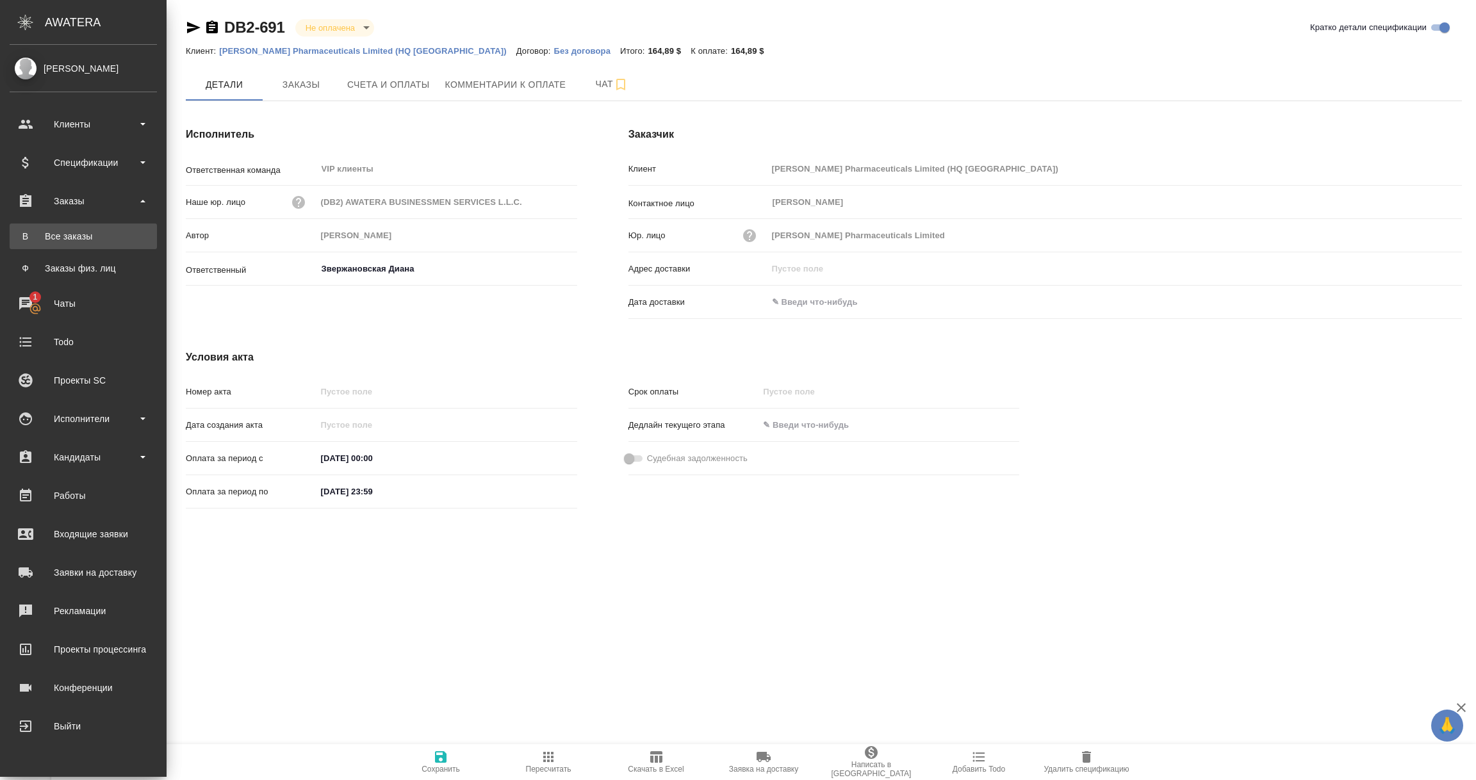
click at [87, 237] on div "Все заказы" at bounding box center [83, 236] width 135 height 13
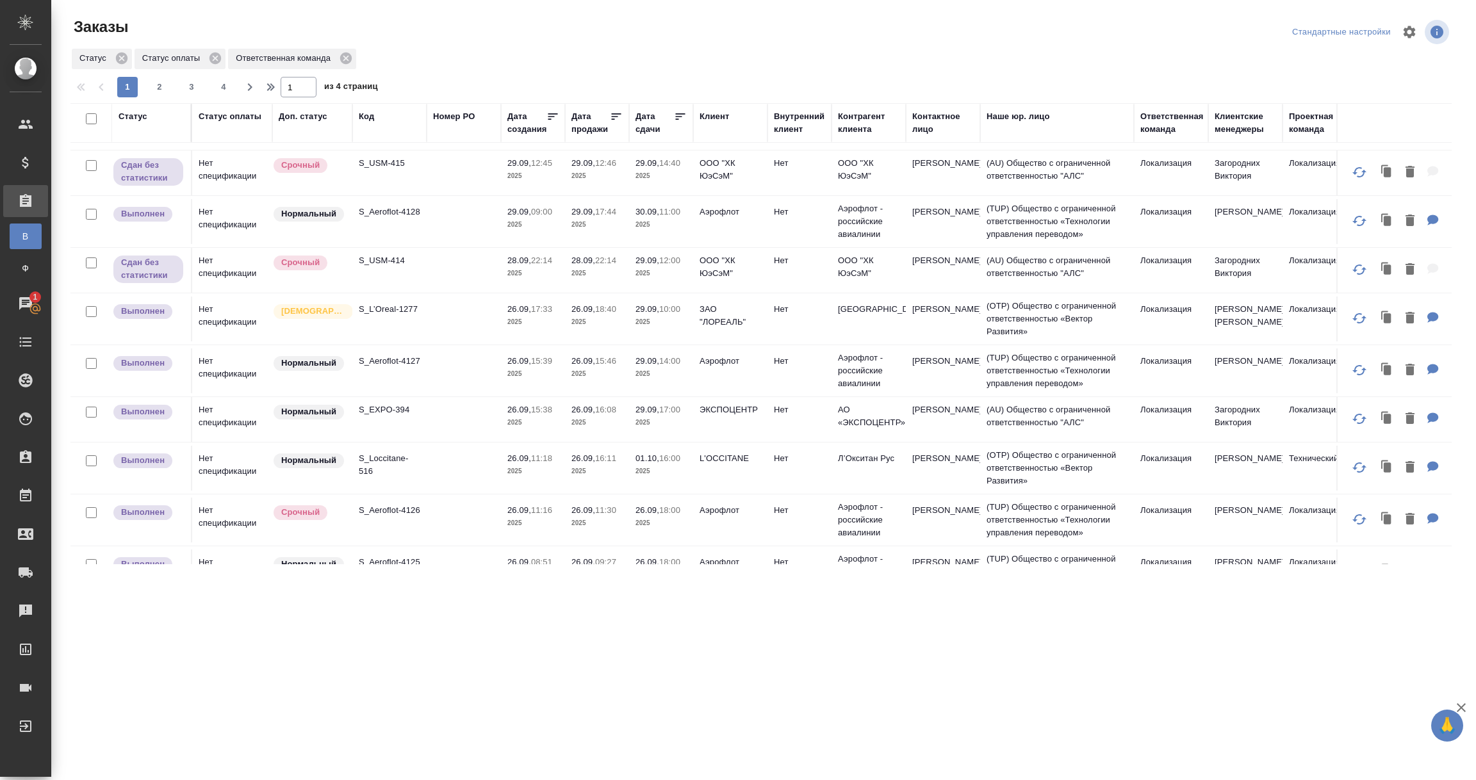
scroll to position [480, 0]
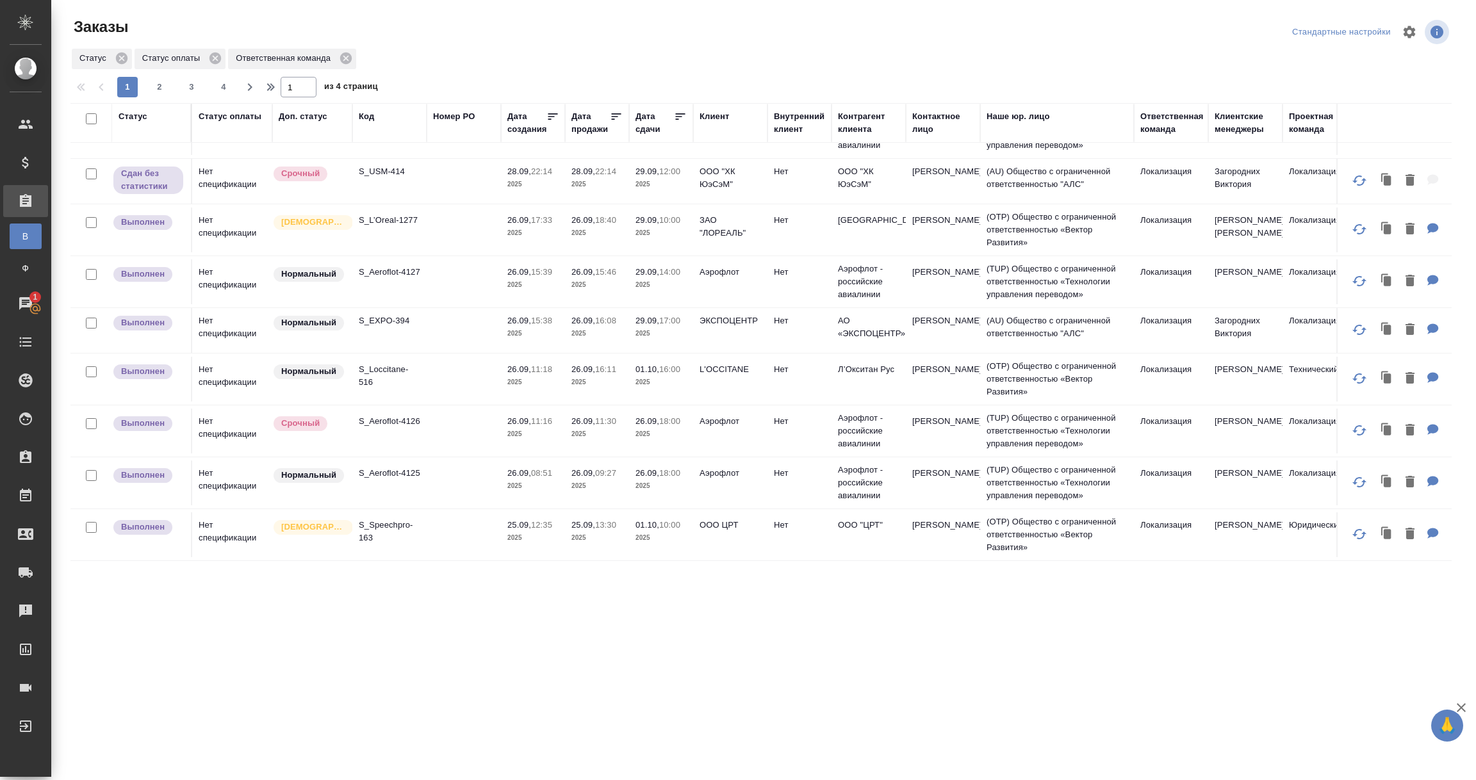
click at [463, 385] on td at bounding box center [464, 379] width 74 height 45
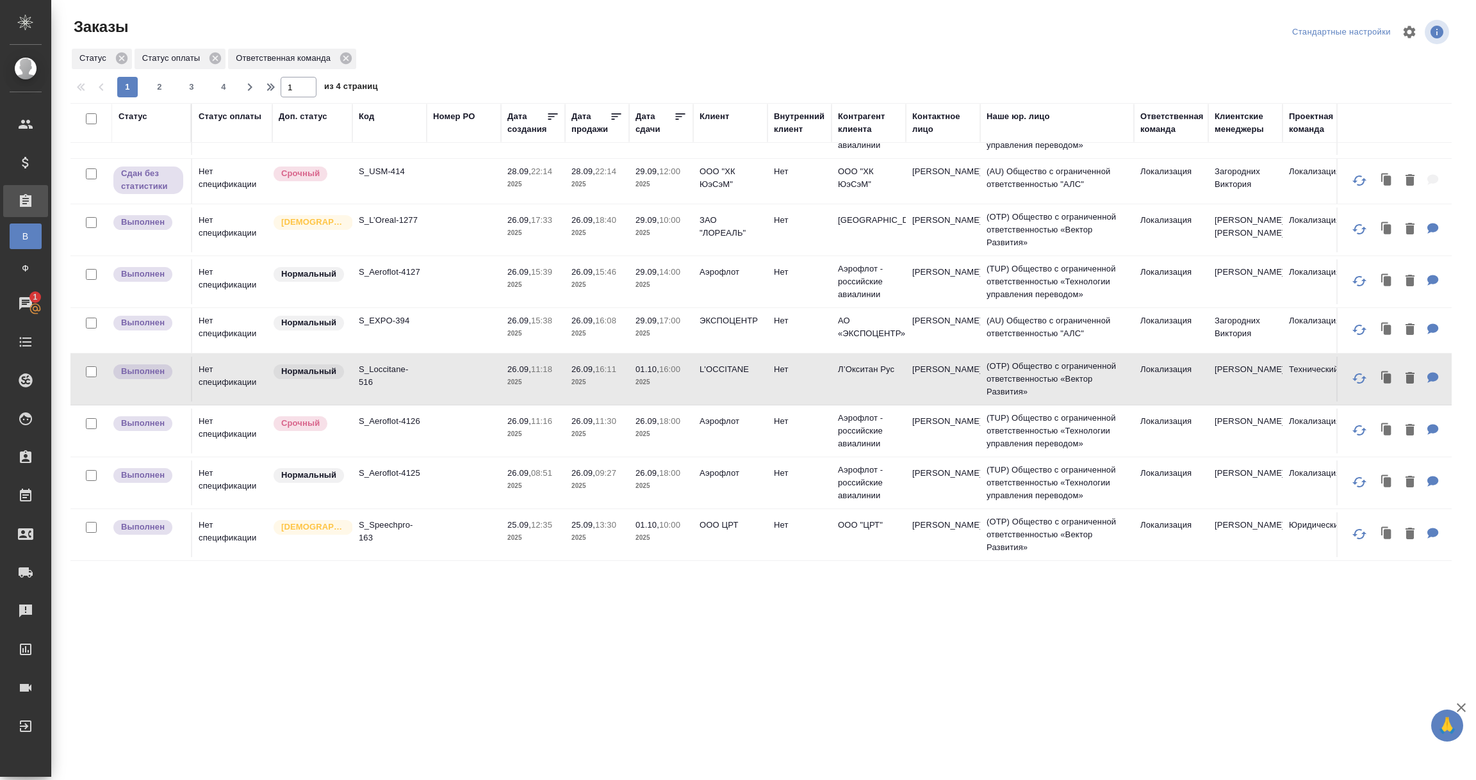
click at [657, 124] on div "Дата сдачи" at bounding box center [655, 123] width 38 height 26
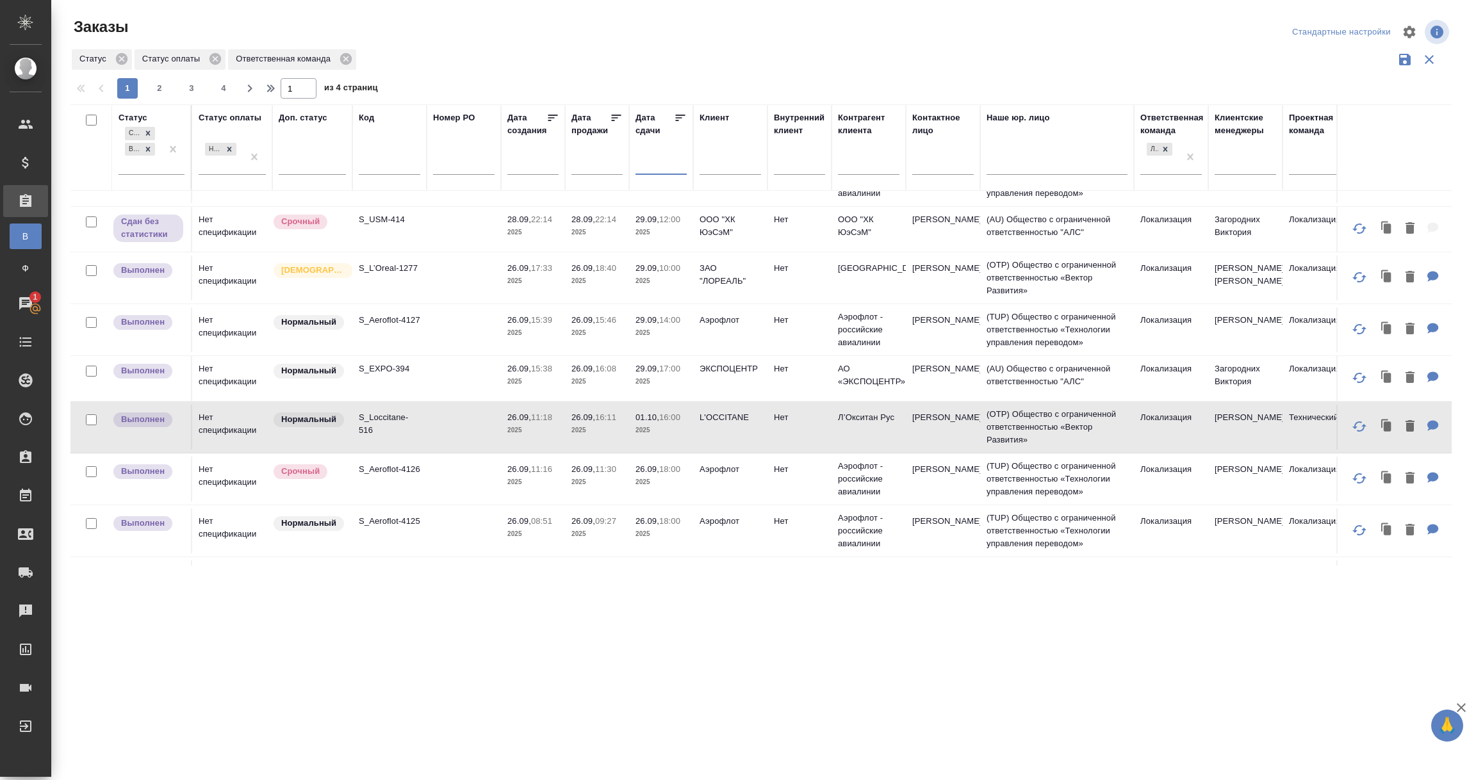
click at [648, 159] on input "text" at bounding box center [665, 165] width 44 height 18
click at [648, 190] on icon at bounding box center [646, 189] width 9 height 9
select select "8"
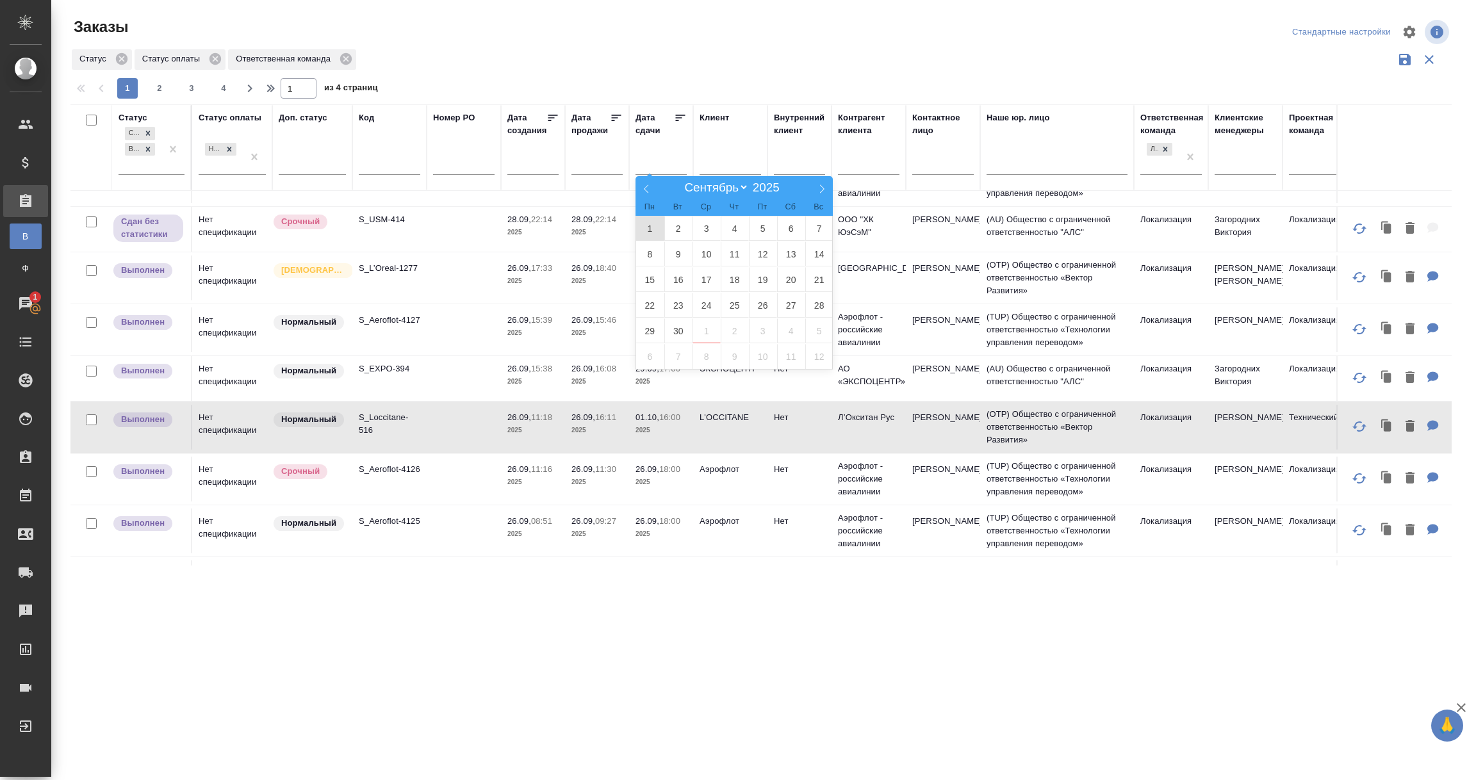
click at [651, 233] on span "1" at bounding box center [650, 228] width 28 height 25
type div "2025-08-31T21:00:00.000Z"
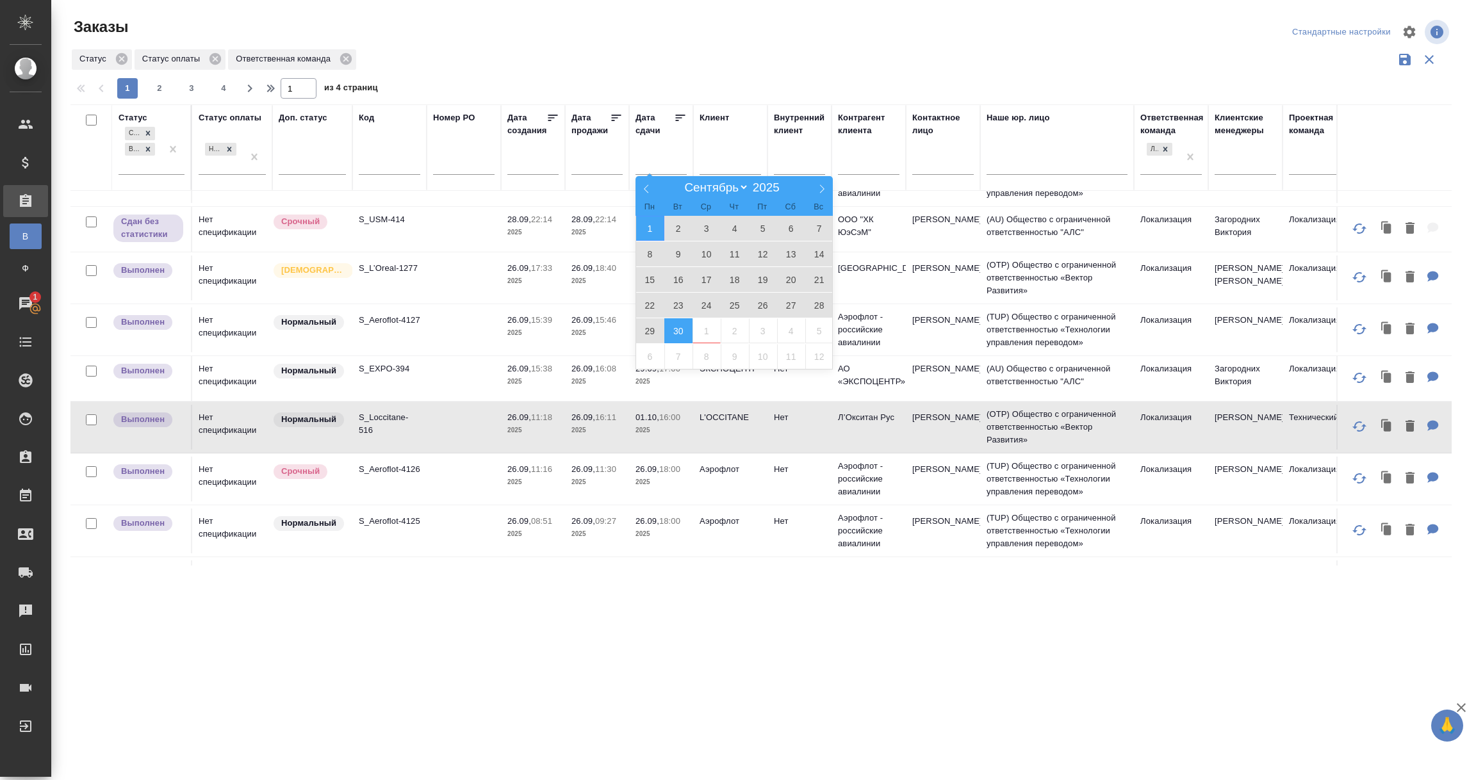
click at [680, 340] on span "30" at bounding box center [678, 330] width 28 height 25
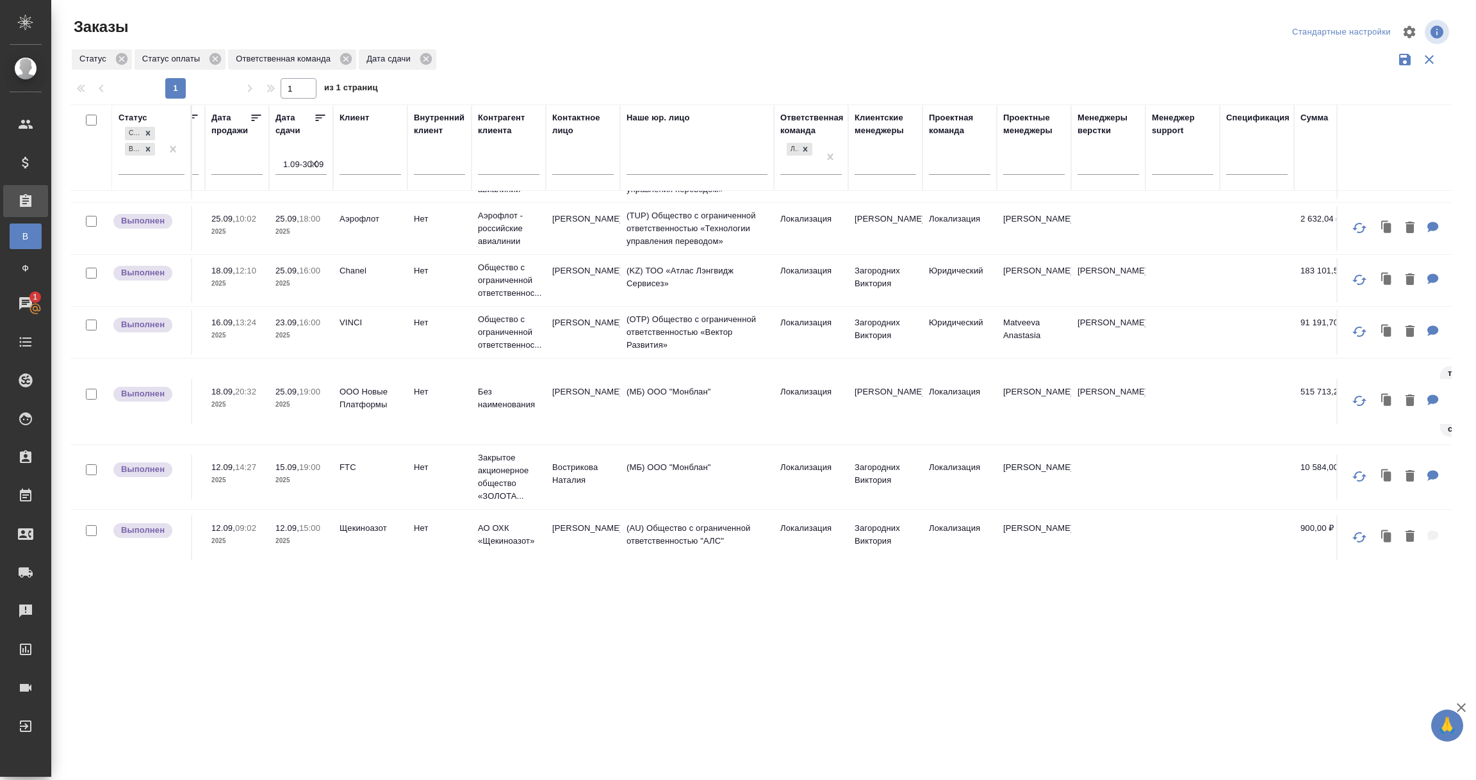
scroll to position [384, 0]
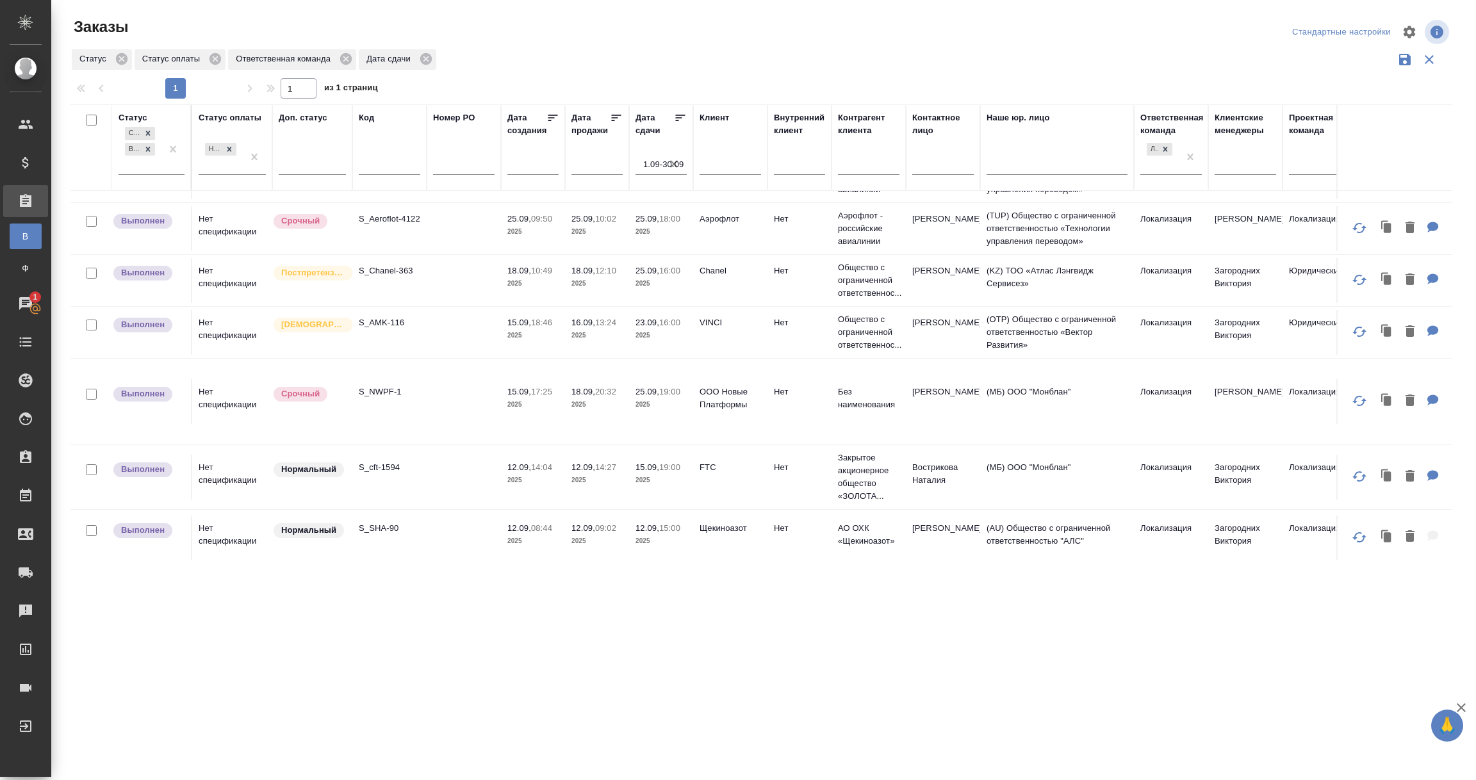
click at [431, 401] on td at bounding box center [464, 401] width 74 height 45
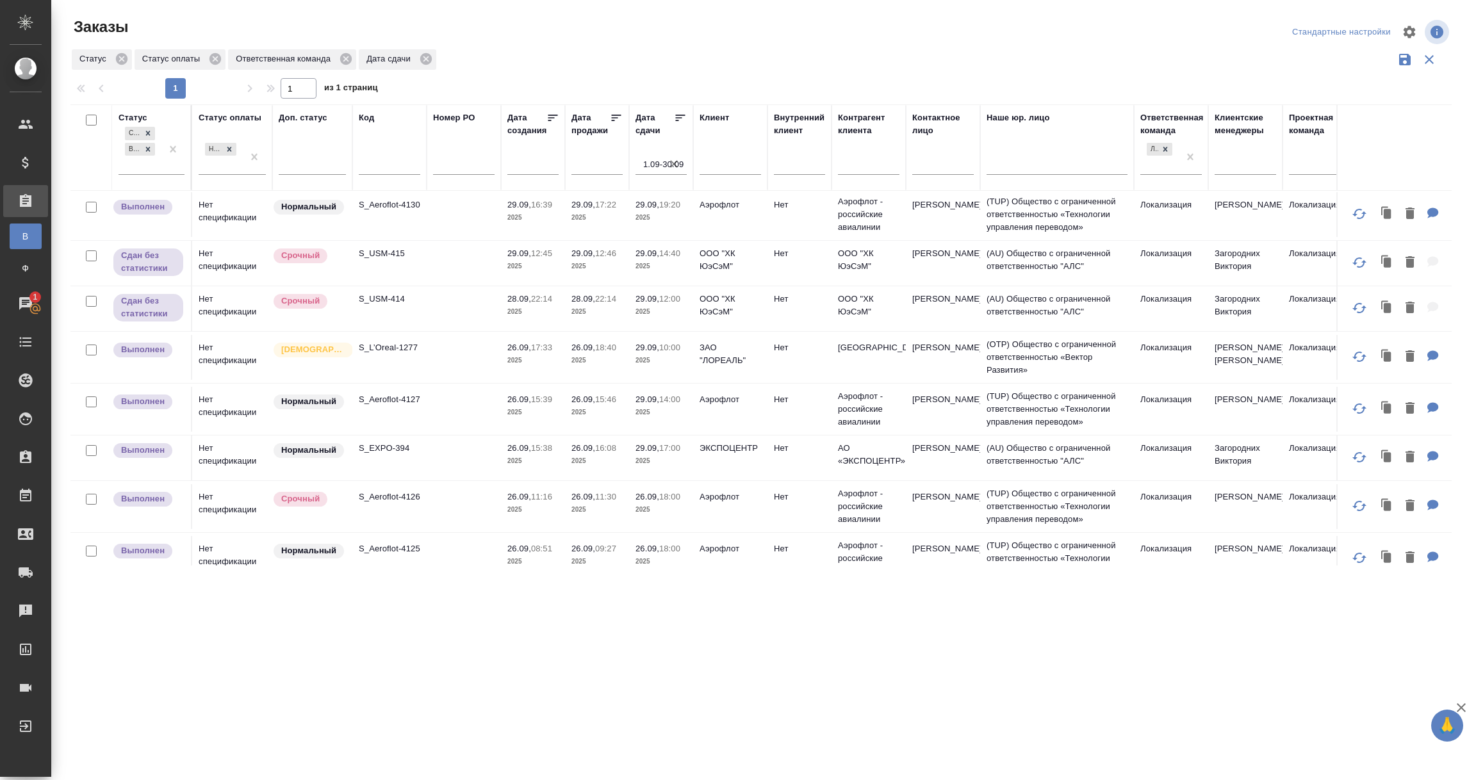
scroll to position [0, 0]
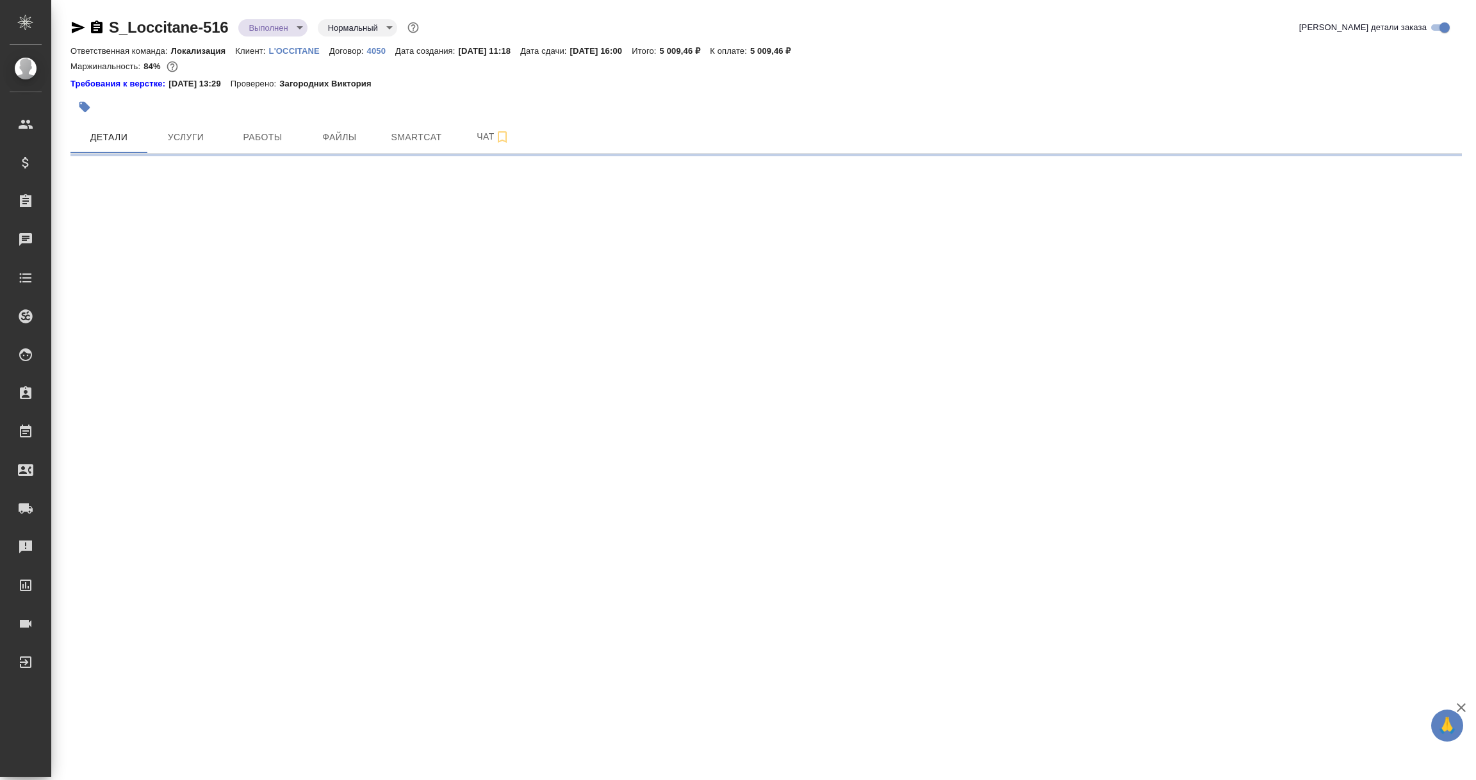
select select "RU"
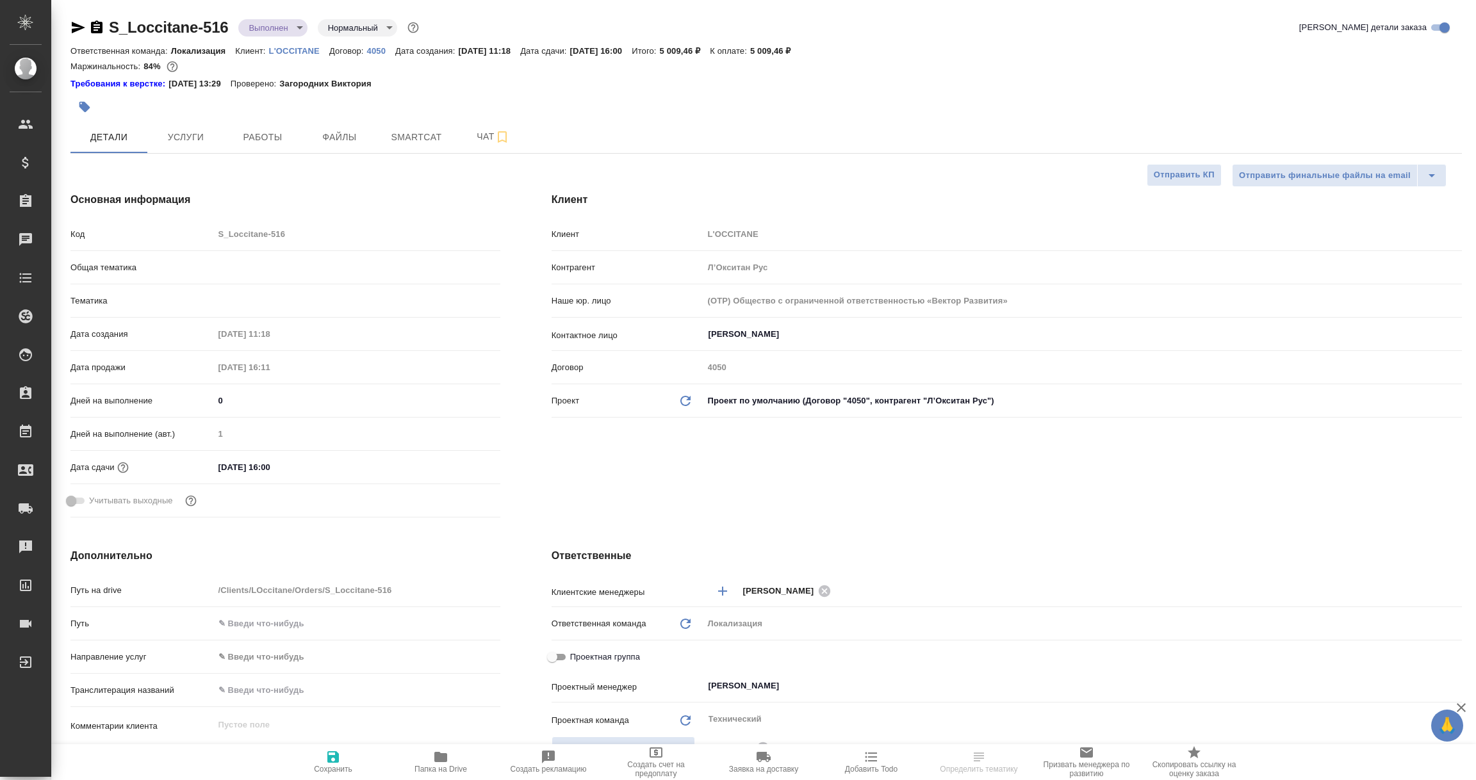
type textarea "x"
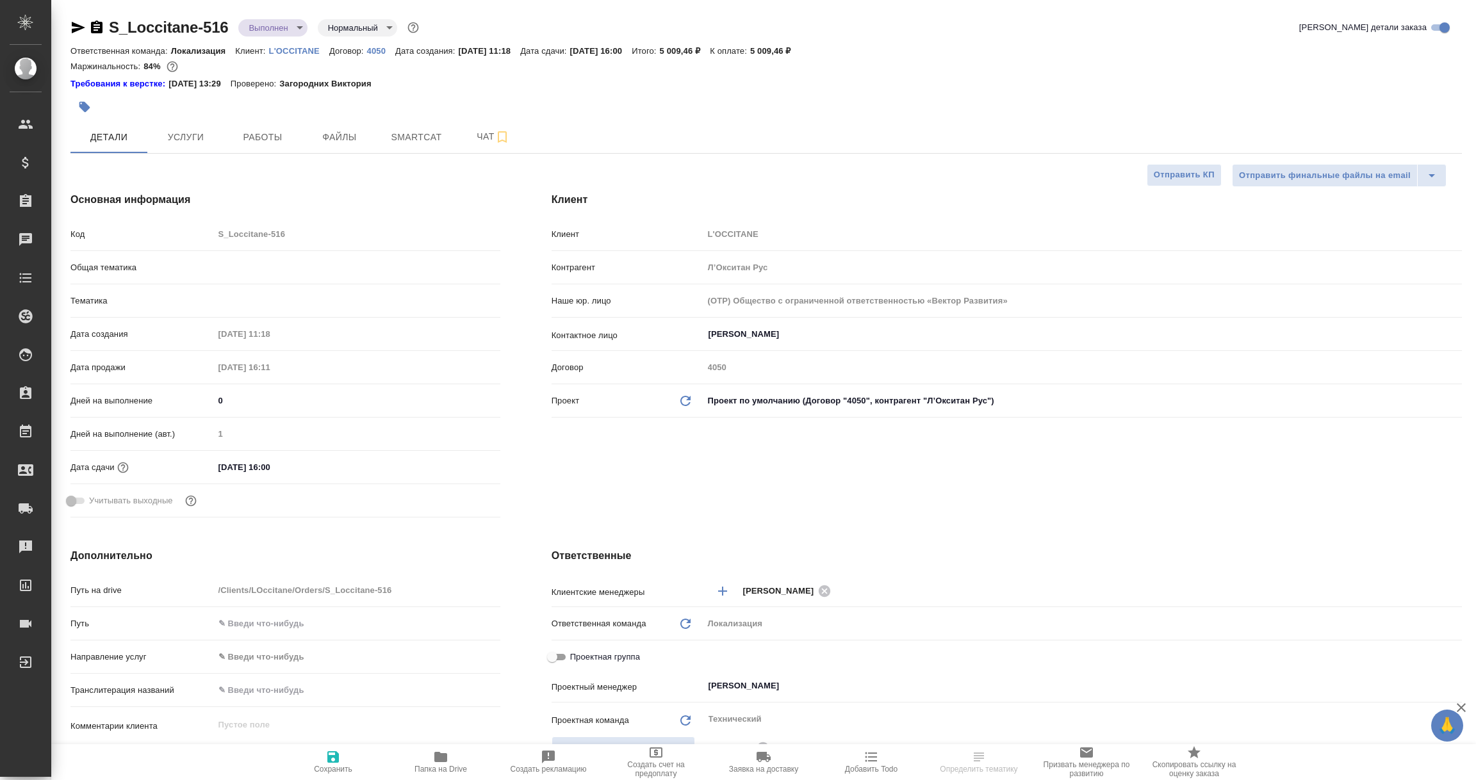
type textarea "x"
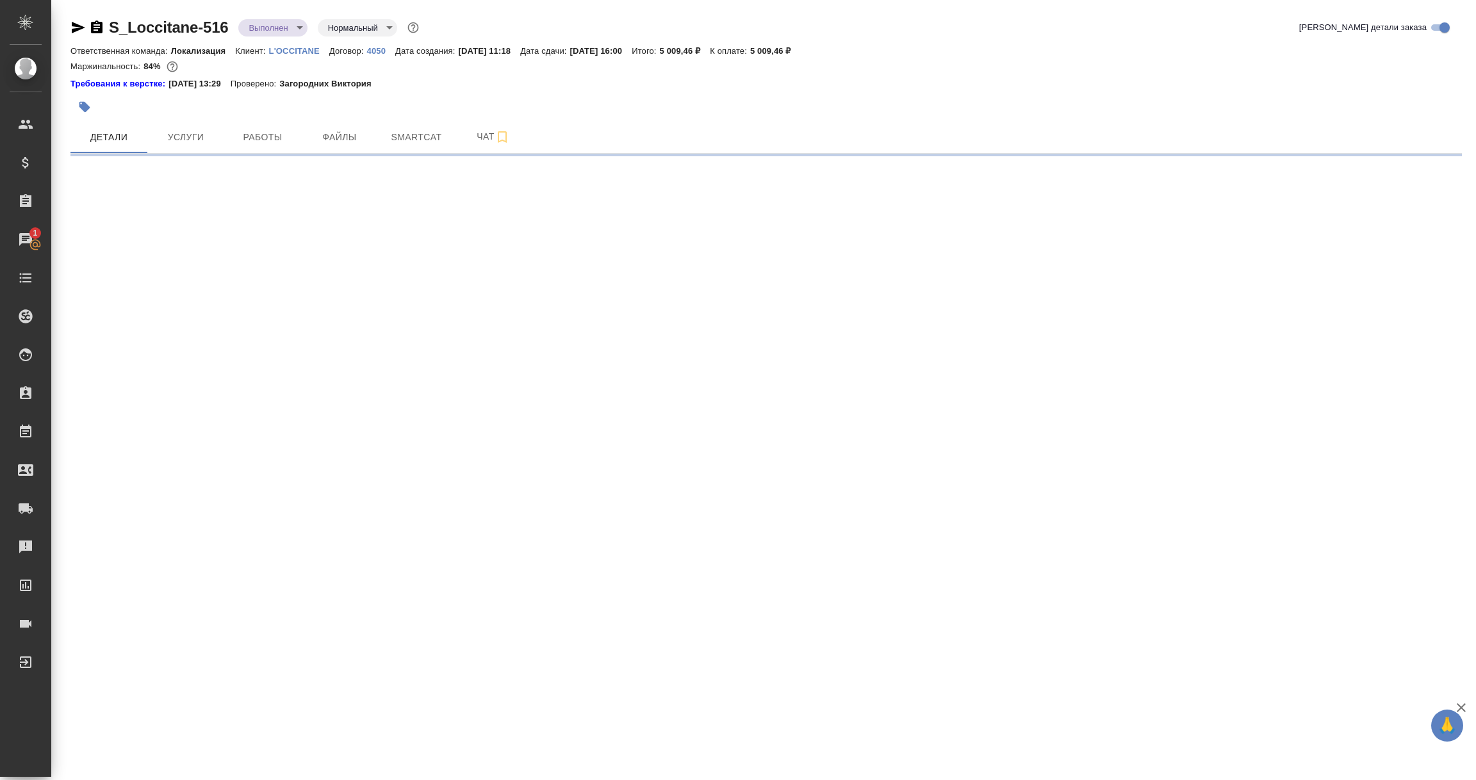
select select "RU"
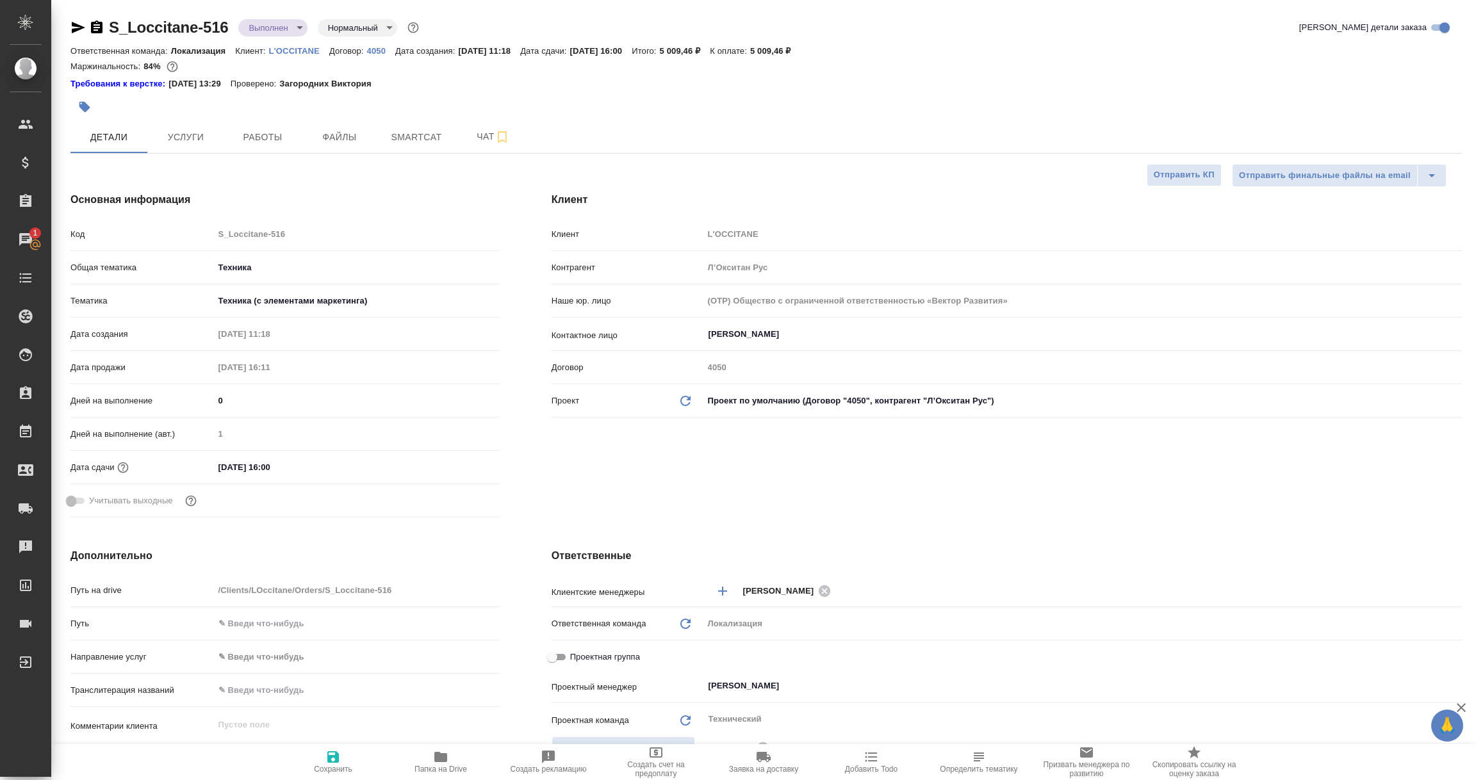
type textarea "x"
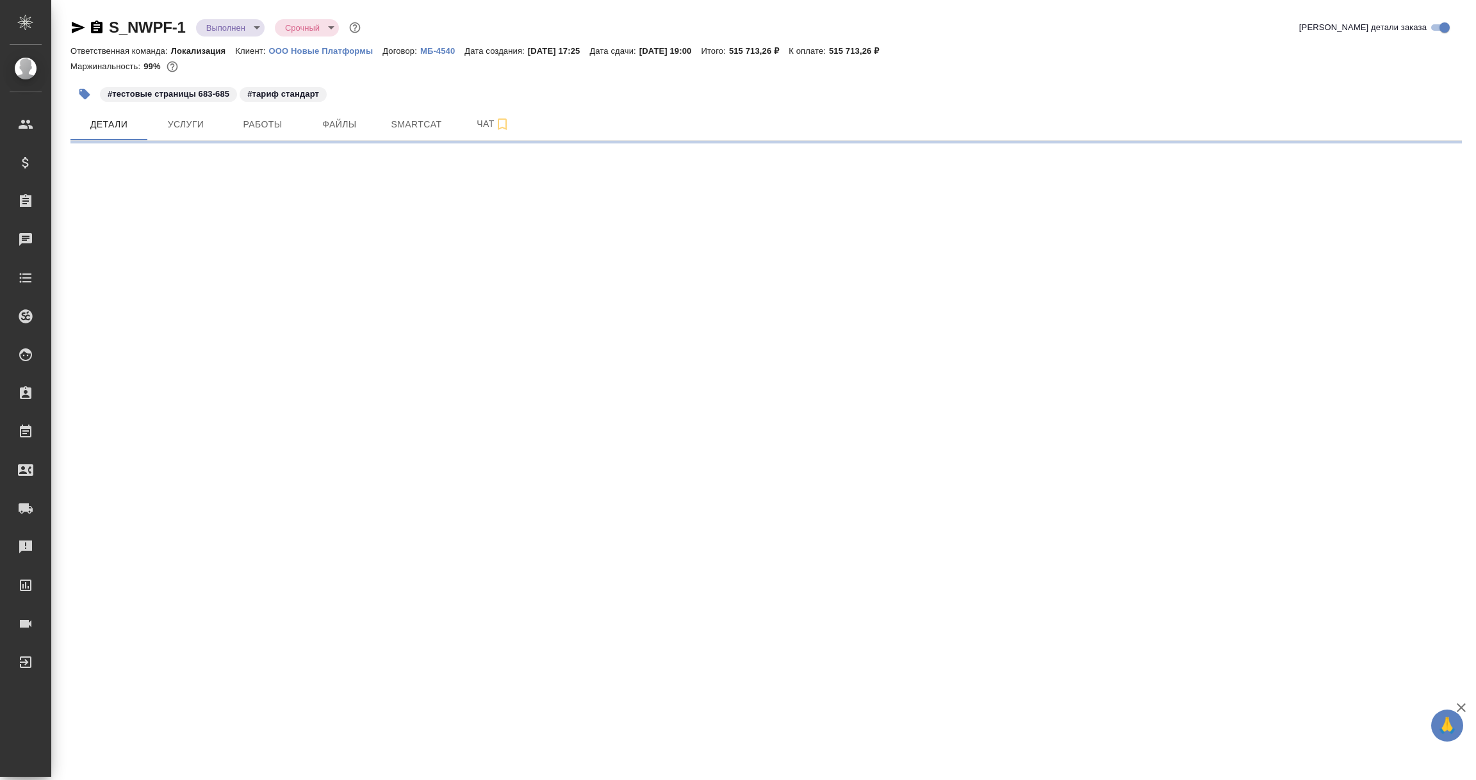
select select "RU"
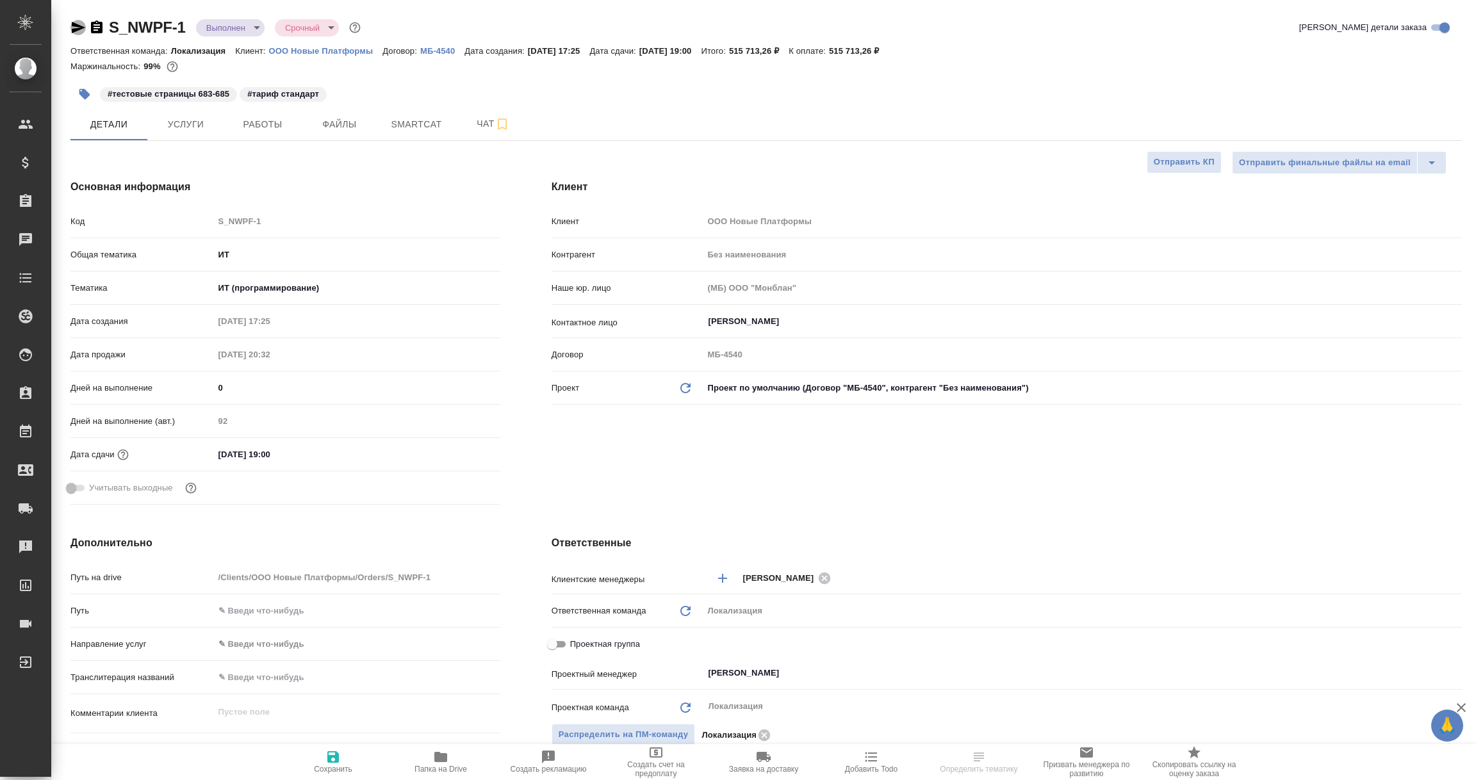
click at [78, 26] on icon "button" at bounding box center [78, 28] width 13 height 12
type textarea "x"
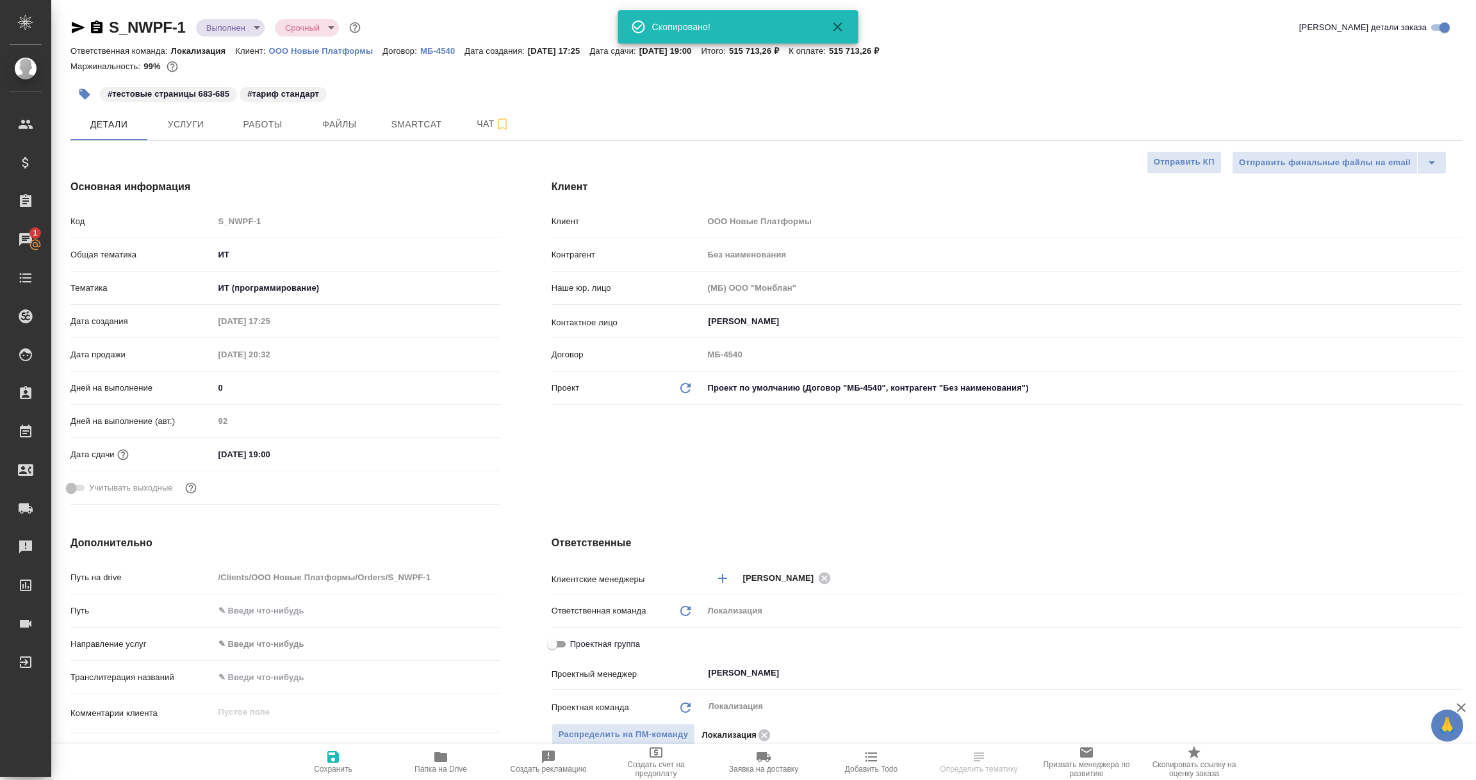
select select "RU"
type textarea "x"
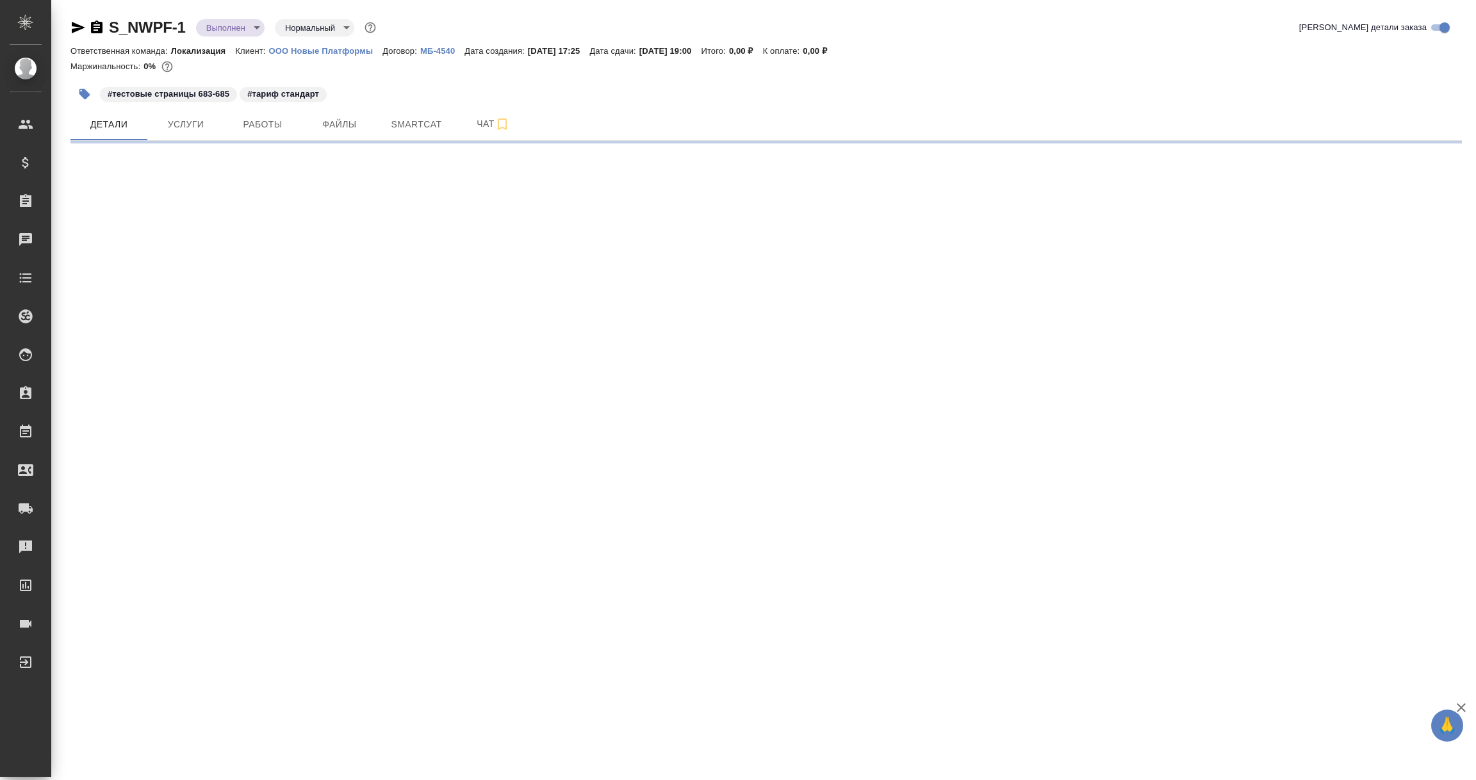
select select "RU"
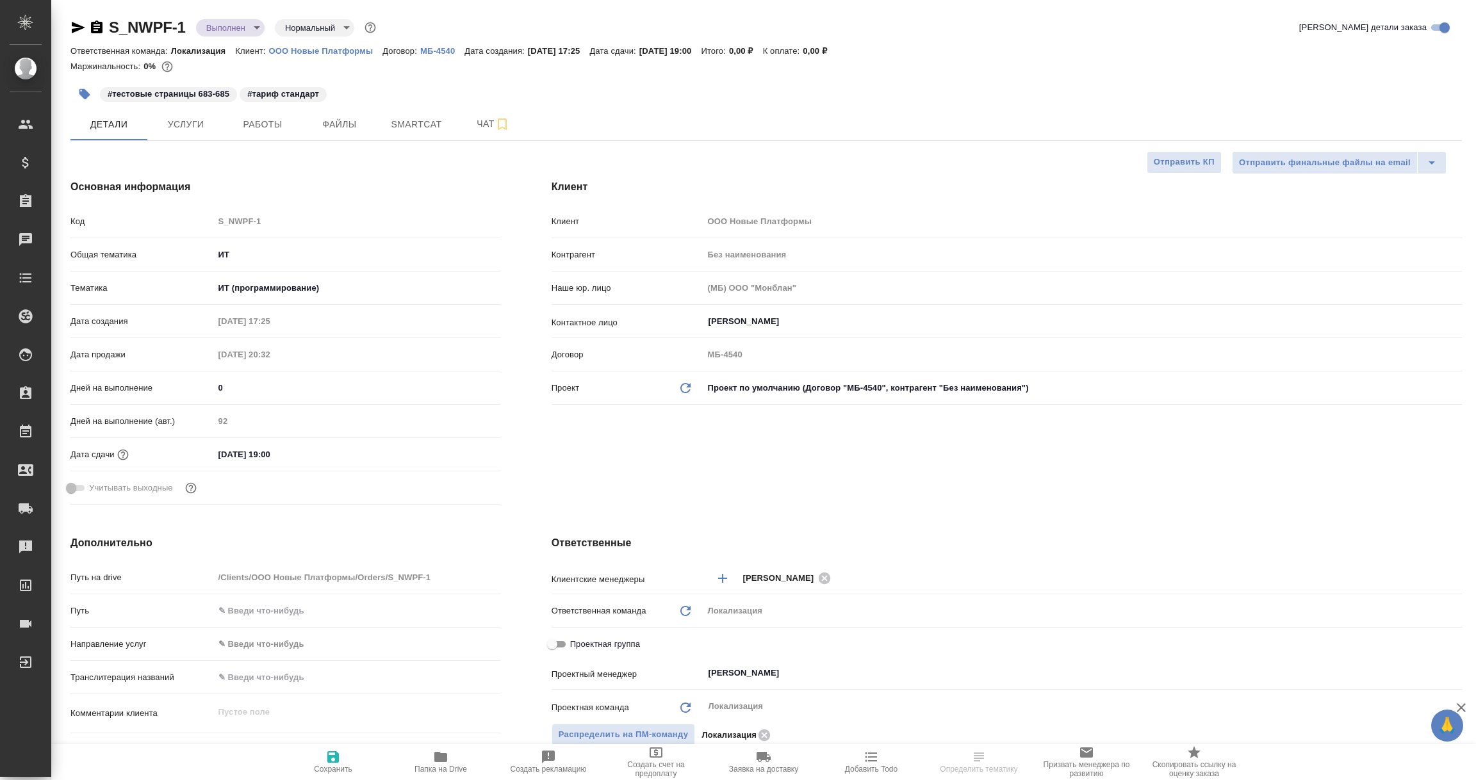
type textarea "x"
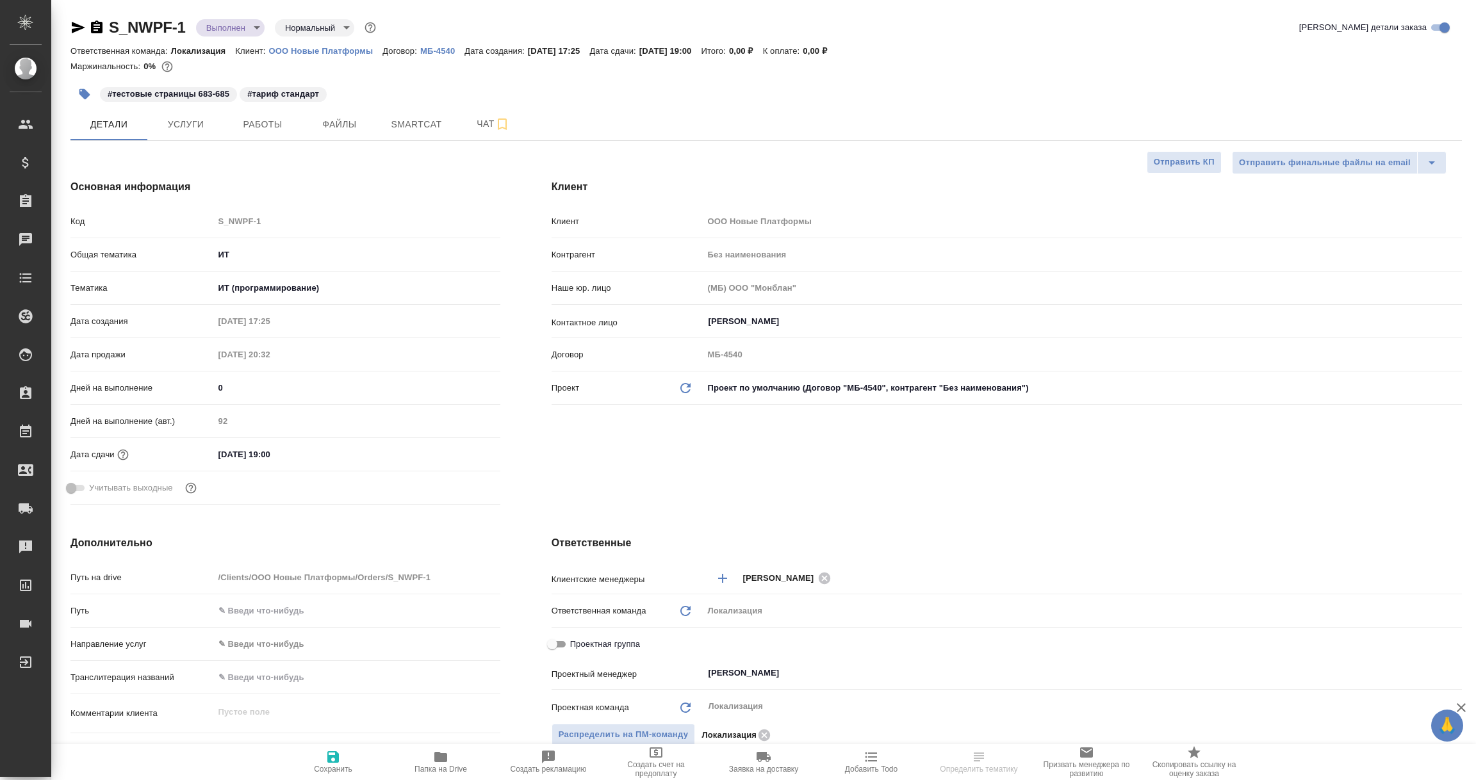
type textarea "x"
select select "RU"
type textarea "x"
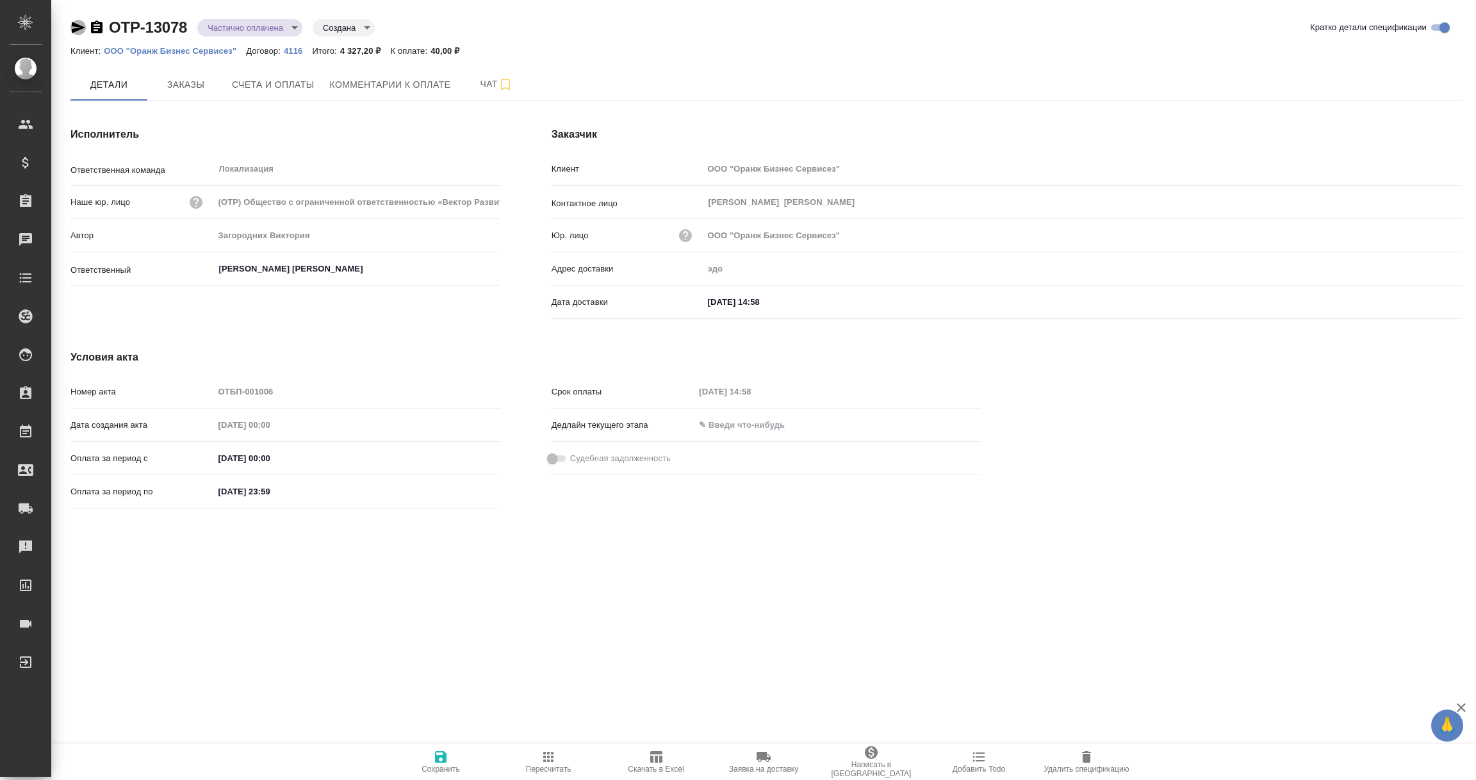
click at [76, 26] on icon "button" at bounding box center [78, 28] width 13 height 12
type input "Загородних Виктория"
click at [733, 311] on div "Дата доставки" at bounding box center [1007, 301] width 911 height 22
click at [740, 301] on input "text" at bounding box center [760, 302] width 112 height 19
click at [1427, 301] on icon "button" at bounding box center [1424, 300] width 15 height 15
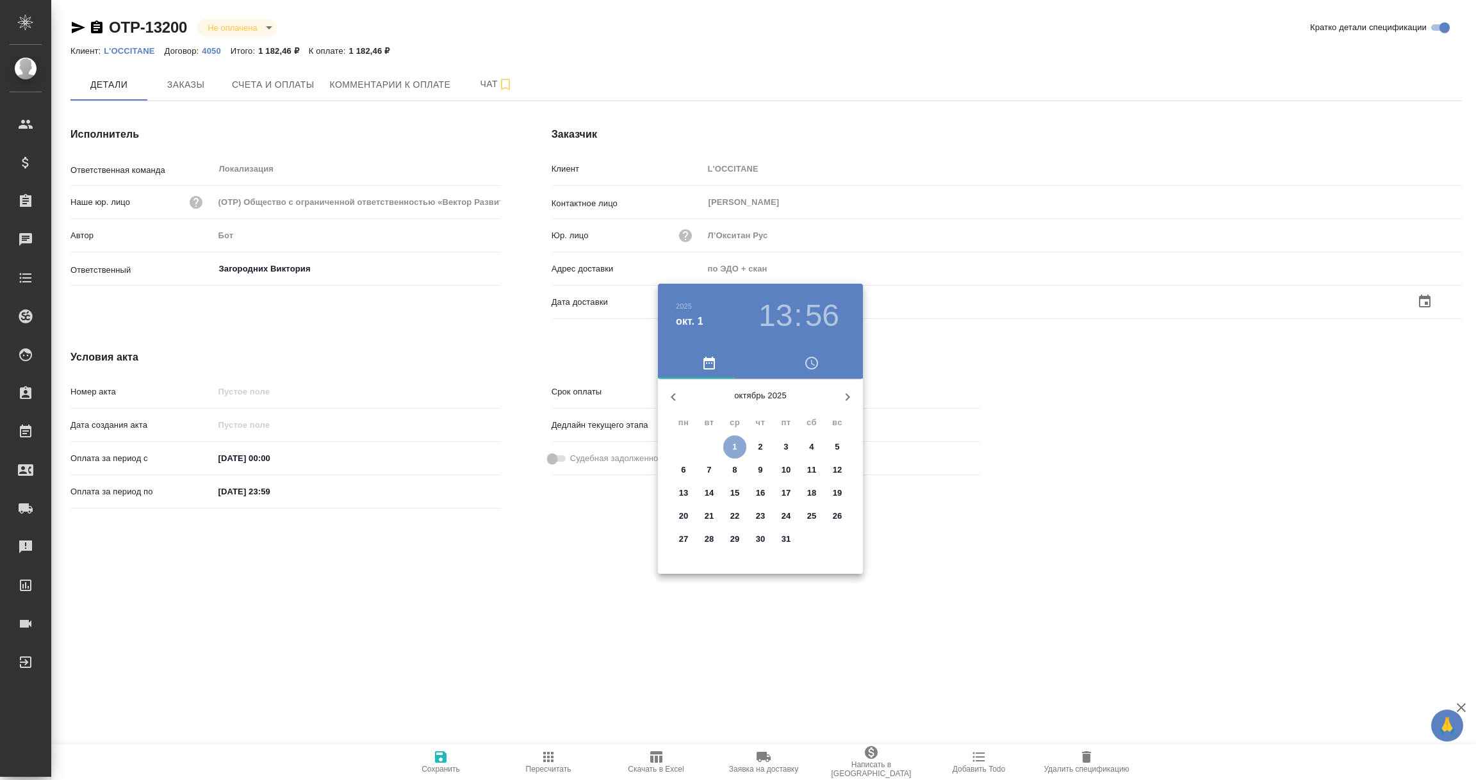
click at [738, 448] on span "1" at bounding box center [734, 447] width 23 height 13
type input "01.10.2025 13:56"
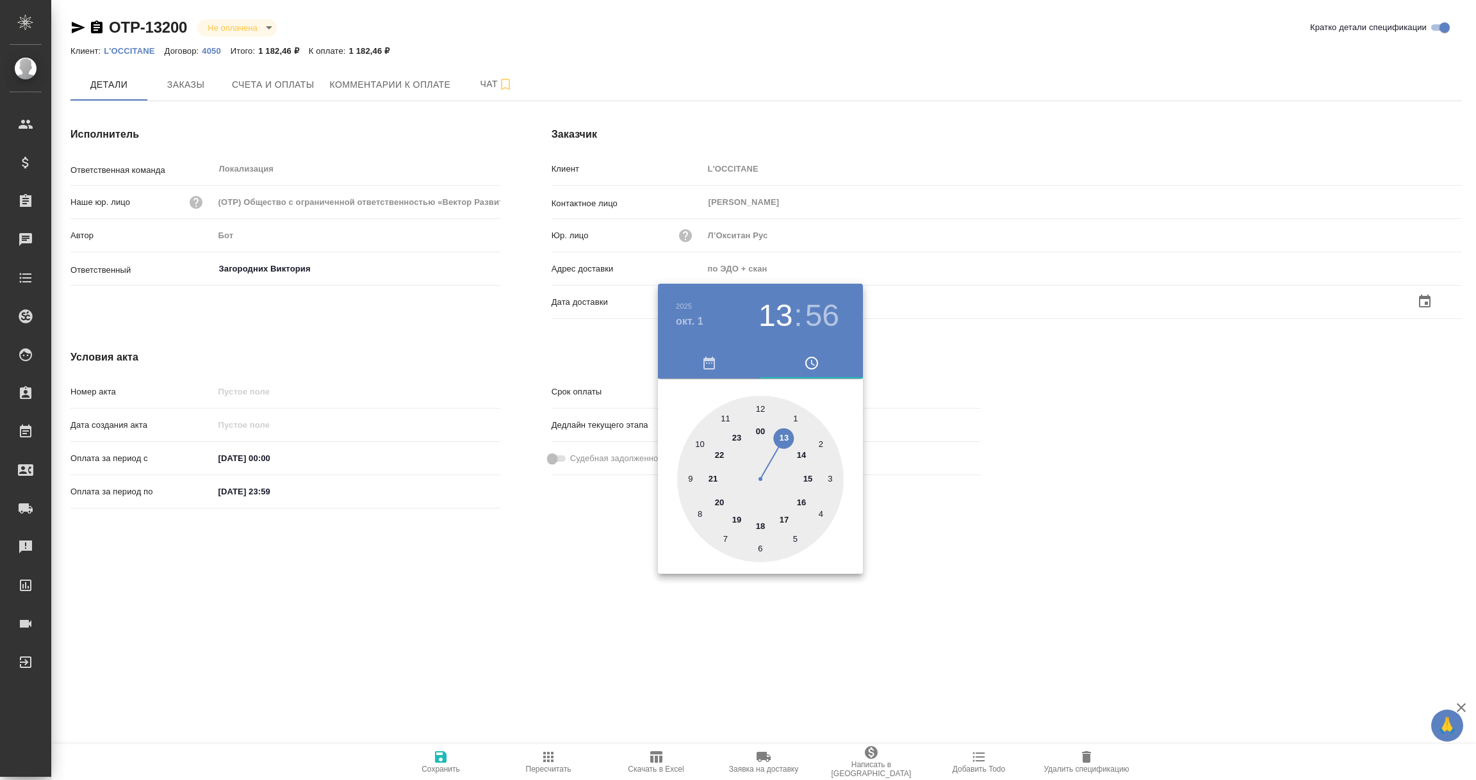
click at [552, 579] on div at bounding box center [738, 390] width 1476 height 780
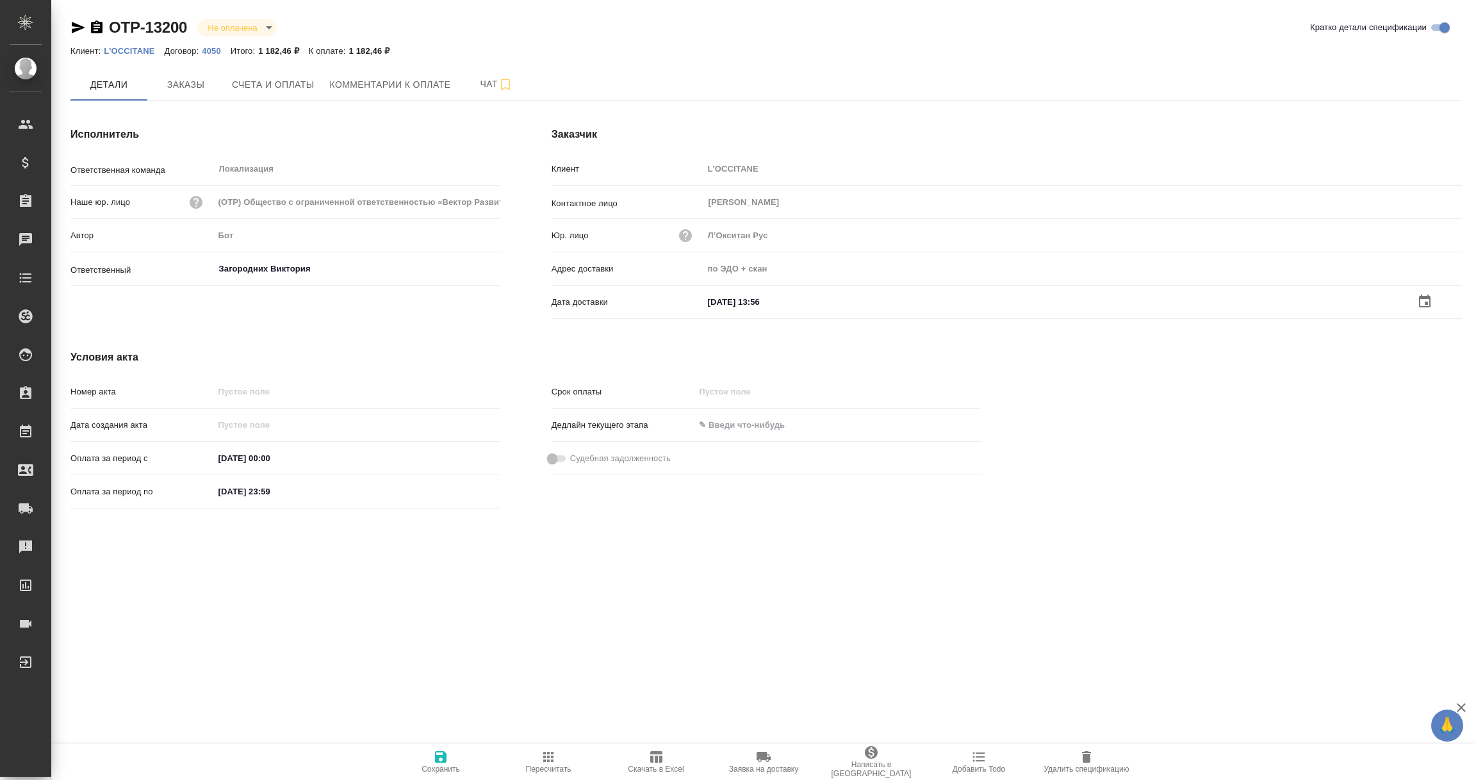
click at [440, 757] on icon "button" at bounding box center [441, 758] width 12 height 12
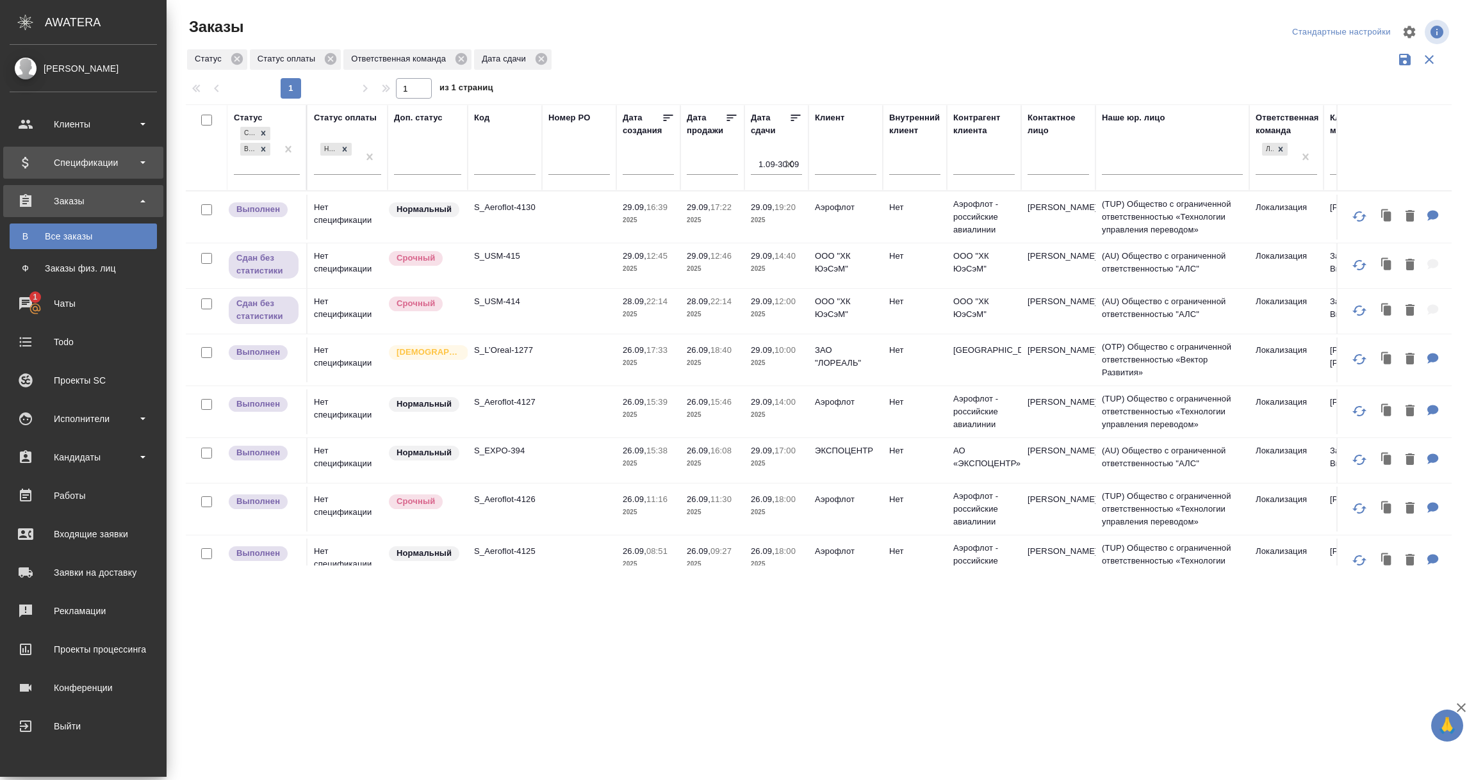
click at [139, 163] on div "Спецификации" at bounding box center [83, 162] width 147 height 19
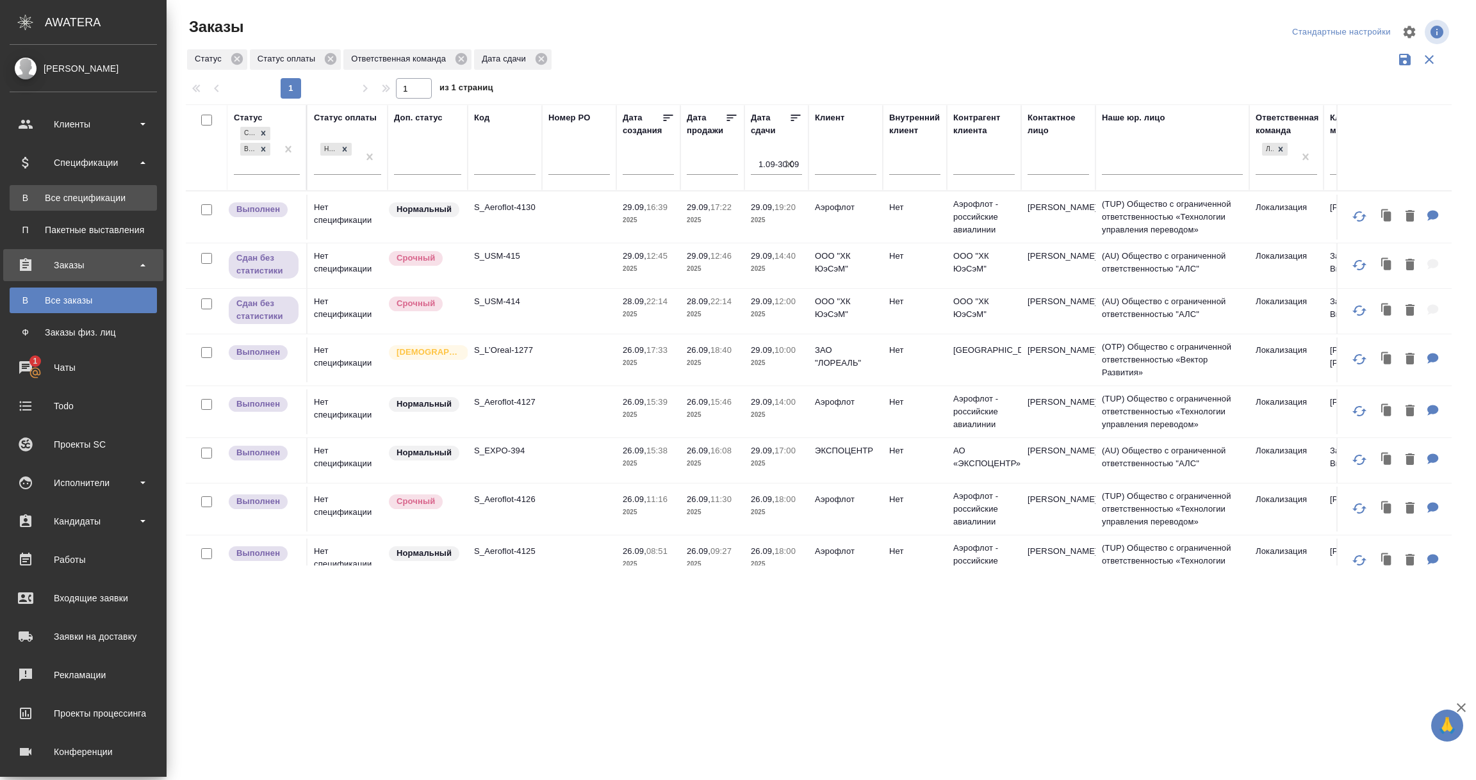
click at [106, 197] on div "Все спецификации" at bounding box center [83, 198] width 135 height 13
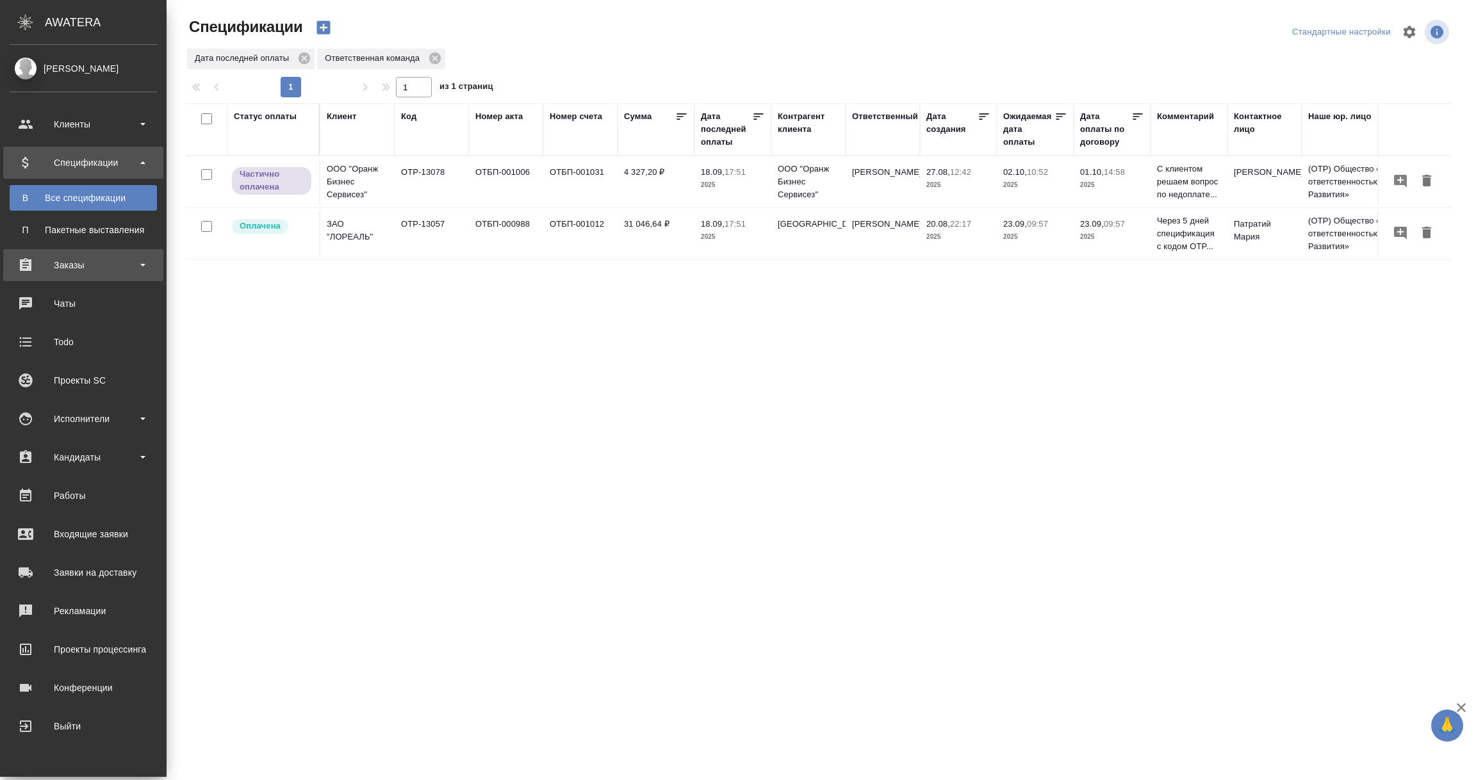
click at [94, 261] on div "Заказы" at bounding box center [83, 265] width 147 height 19
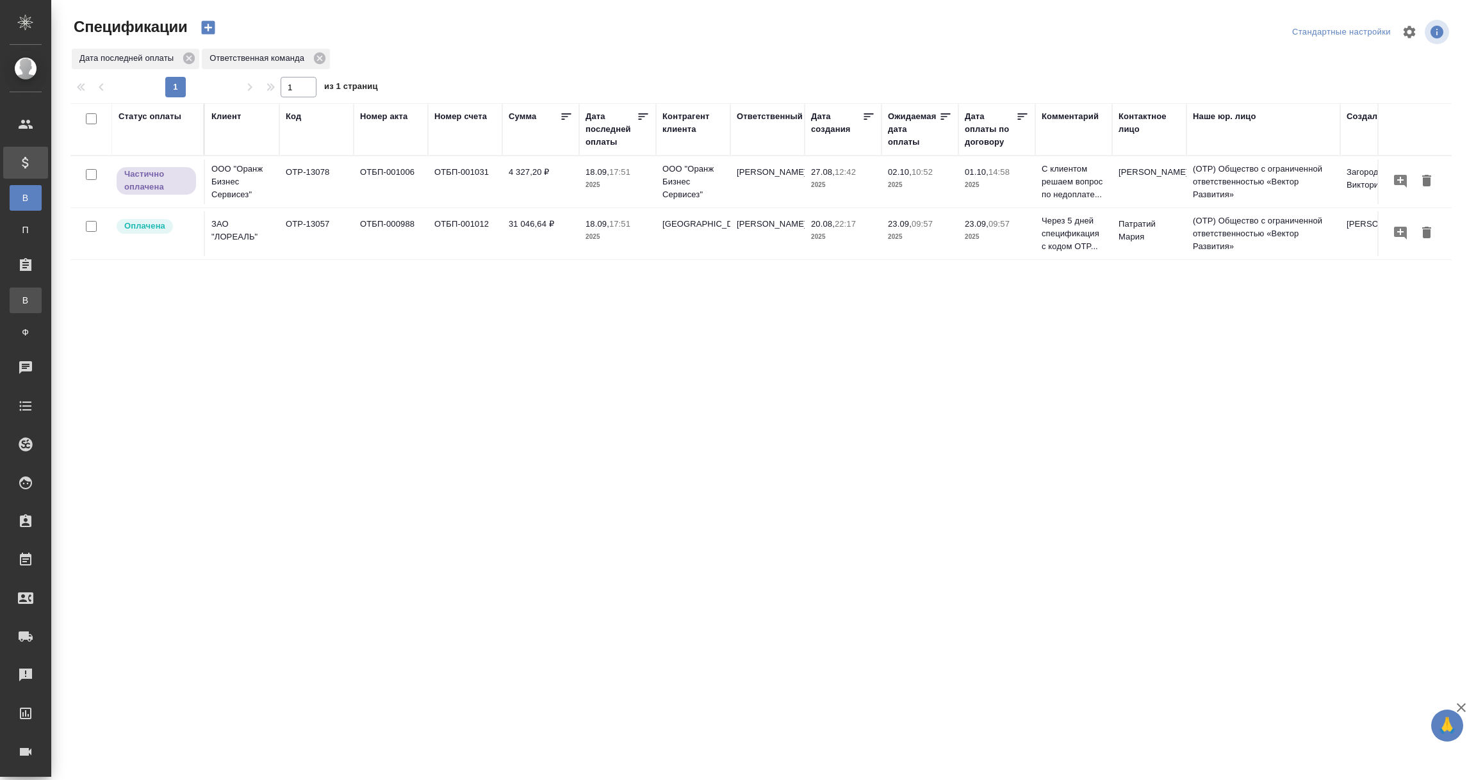
click at [19, 297] on div "Все заказы" at bounding box center [9, 300] width 19 height 13
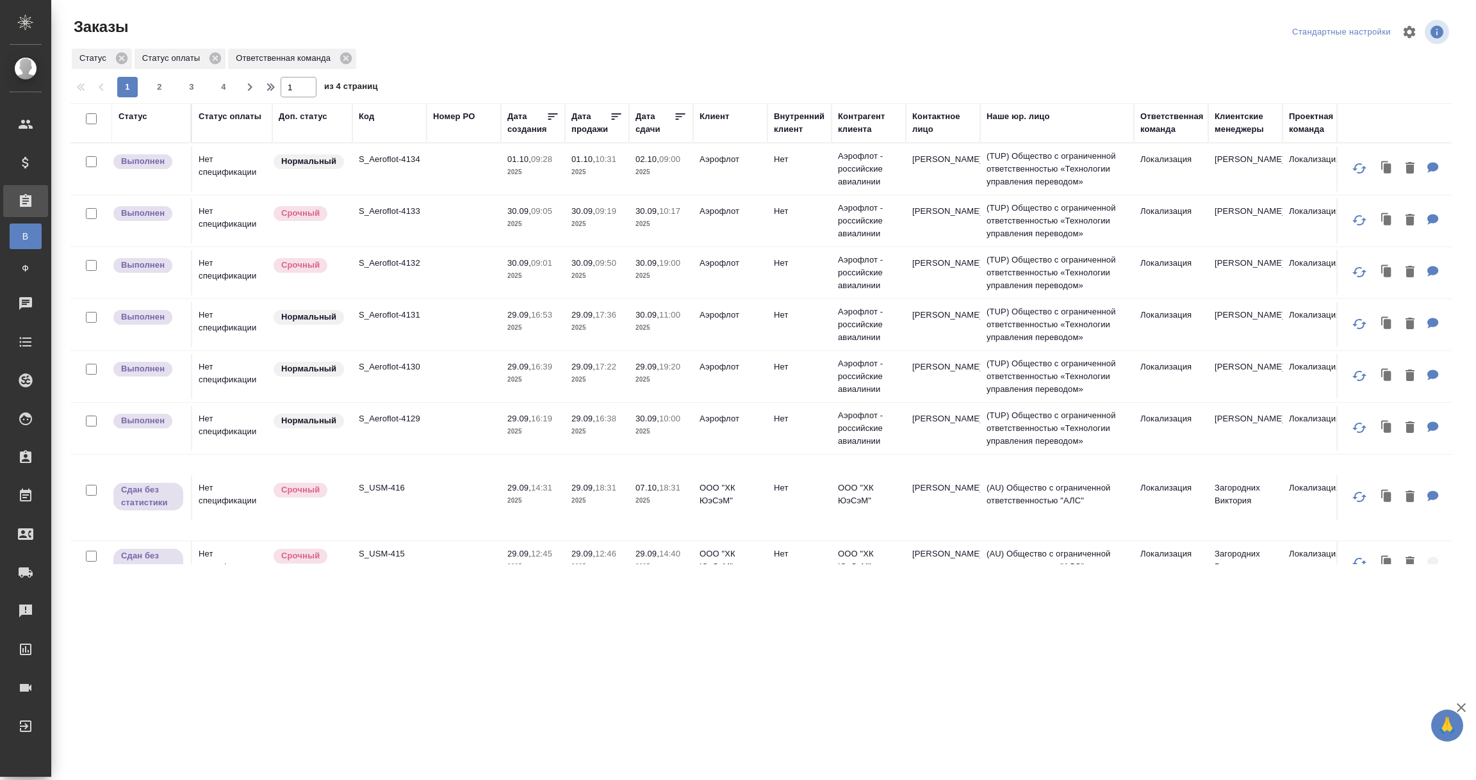
click at [228, 120] on div "Статус оплаты" at bounding box center [230, 116] width 63 height 13
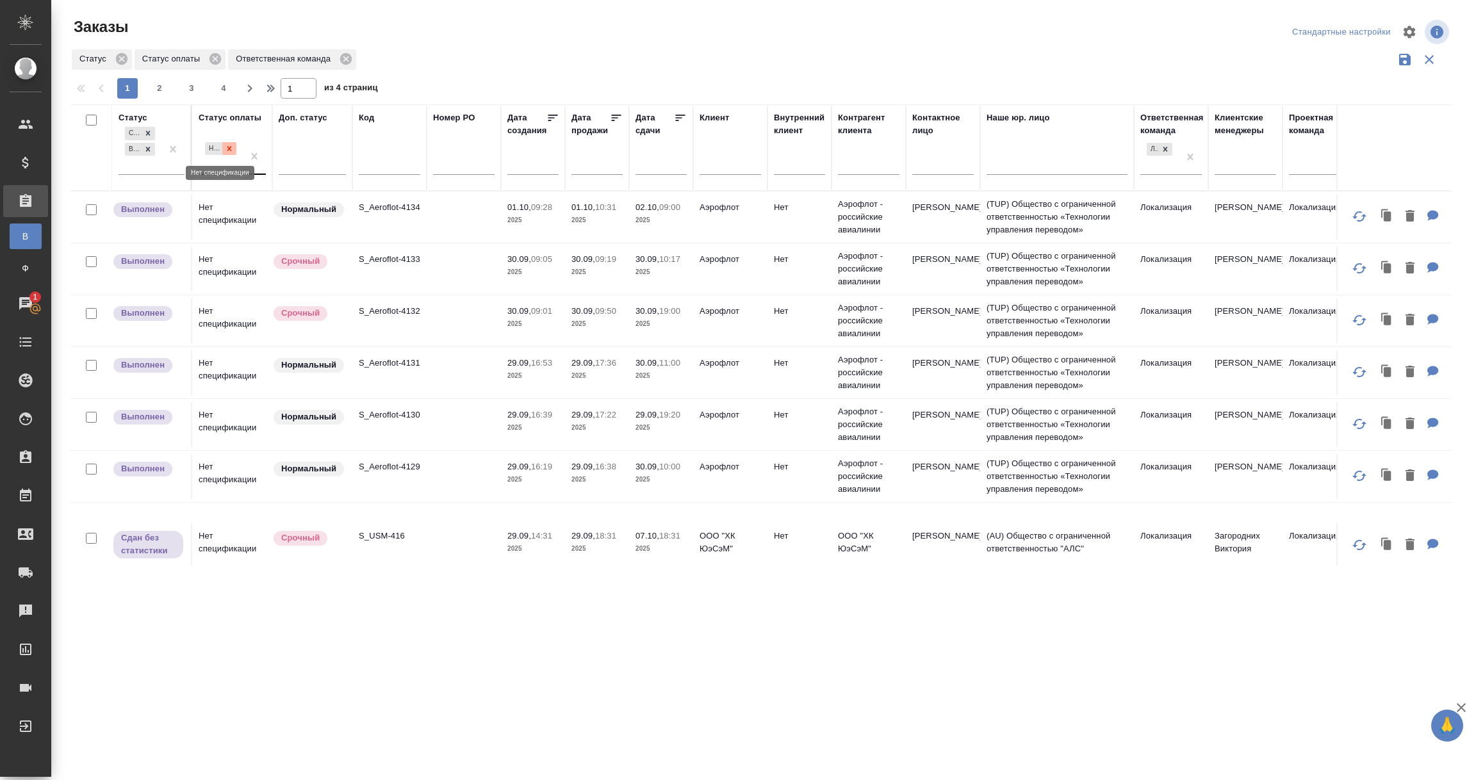
click at [233, 145] on icon at bounding box center [229, 148] width 9 height 9
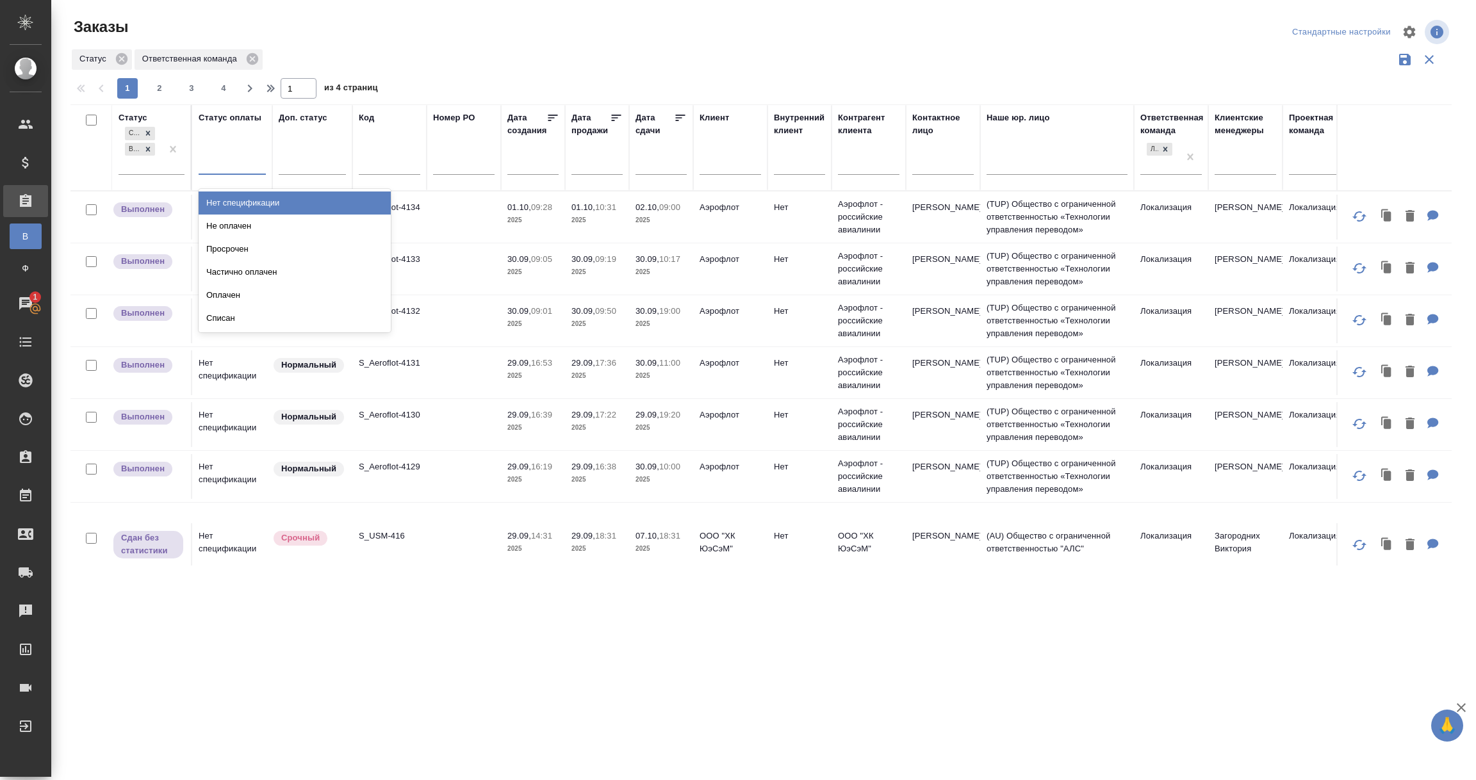
click at [218, 163] on div at bounding box center [232, 162] width 67 height 19
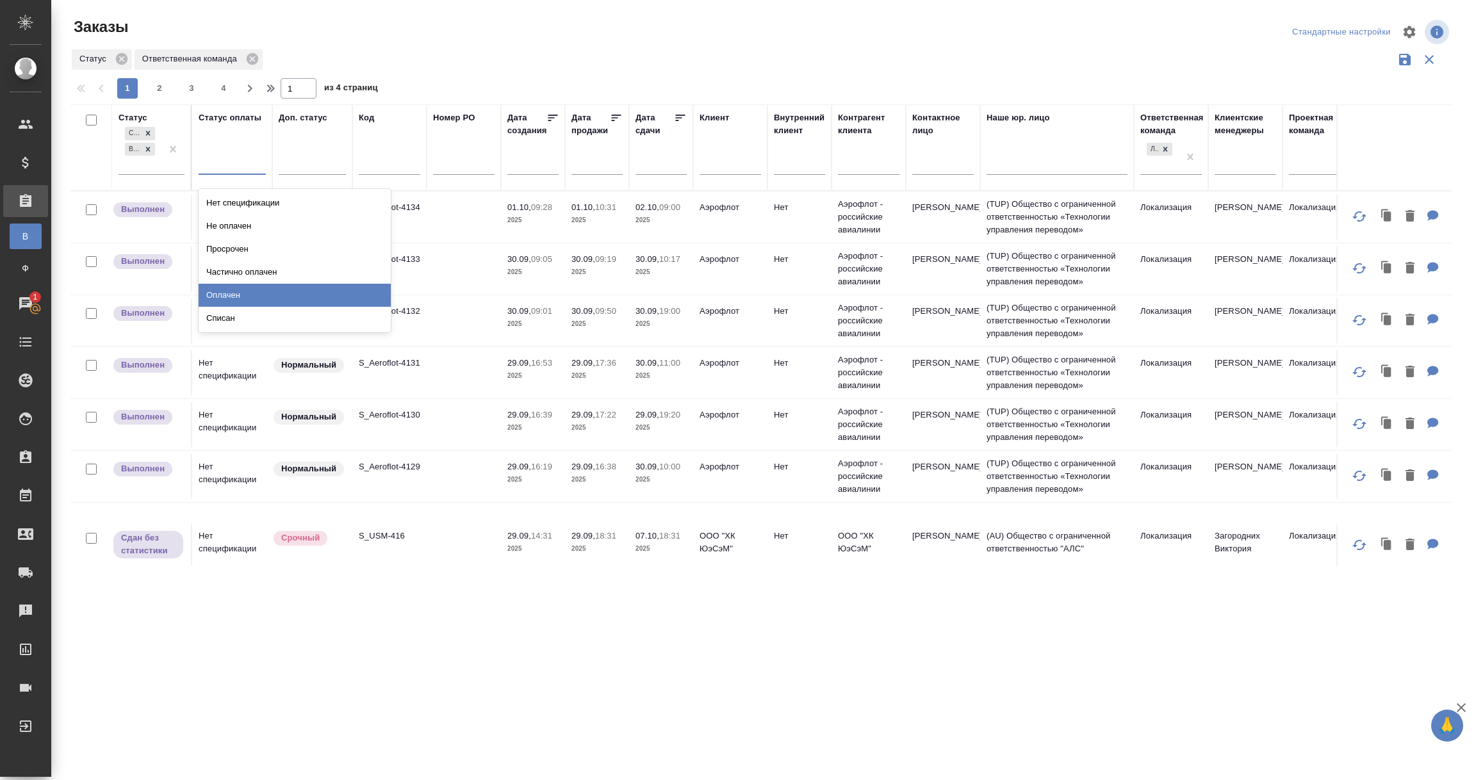
click at [224, 293] on div "Оплачен" at bounding box center [295, 295] width 192 height 23
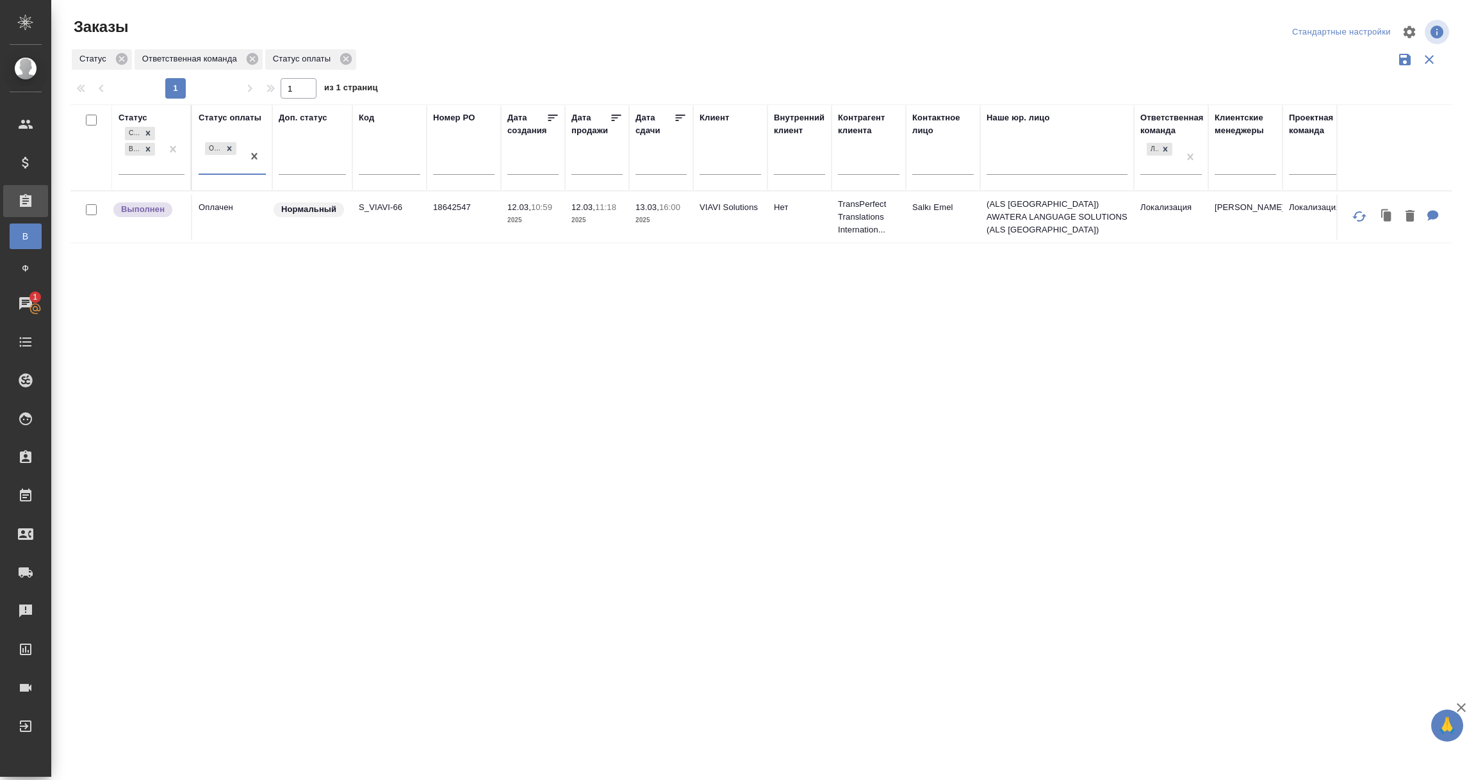
click at [231, 228] on td "Оплачен" at bounding box center [232, 217] width 80 height 45
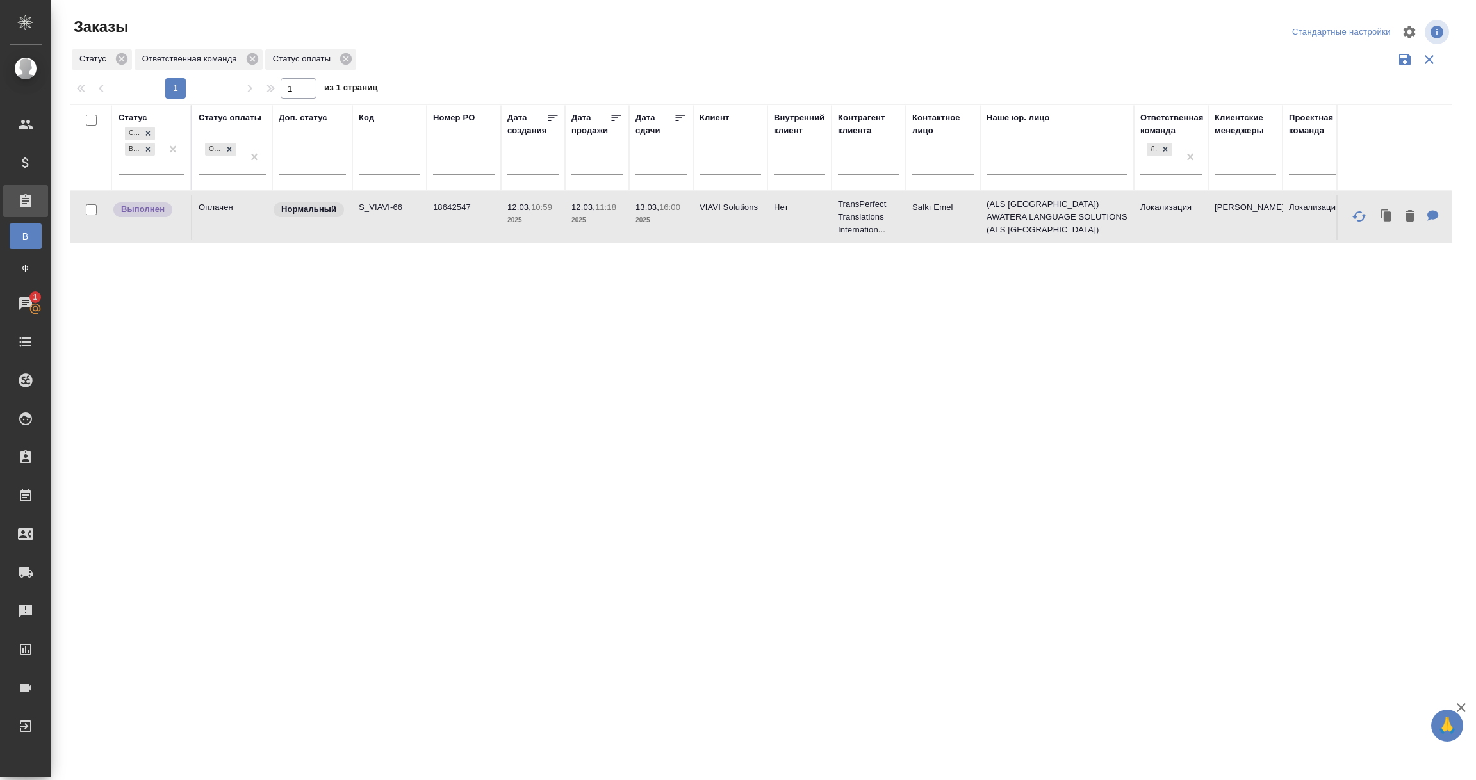
click at [231, 228] on td "Оплачен" at bounding box center [232, 217] width 80 height 45
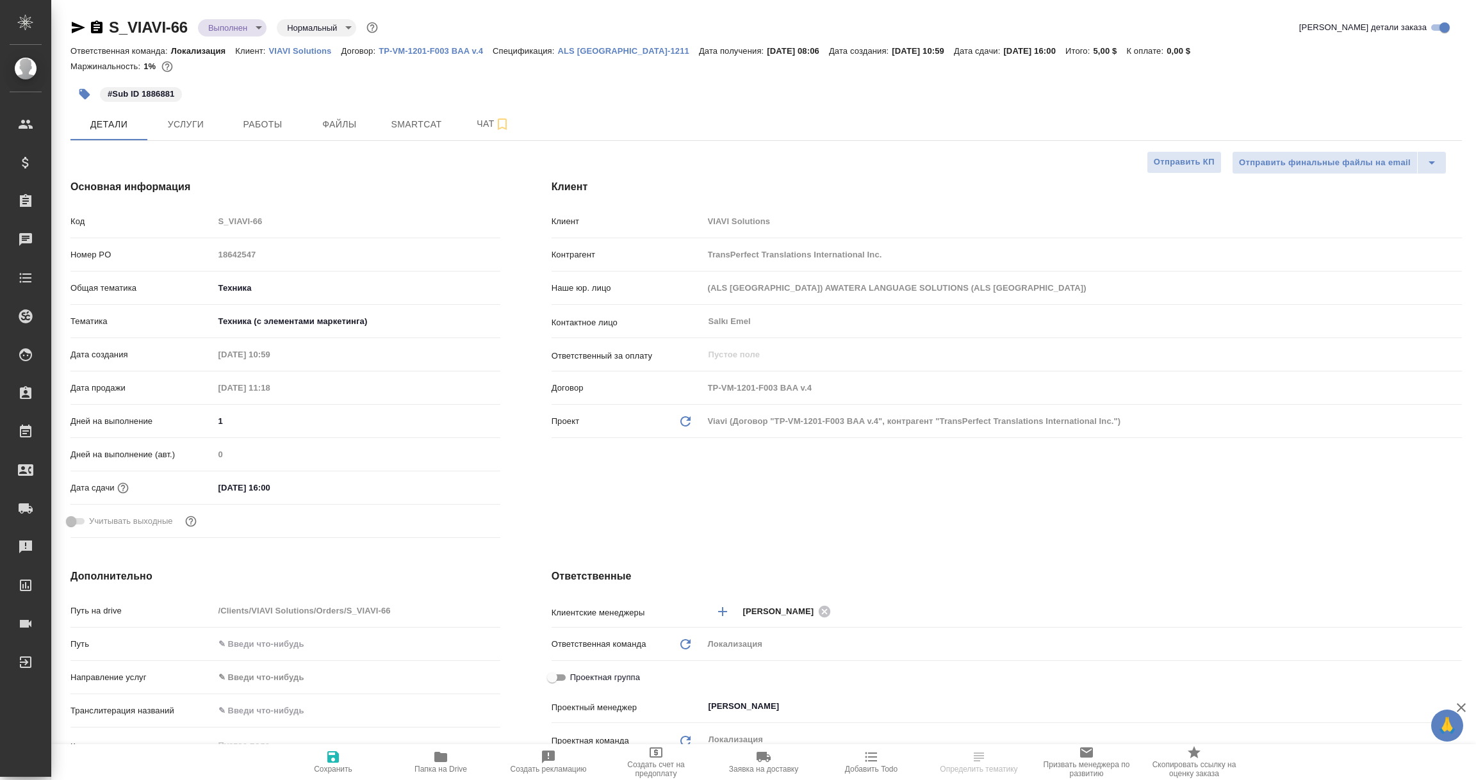
select select "RU"
click at [76, 30] on icon "button" at bounding box center [78, 28] width 13 height 12
select select "RU"
type textarea "x"
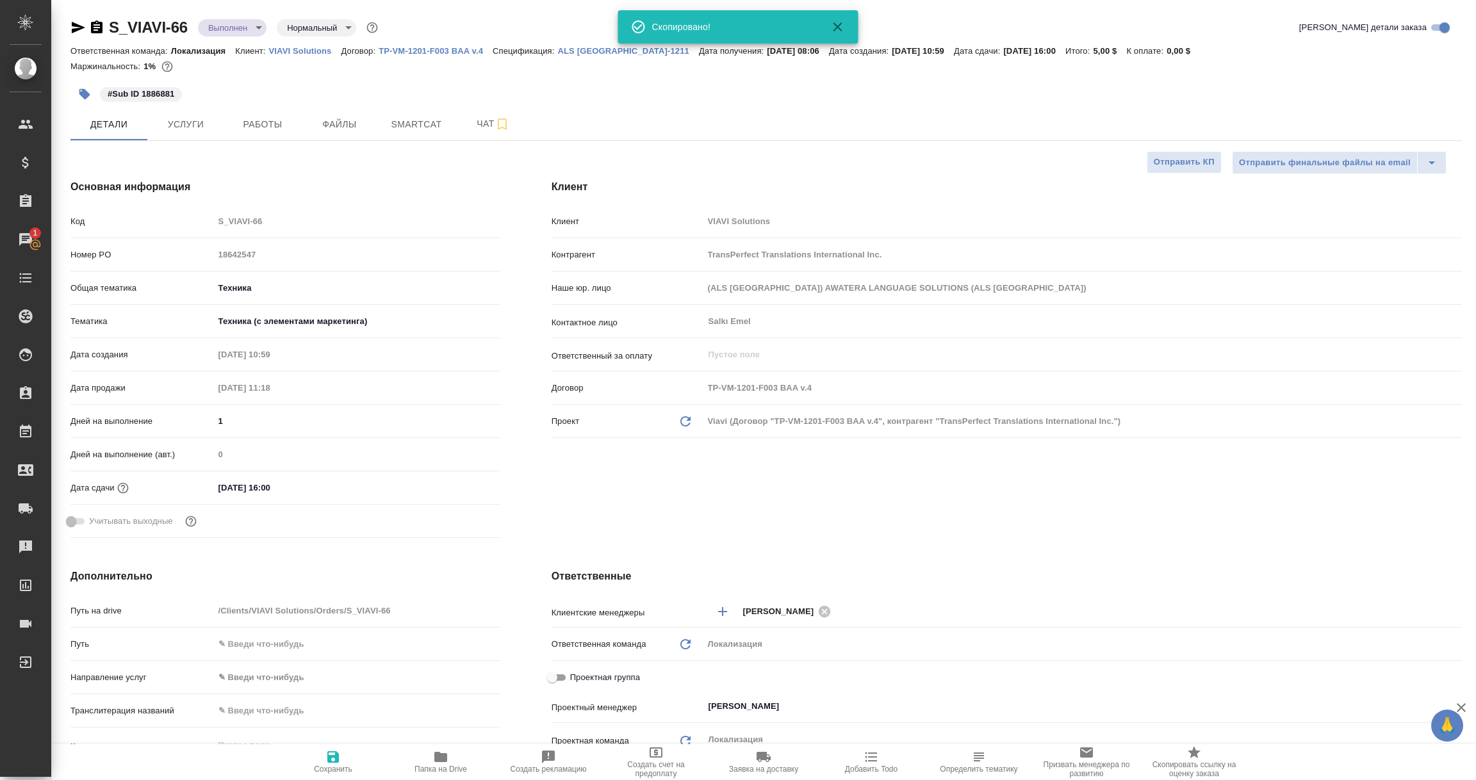
type textarea "x"
